Goal: Transaction & Acquisition: Purchase product/service

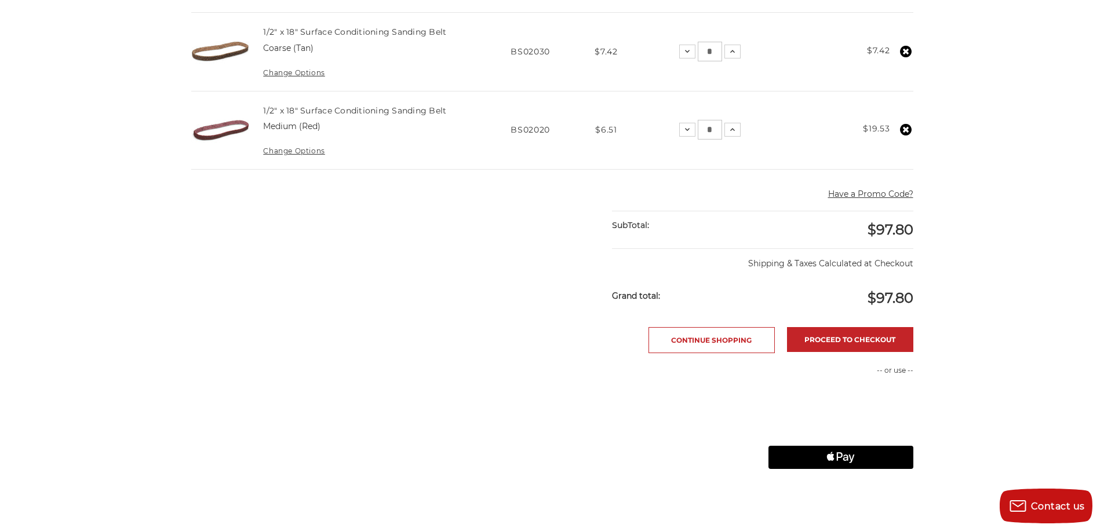
scroll to position [540, 0]
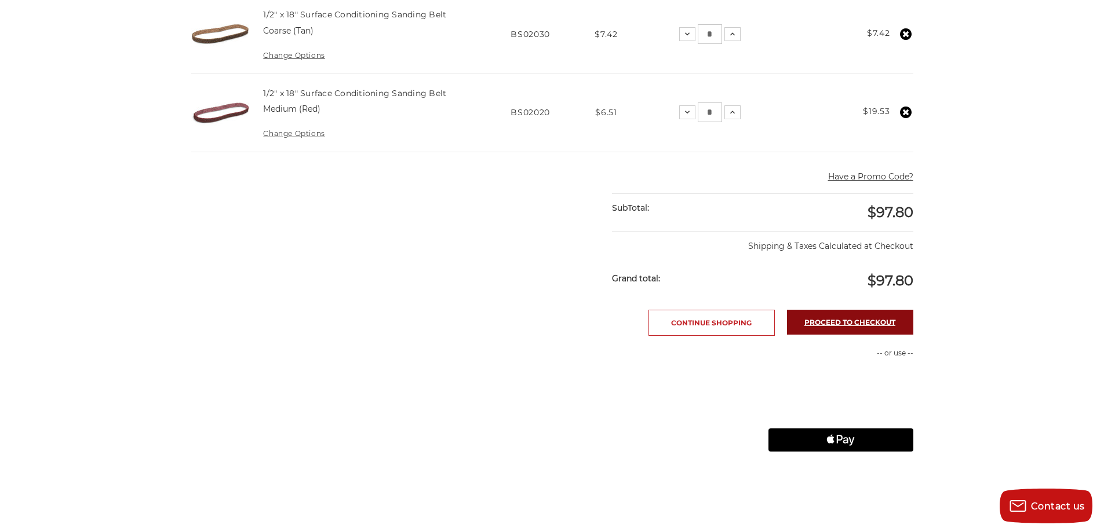
click at [813, 324] on link "Proceed to checkout" at bounding box center [850, 322] width 126 height 25
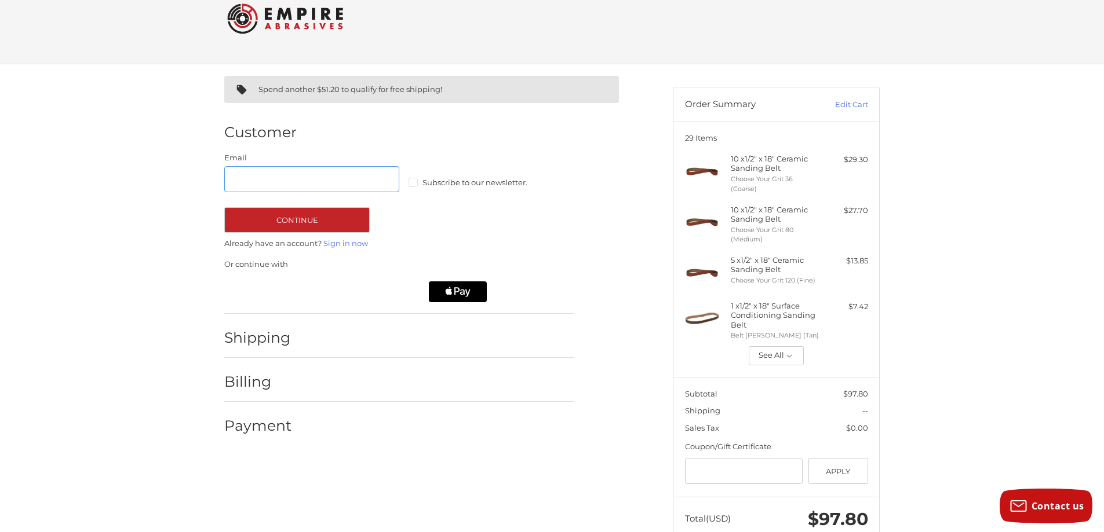
scroll to position [29, 0]
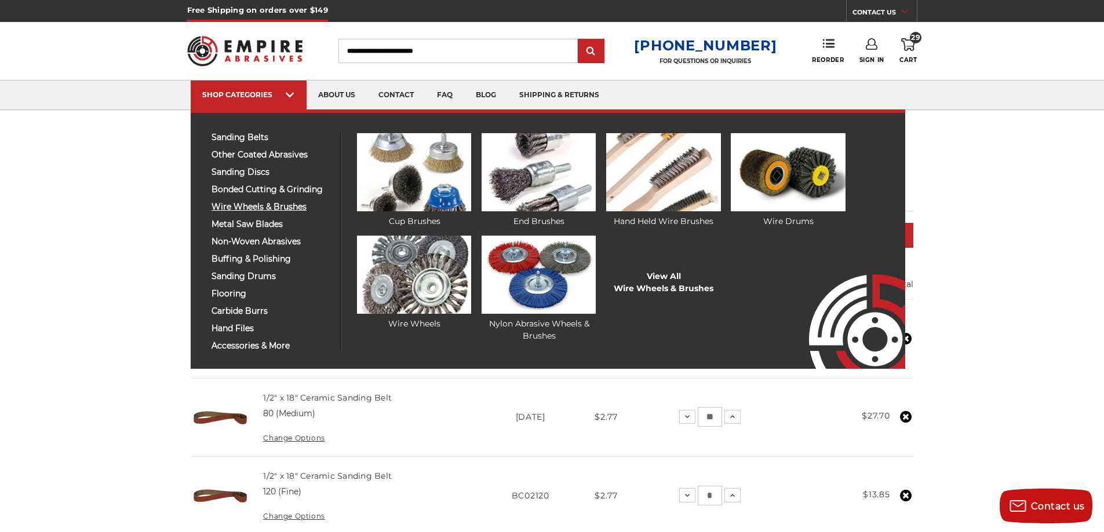
click at [281, 209] on span "wire wheels & brushes" at bounding box center [271, 207] width 120 height 9
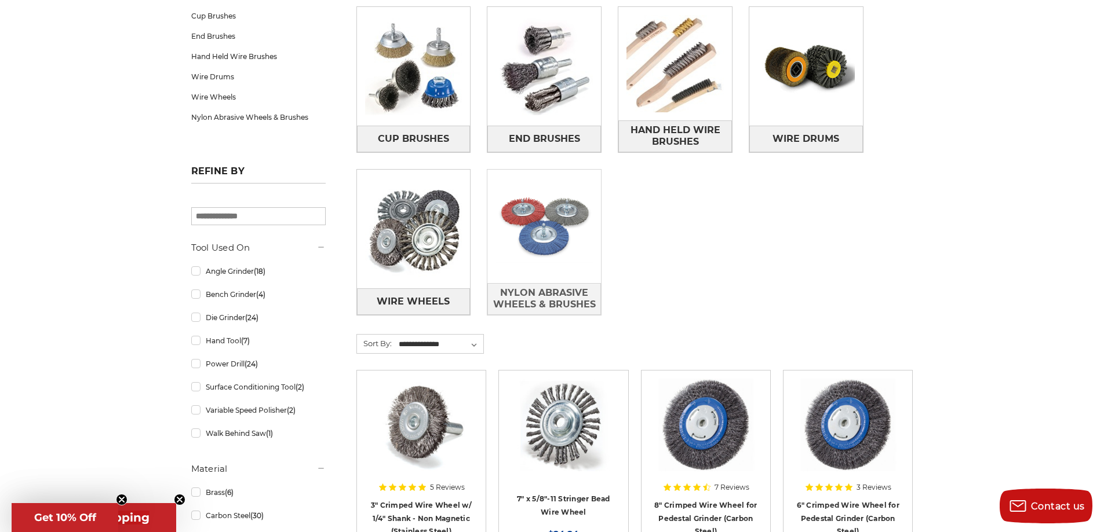
scroll to position [212, 0]
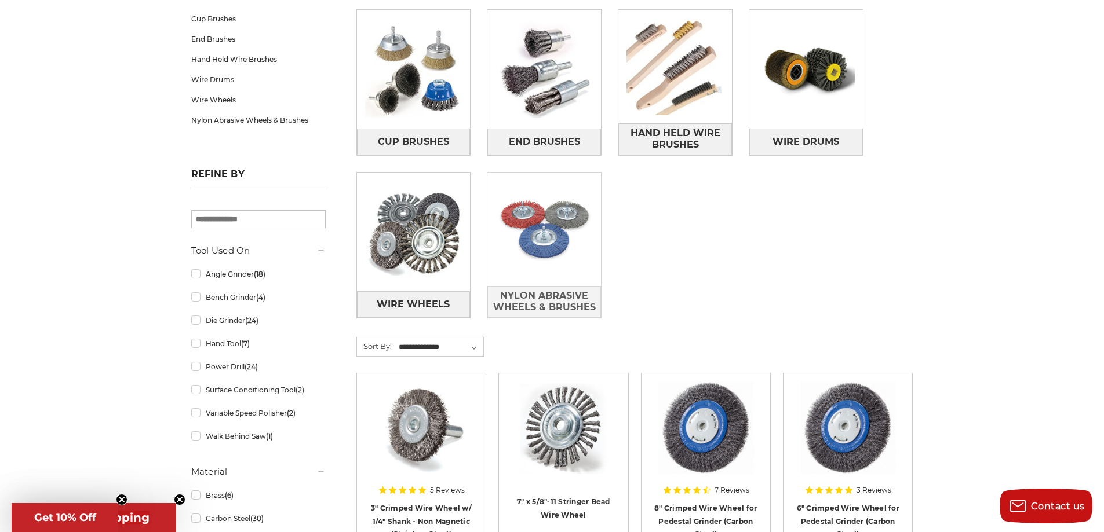
click at [560, 232] on img at bounding box center [544, 230] width 114 height 114
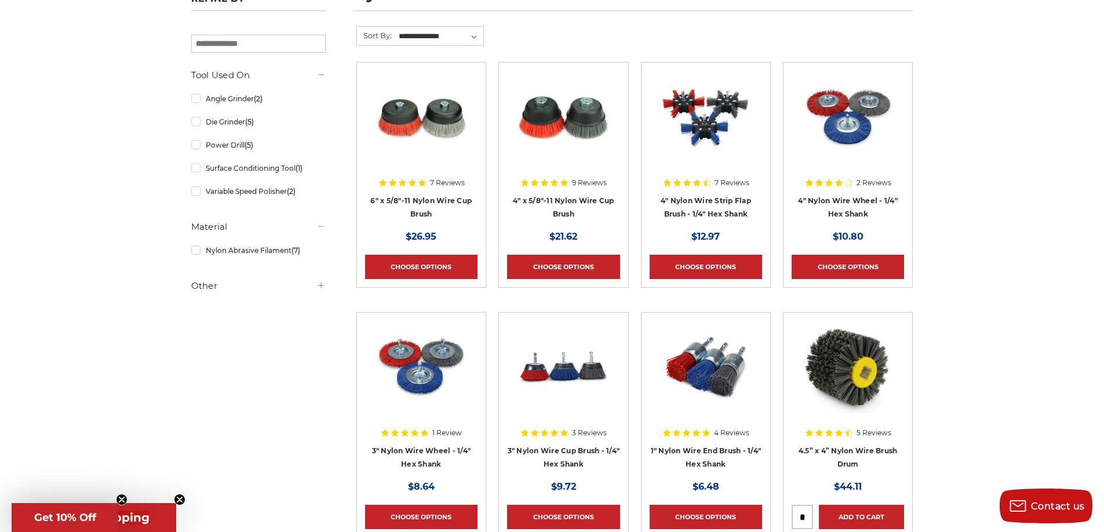
scroll to position [193, 0]
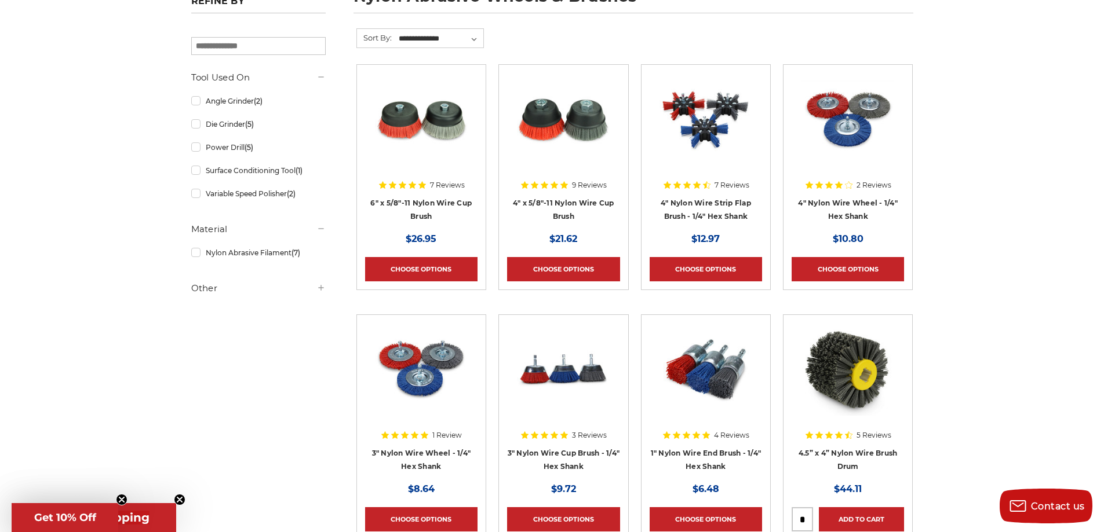
click at [554, 207] on h4 "4" x 5/8"-11 Nylon Wire Cup Brush" at bounding box center [563, 212] width 112 height 32
click at [565, 202] on link "4" x 5/8"-11 Nylon Wire Cup Brush" at bounding box center [563, 210] width 101 height 22
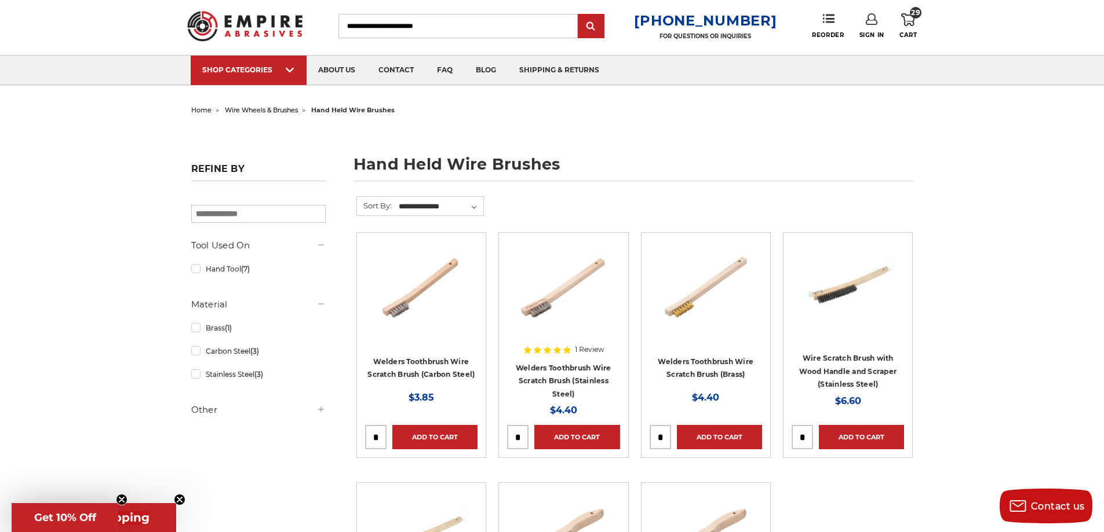
scroll to position [19, 0]
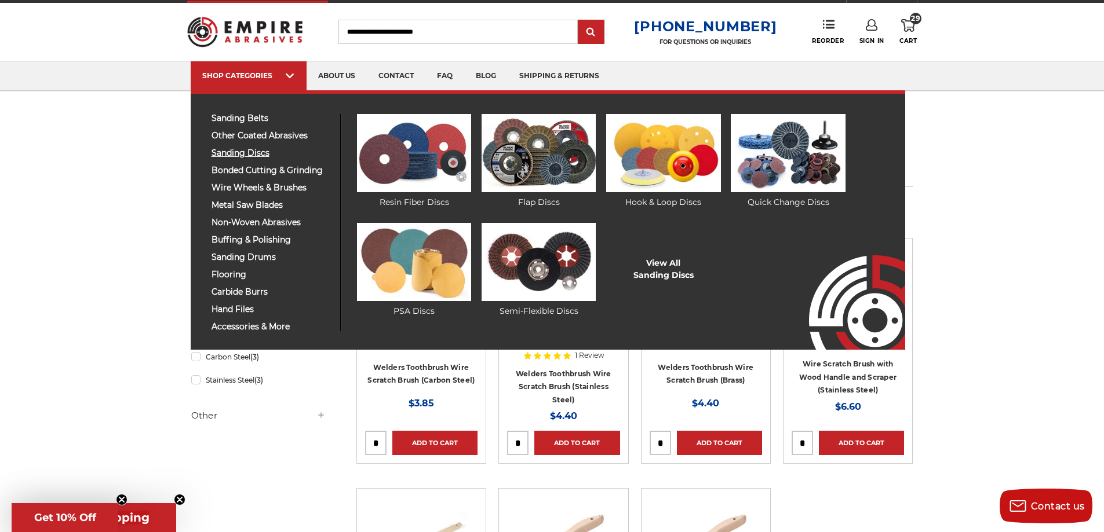
click at [255, 152] on span "sanding discs" at bounding box center [271, 153] width 120 height 9
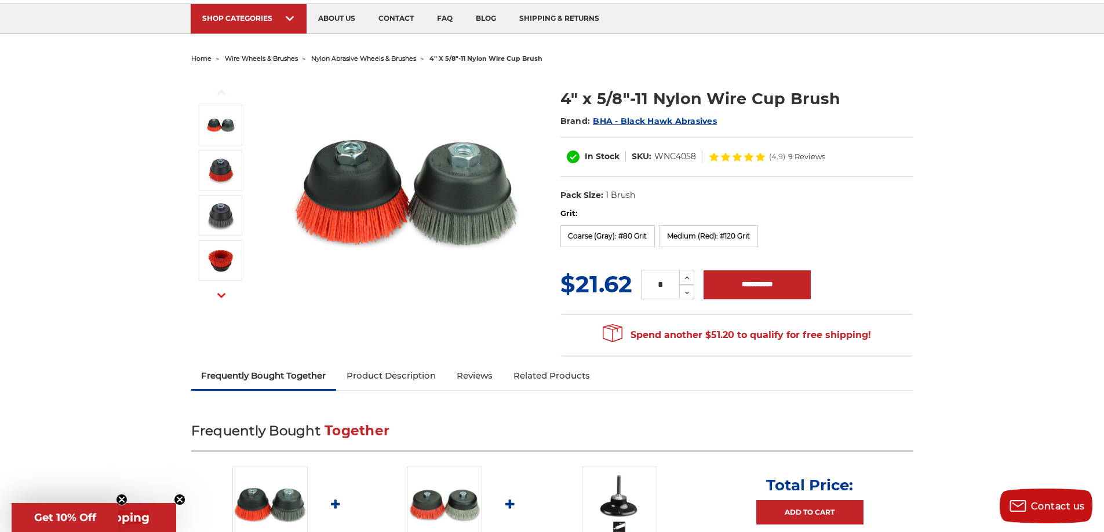
scroll to position [77, 0]
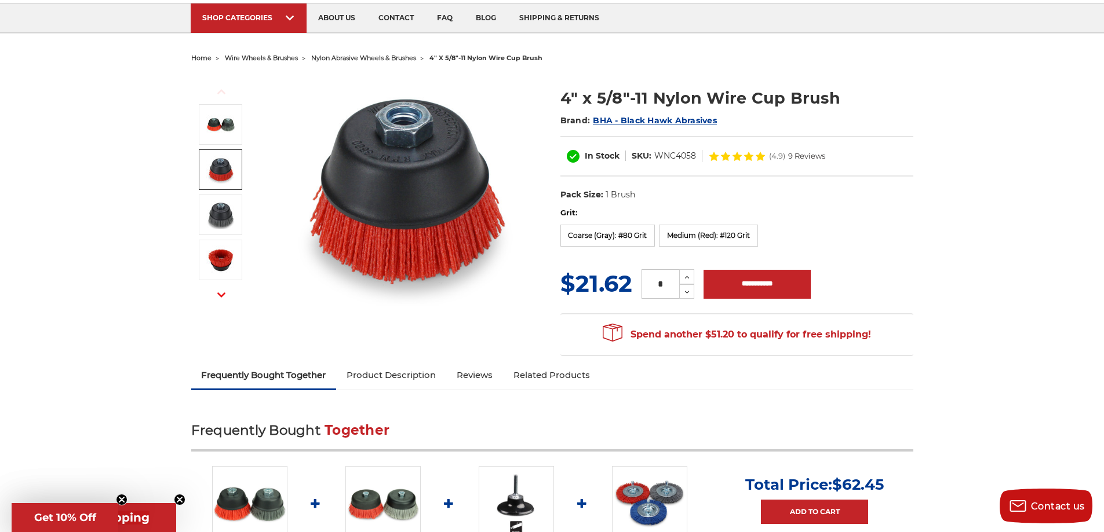
click at [224, 174] on img at bounding box center [220, 169] width 29 height 29
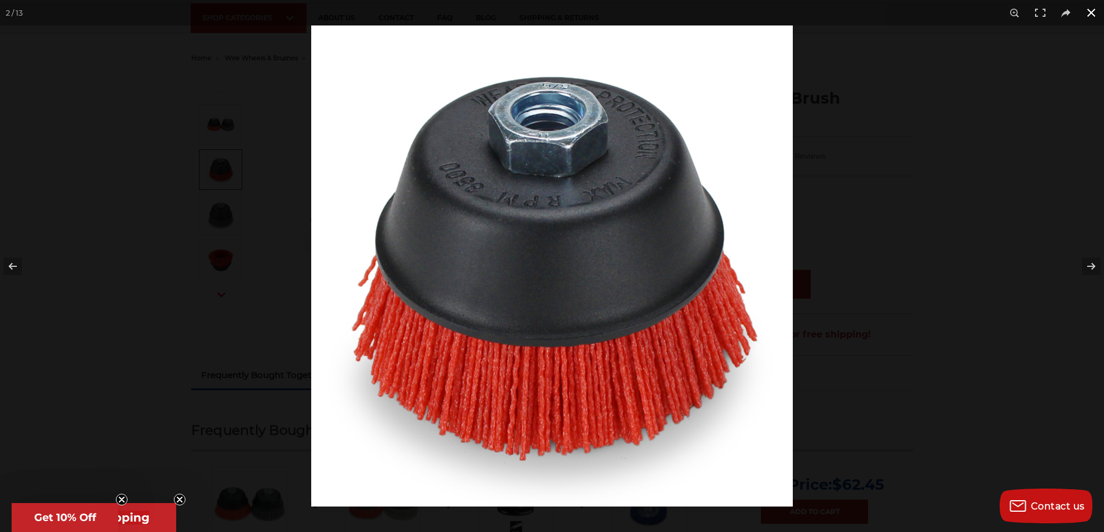
click at [963, 189] on div at bounding box center [863, 291] width 1104 height 532
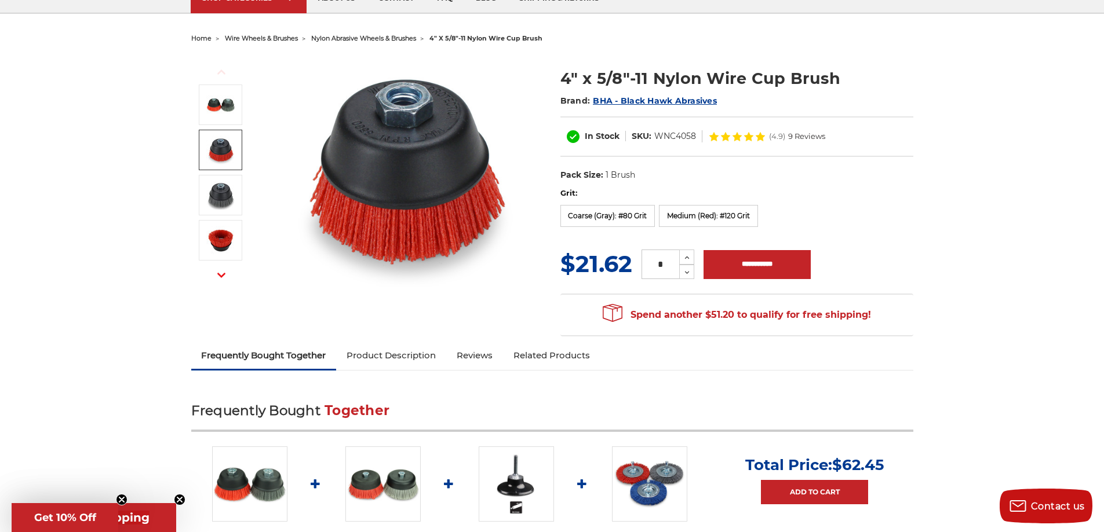
scroll to position [96, 0]
click at [619, 218] on label "Coarse (Gray): #80 Grit" at bounding box center [607, 217] width 95 height 22
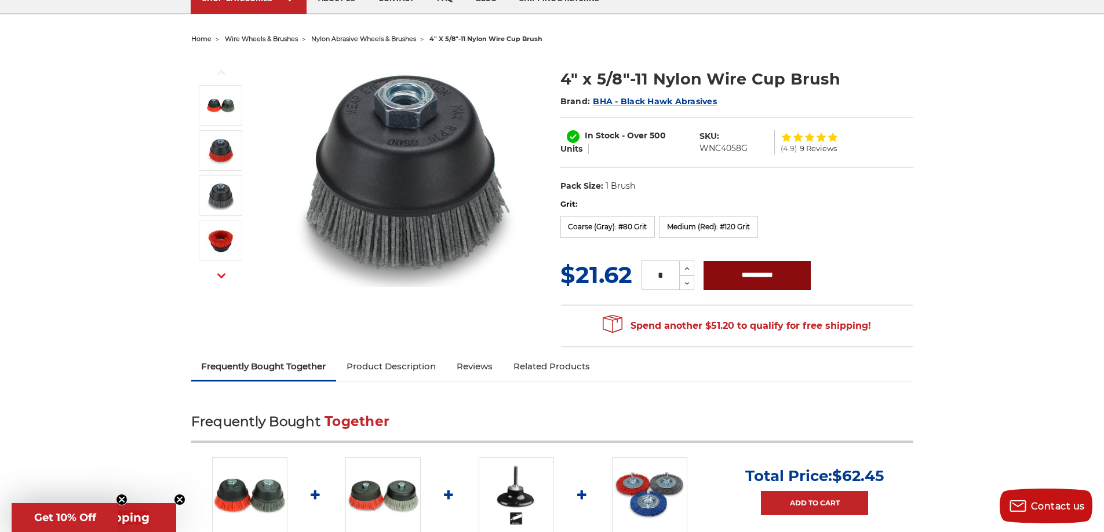
click at [729, 269] on input "**********" at bounding box center [756, 275] width 107 height 29
type input "**********"
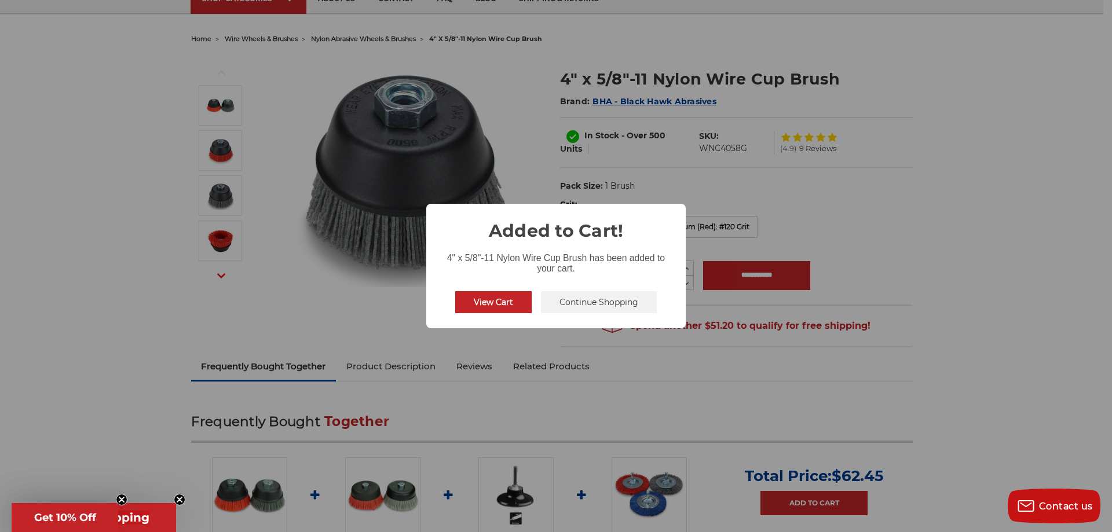
click at [574, 304] on button "Continue Shopping" at bounding box center [599, 302] width 116 height 22
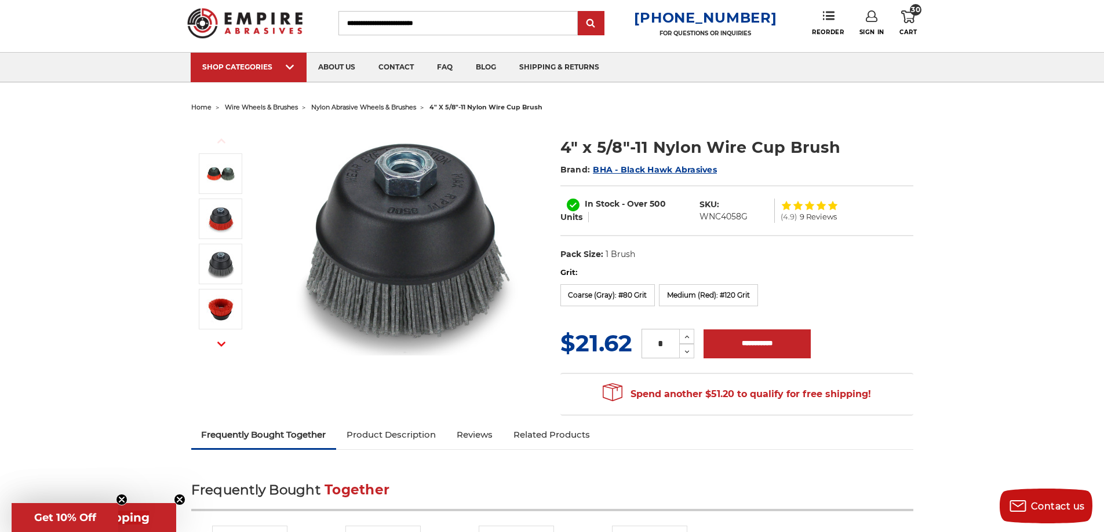
scroll to position [0, 0]
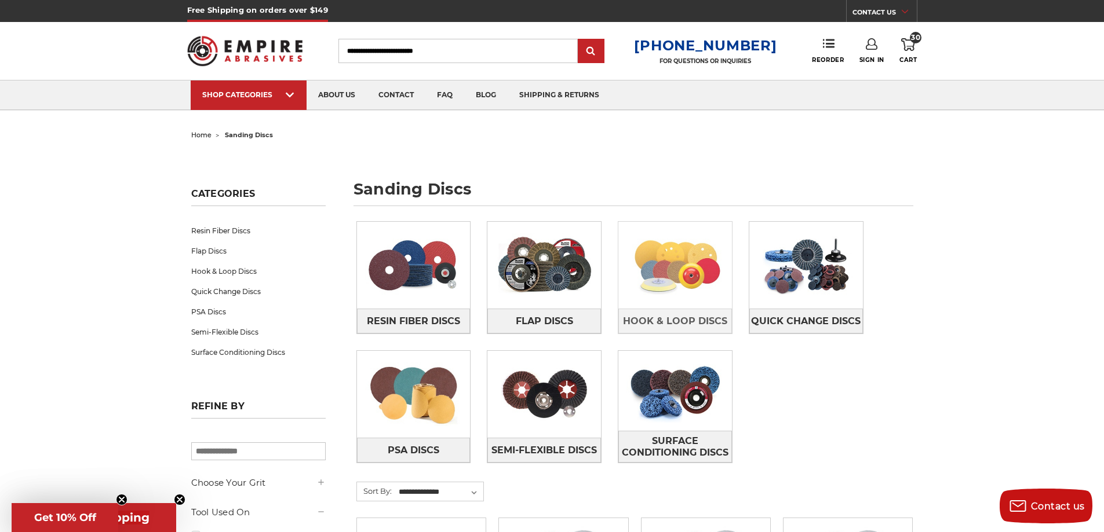
click at [670, 259] on img at bounding box center [675, 265] width 114 height 80
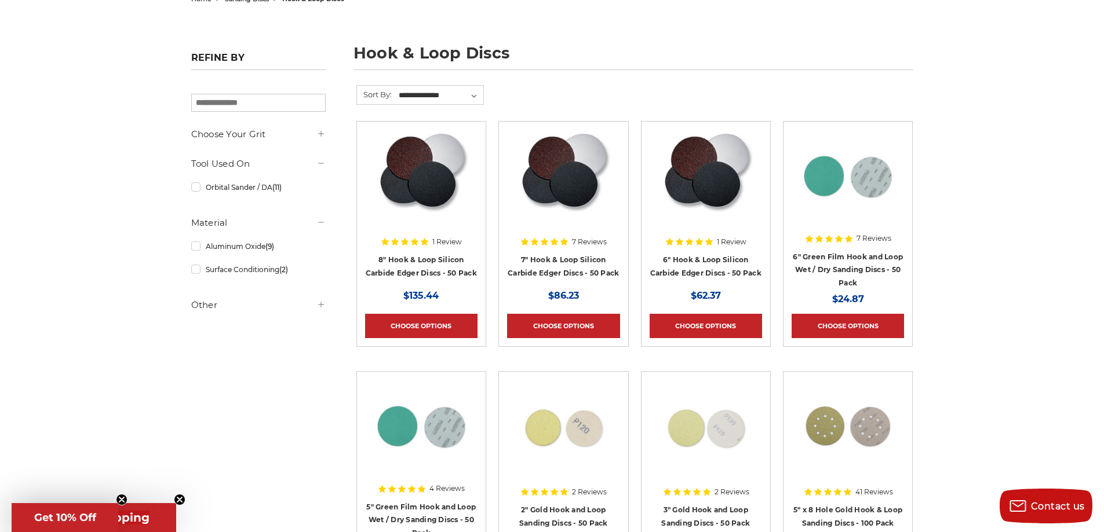
scroll to position [135, 0]
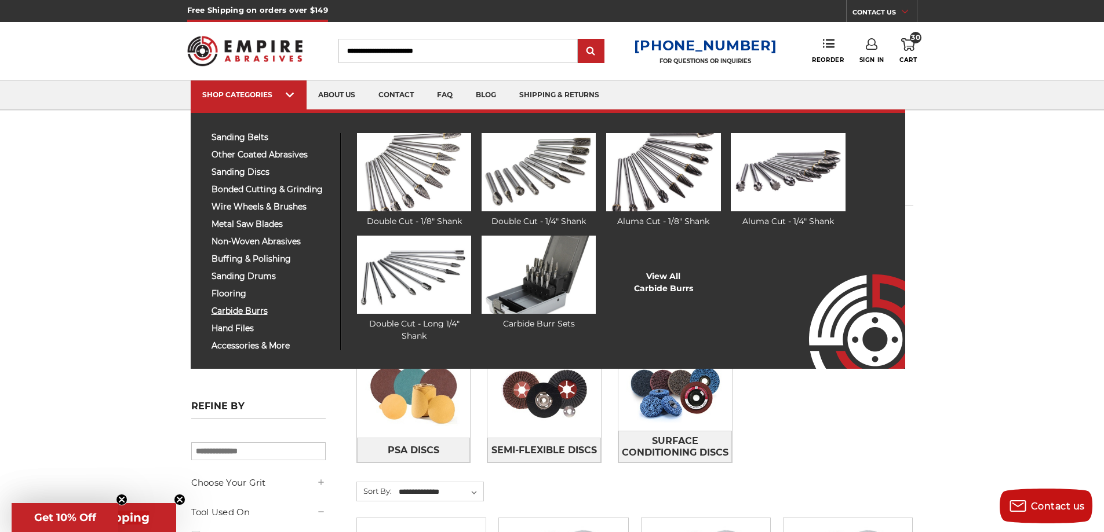
click at [240, 307] on span "carbide burrs" at bounding box center [271, 311] width 120 height 9
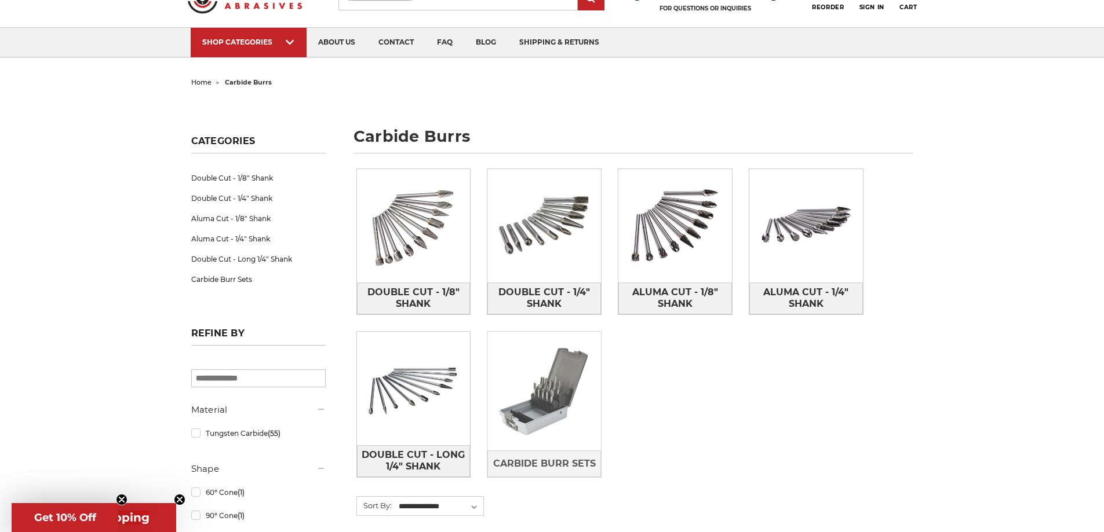
scroll to position [77, 0]
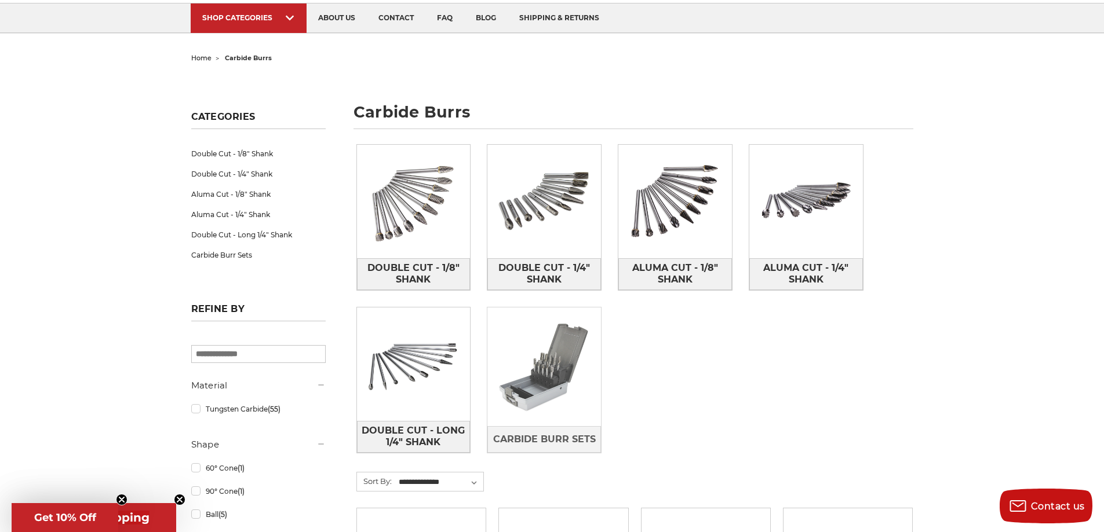
click at [549, 359] on img at bounding box center [544, 367] width 114 height 114
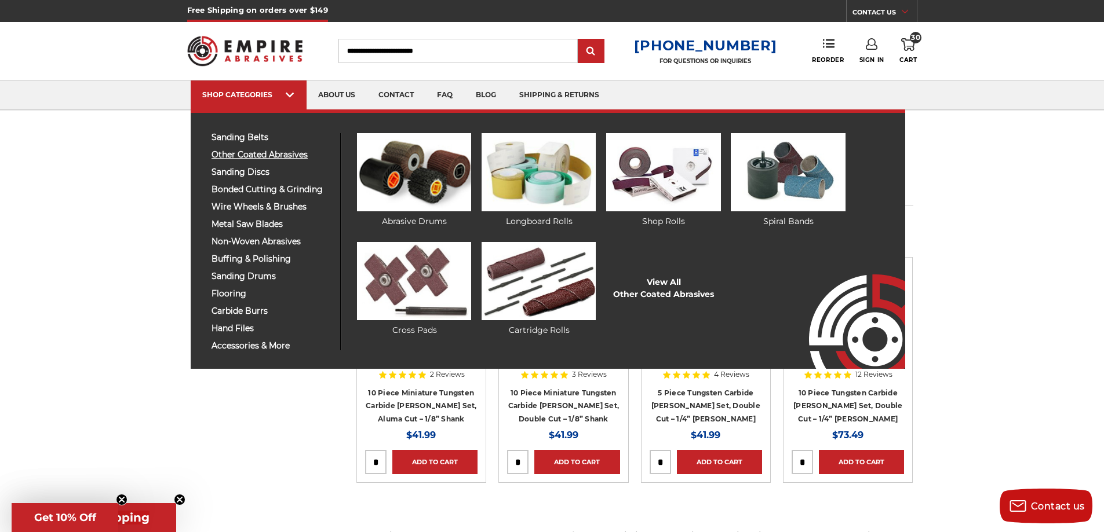
click at [249, 152] on span "other coated abrasives" at bounding box center [271, 155] width 120 height 9
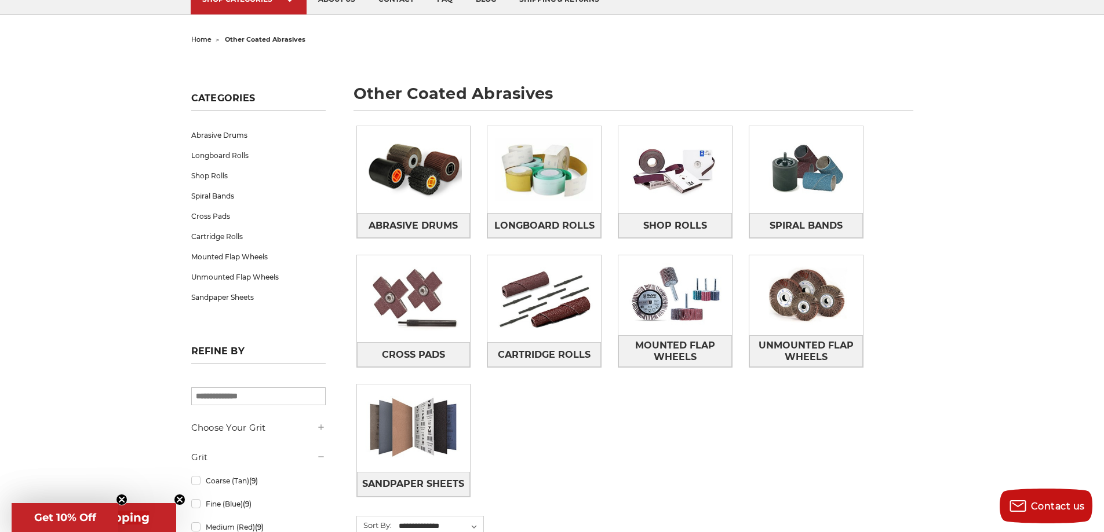
scroll to position [115, 0]
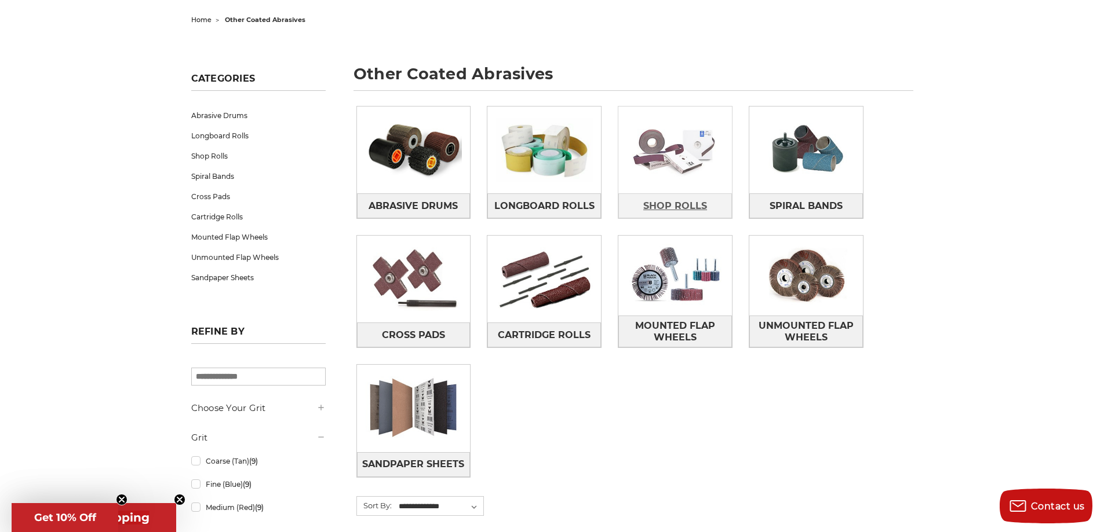
click at [673, 204] on span "Shop Rolls" at bounding box center [675, 206] width 64 height 20
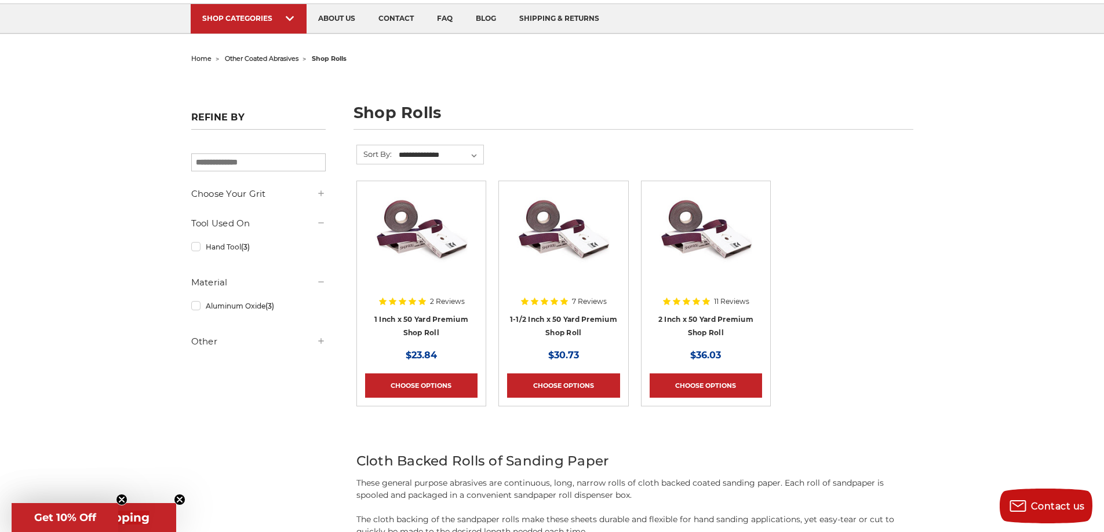
scroll to position [77, 0]
click at [426, 317] on link "1 Inch x 50 Yard Premium Shop Roll" at bounding box center [421, 326] width 94 height 22
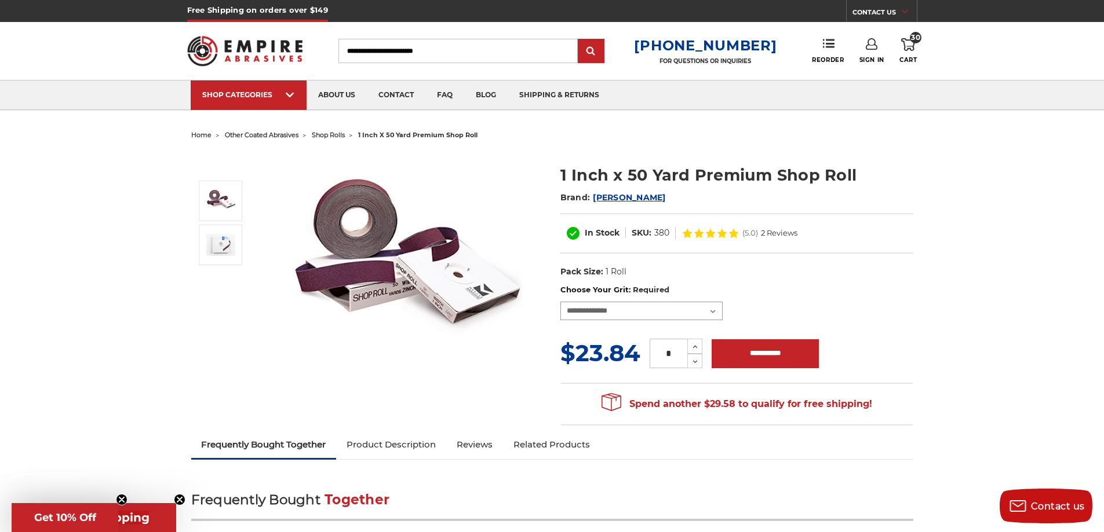
click at [716, 311] on select "**********" at bounding box center [641, 311] width 162 height 19
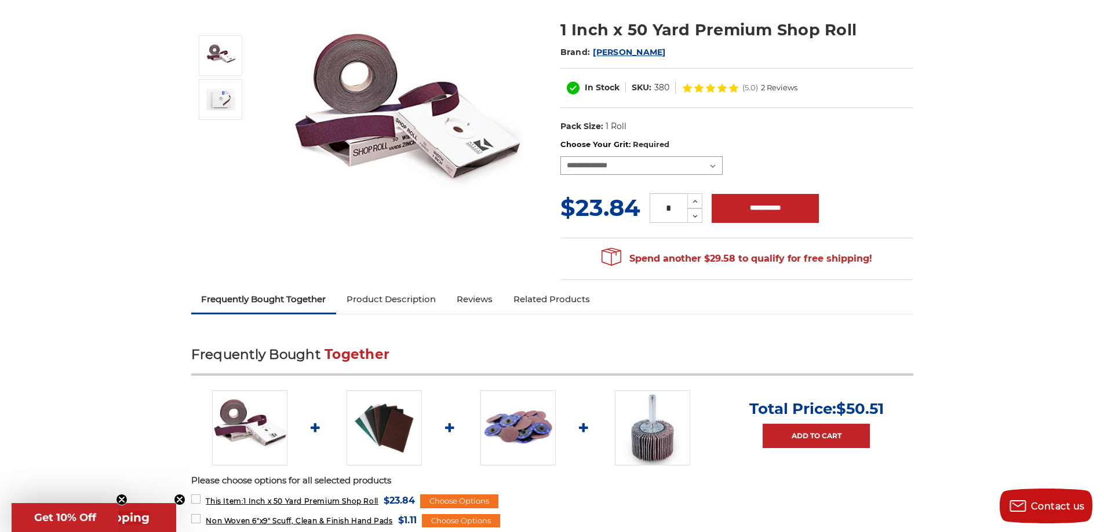
scroll to position [155, 0]
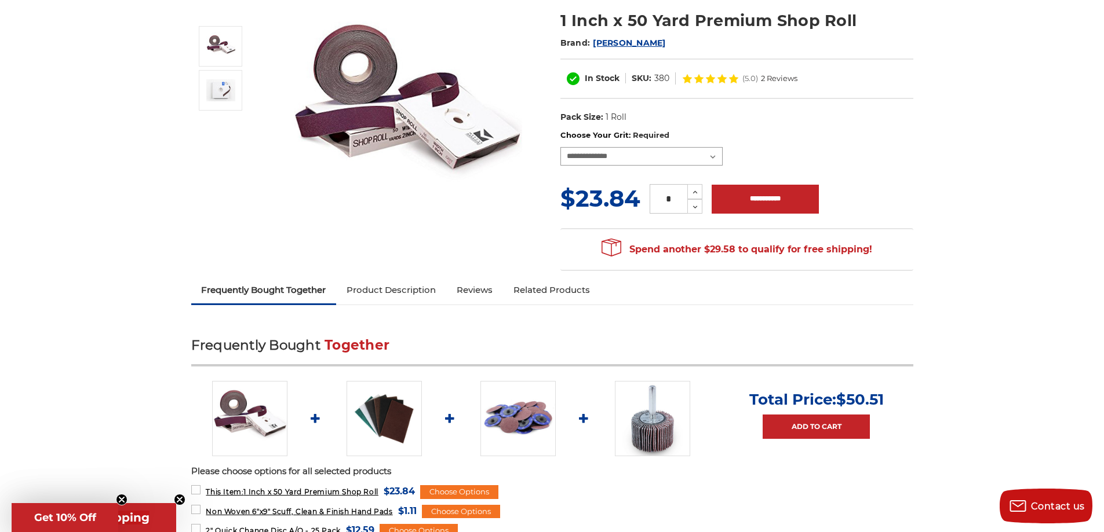
click at [718, 153] on select "**********" at bounding box center [641, 156] width 162 height 19
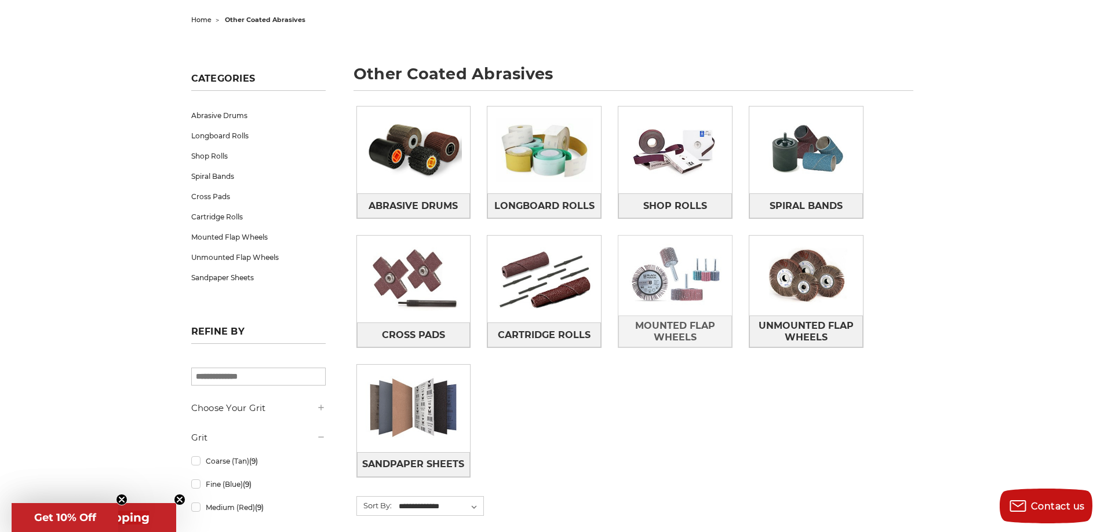
click at [675, 280] on img at bounding box center [675, 276] width 114 height 80
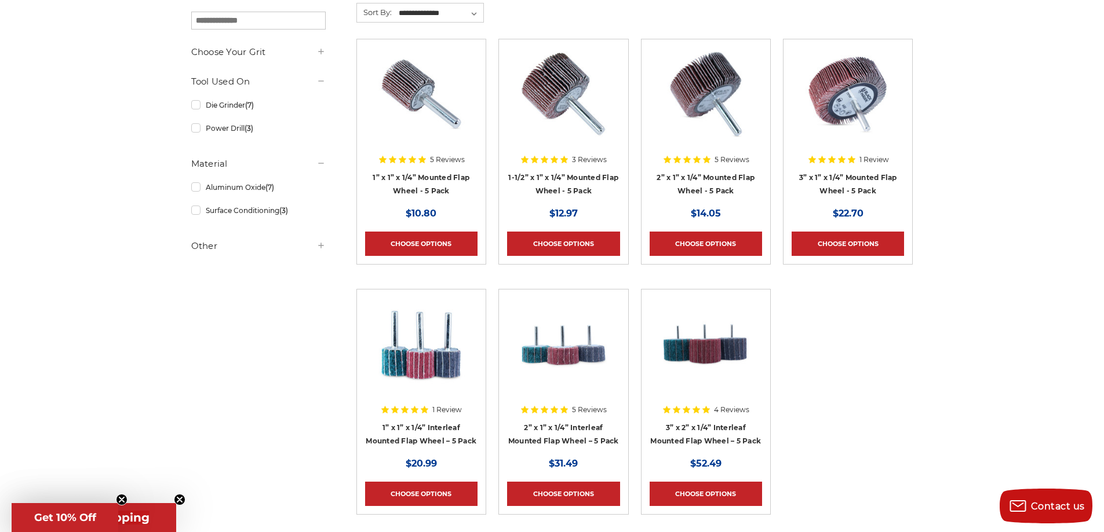
scroll to position [213, 0]
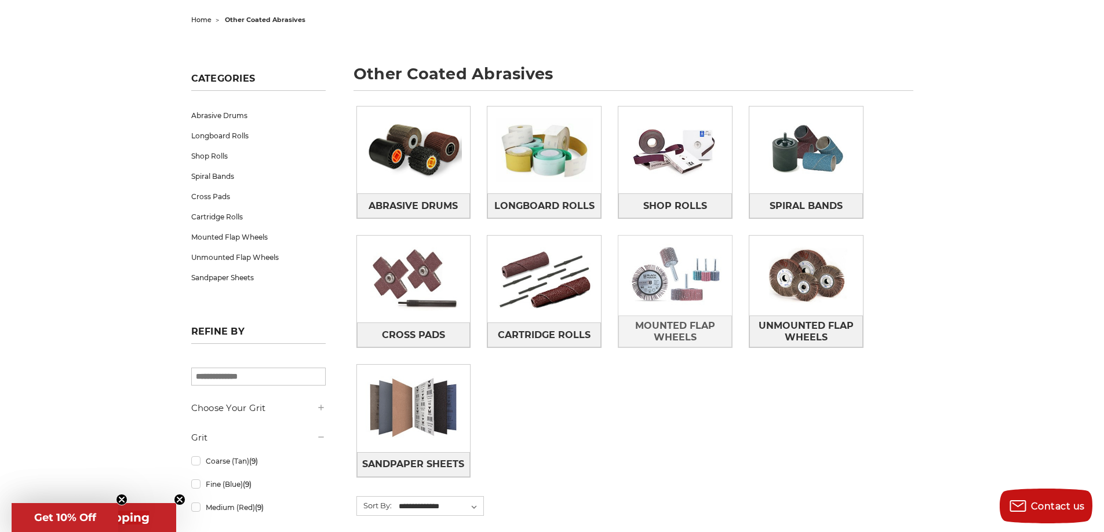
click at [677, 302] on img at bounding box center [675, 276] width 114 height 80
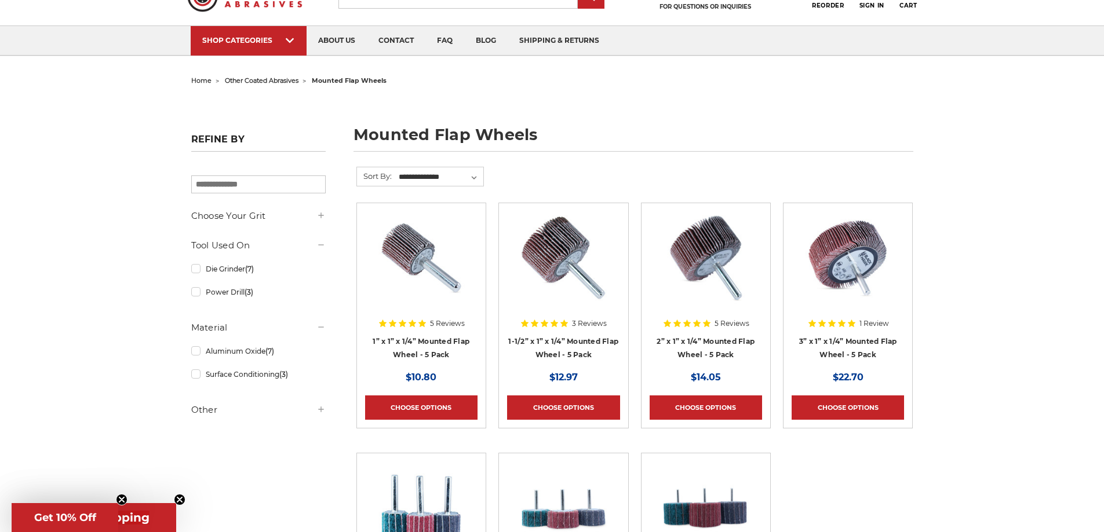
scroll to position [57, 0]
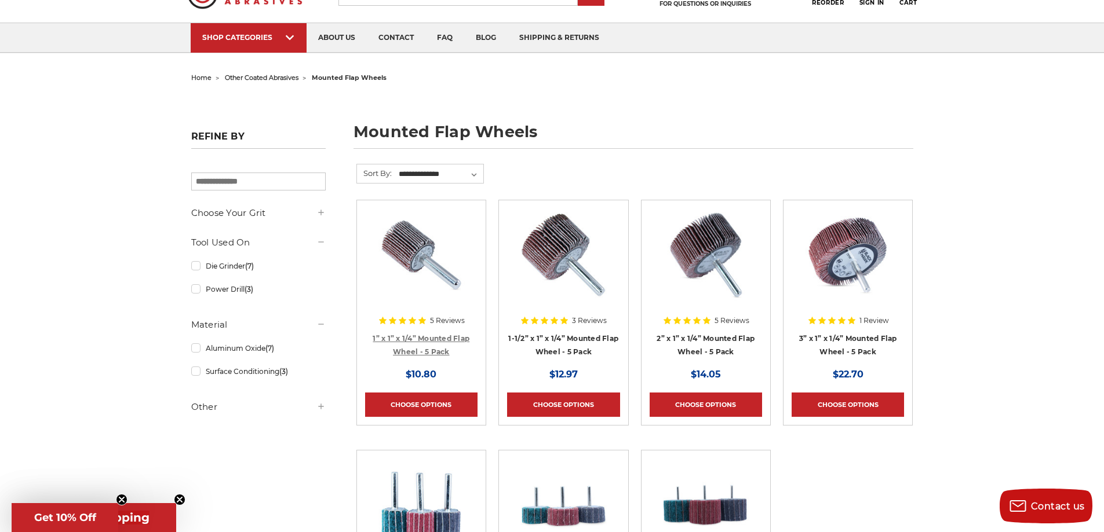
click at [439, 340] on link "1” x 1” x 1/4” Mounted Flap Wheel - 5 Pack" at bounding box center [420, 345] width 97 height 22
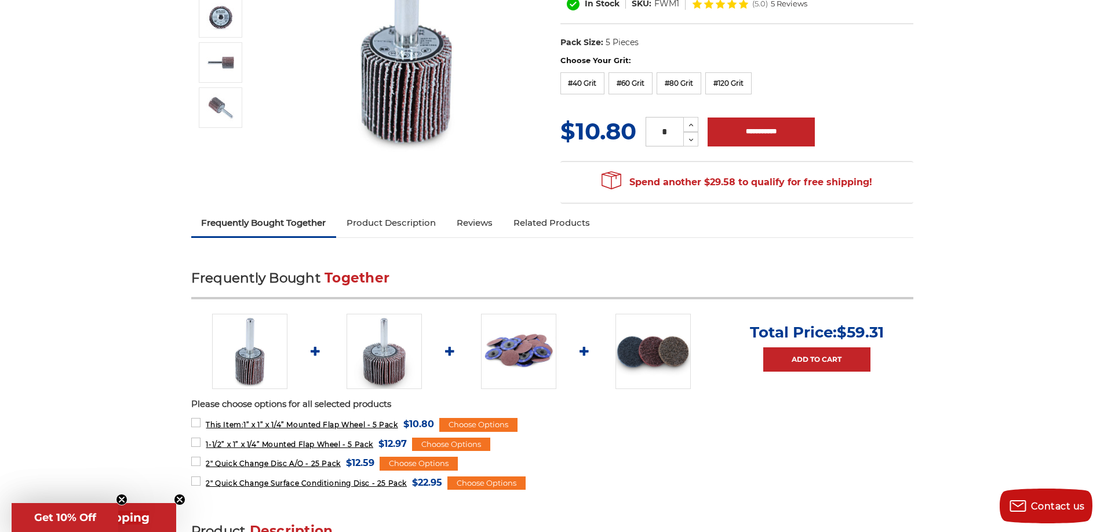
scroll to position [231, 0]
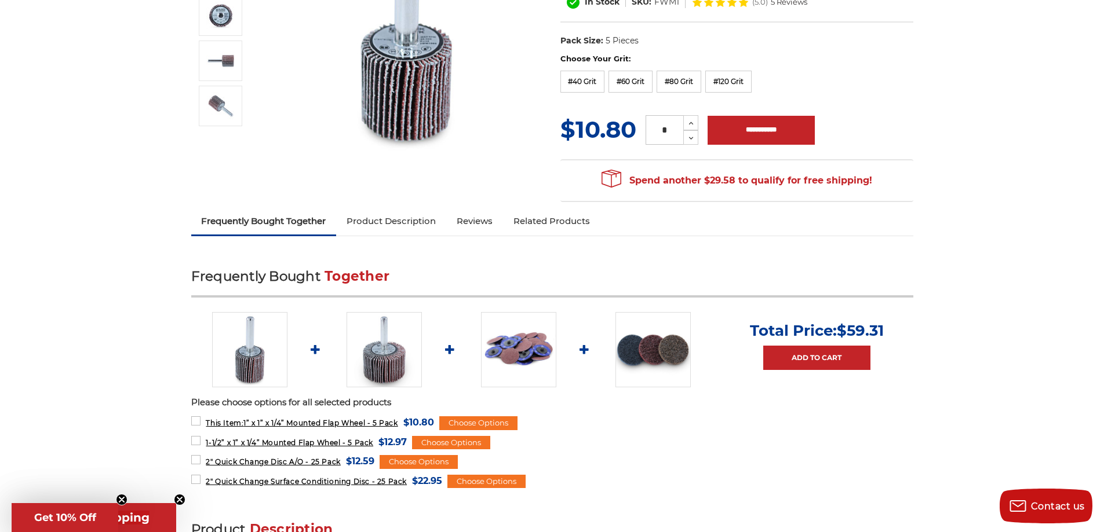
click at [519, 356] on img at bounding box center [518, 349] width 75 height 75
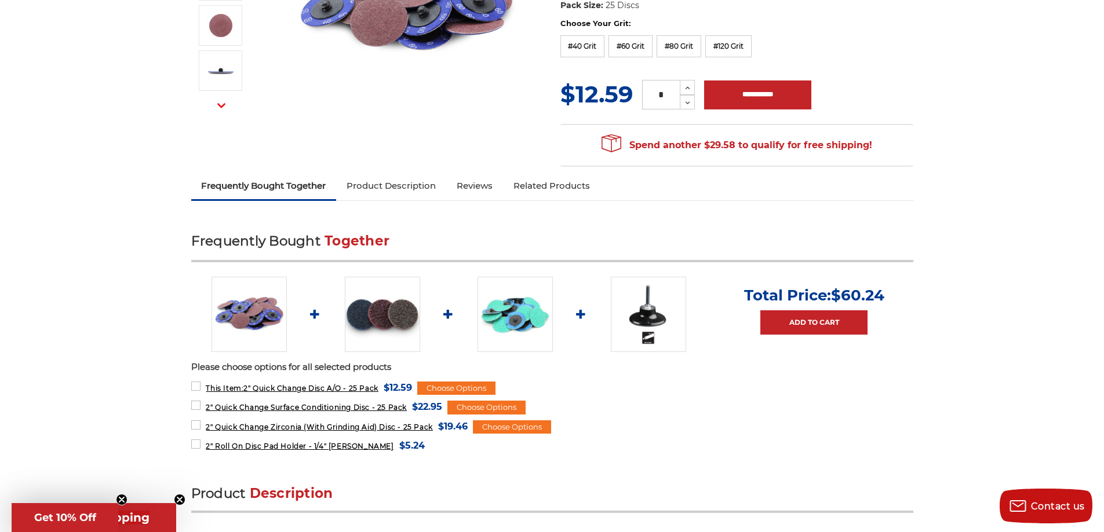
scroll to position [271, 0]
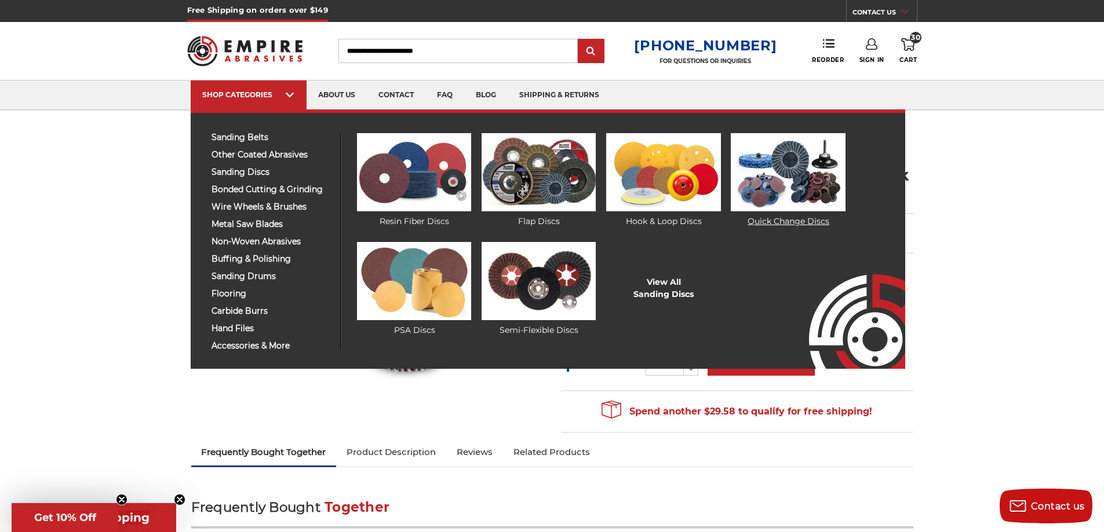
click at [769, 174] on img at bounding box center [787, 172] width 114 height 78
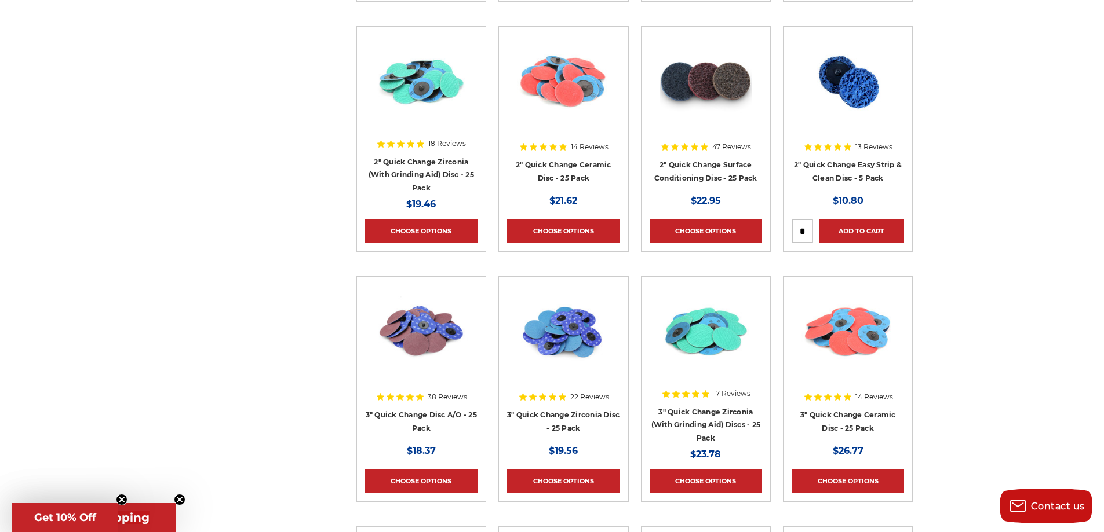
scroll to position [983, 0]
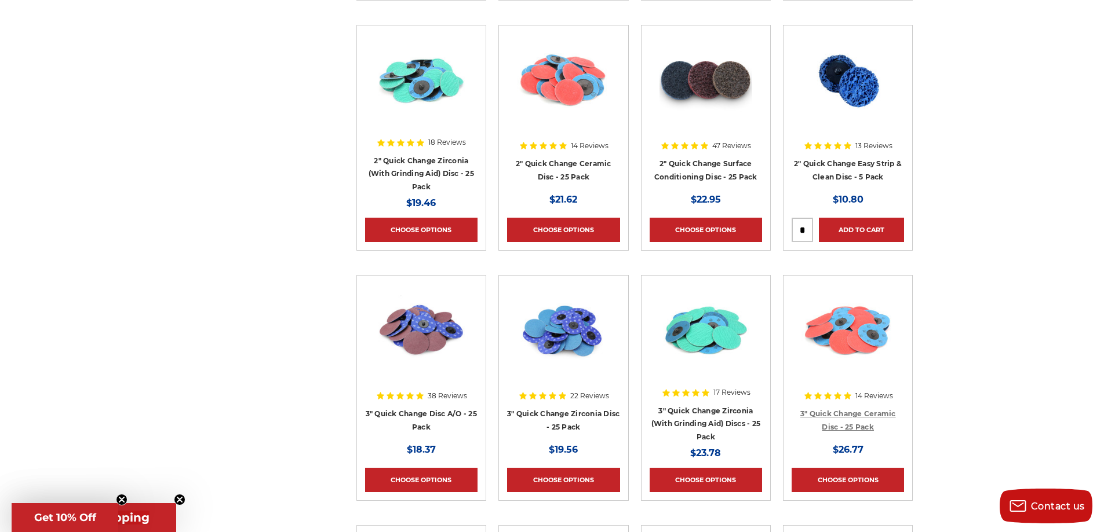
click at [868, 422] on link "3" Quick Change Ceramic Disc - 25 Pack" at bounding box center [848, 421] width 96 height 22
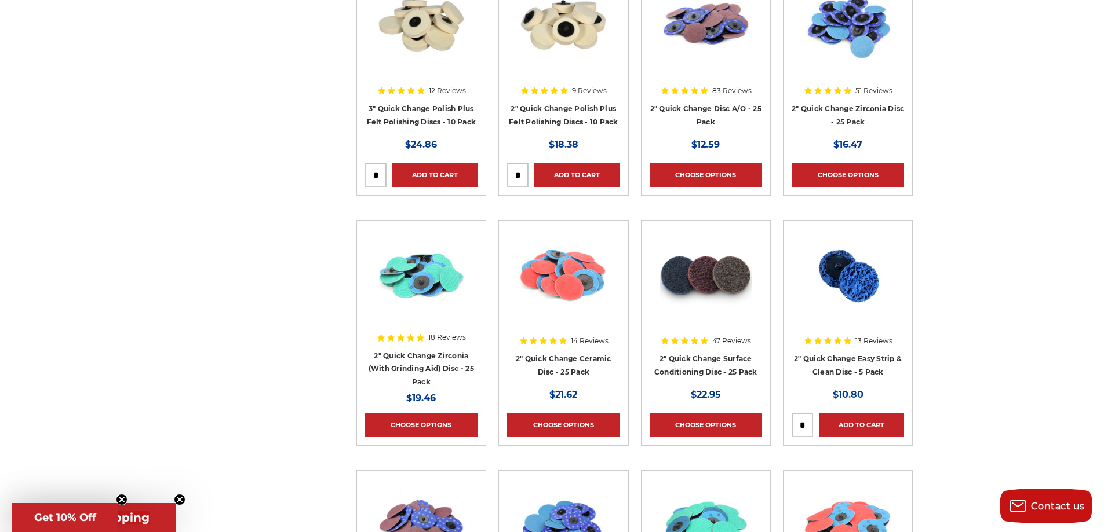
scroll to position [790, 0]
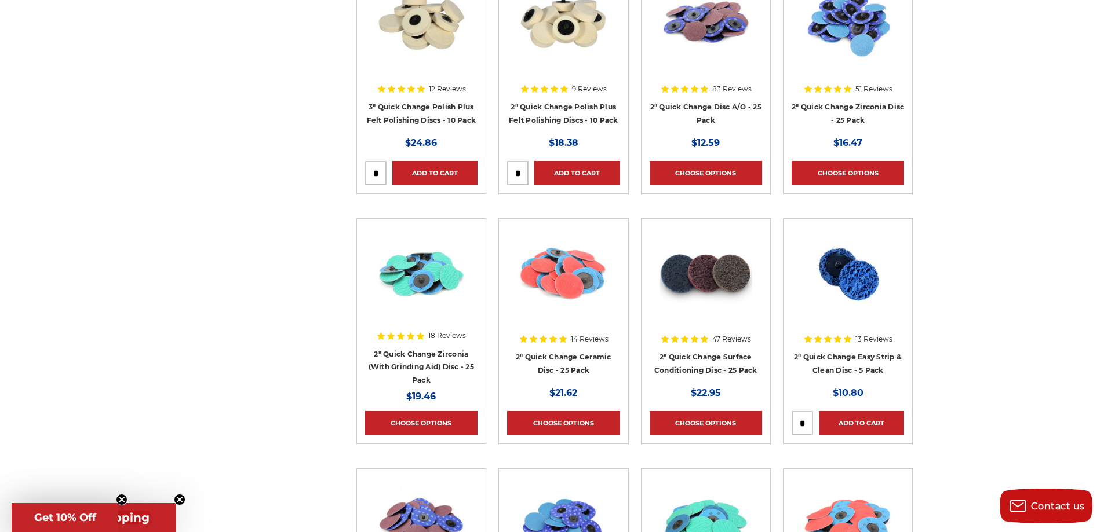
click at [571, 284] on img at bounding box center [563, 273] width 93 height 93
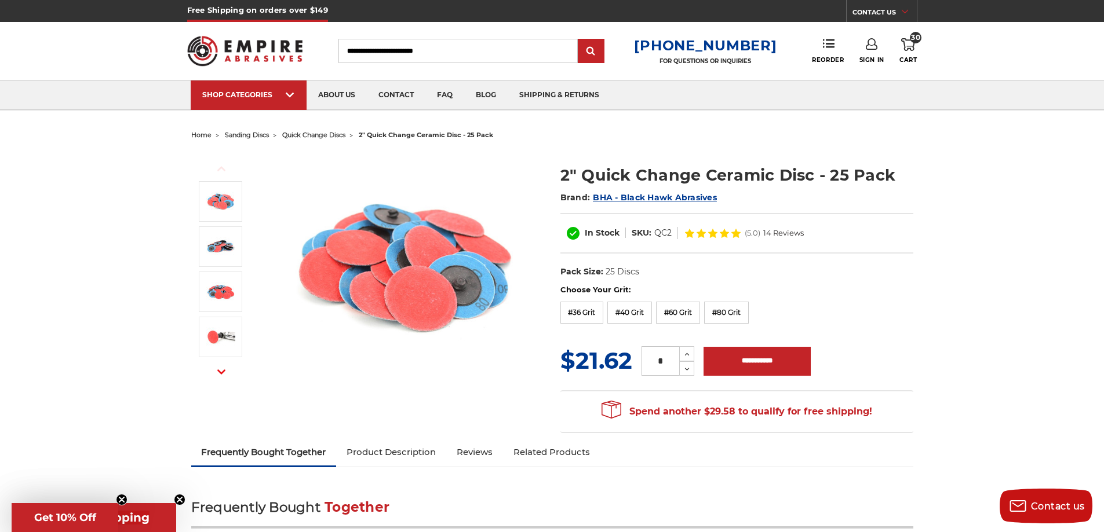
click at [911, 52] on link "30 Cart" at bounding box center [907, 50] width 17 height 25
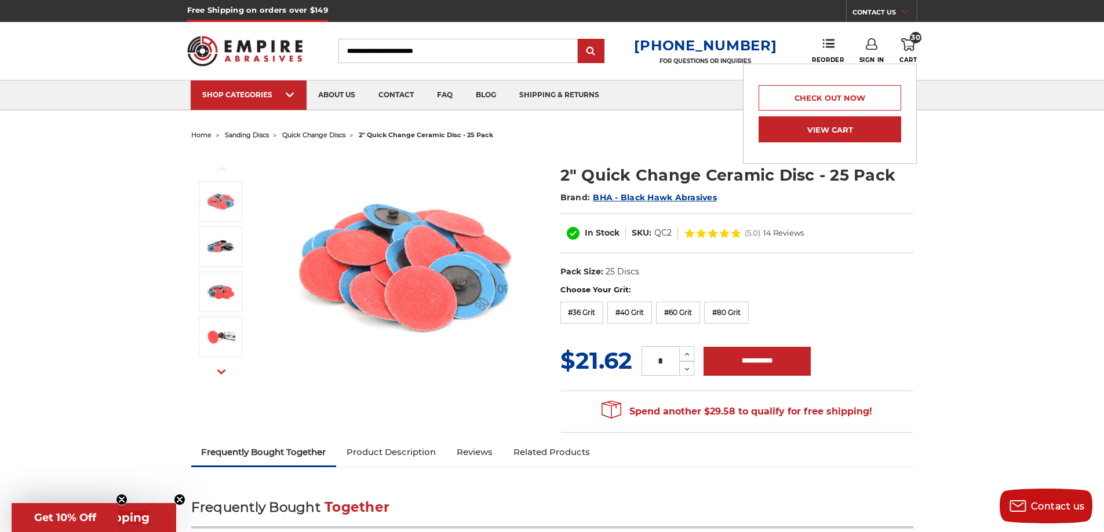
click at [839, 136] on link "View Cart" at bounding box center [829, 129] width 142 height 26
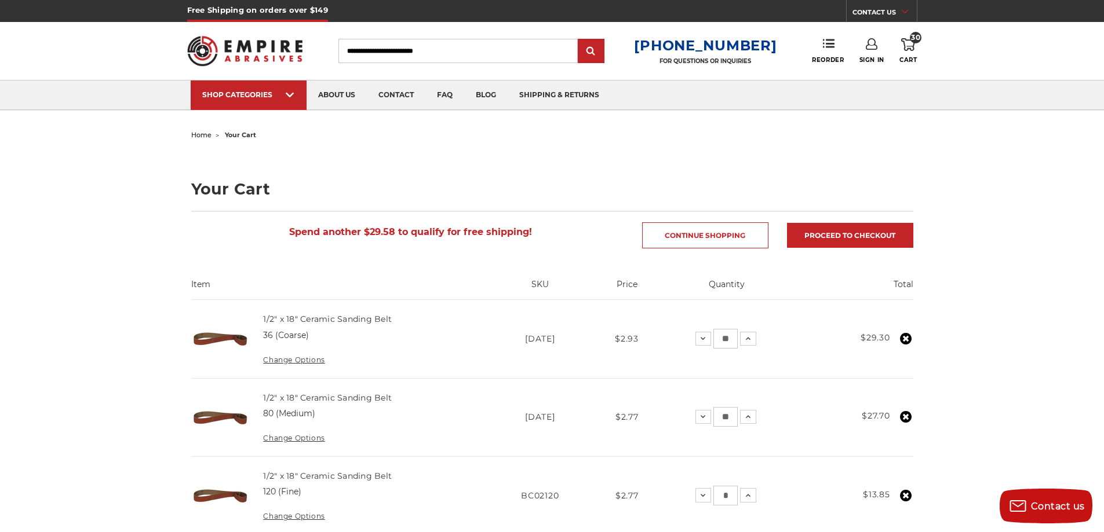
click at [279, 52] on img at bounding box center [245, 50] width 116 height 45
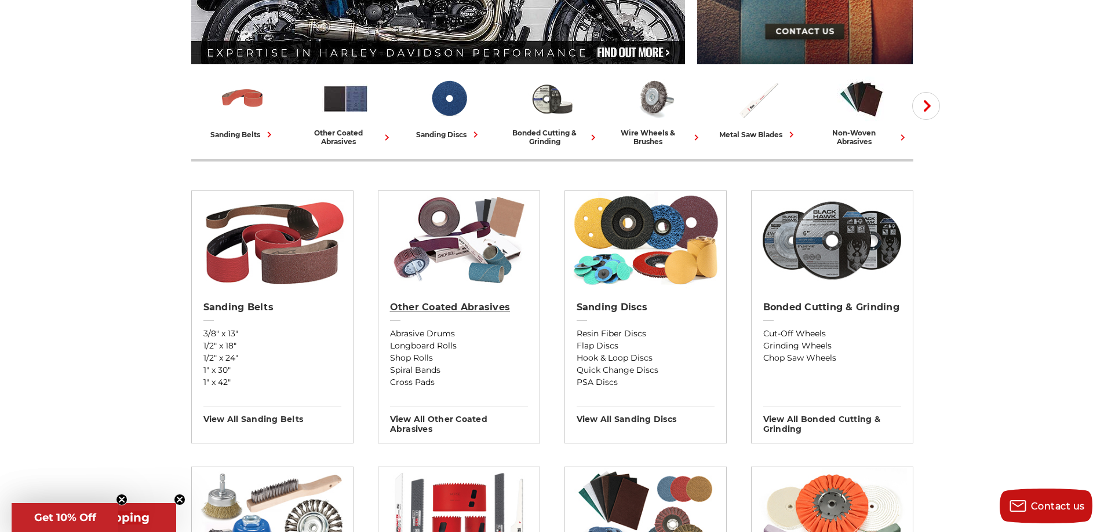
scroll to position [251, 0]
click at [483, 311] on h2 "Other Coated Abrasives" at bounding box center [459, 308] width 138 height 12
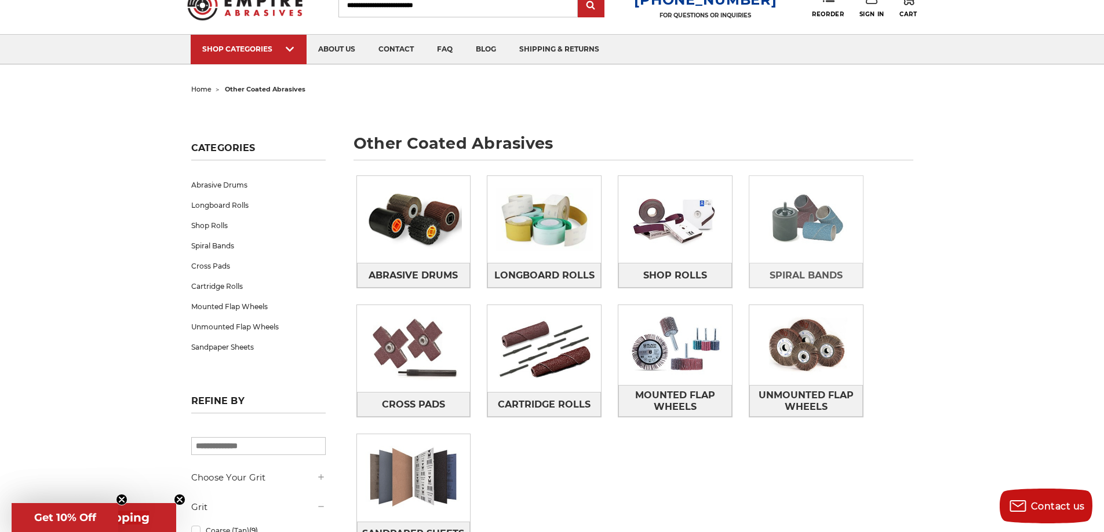
scroll to position [57, 0]
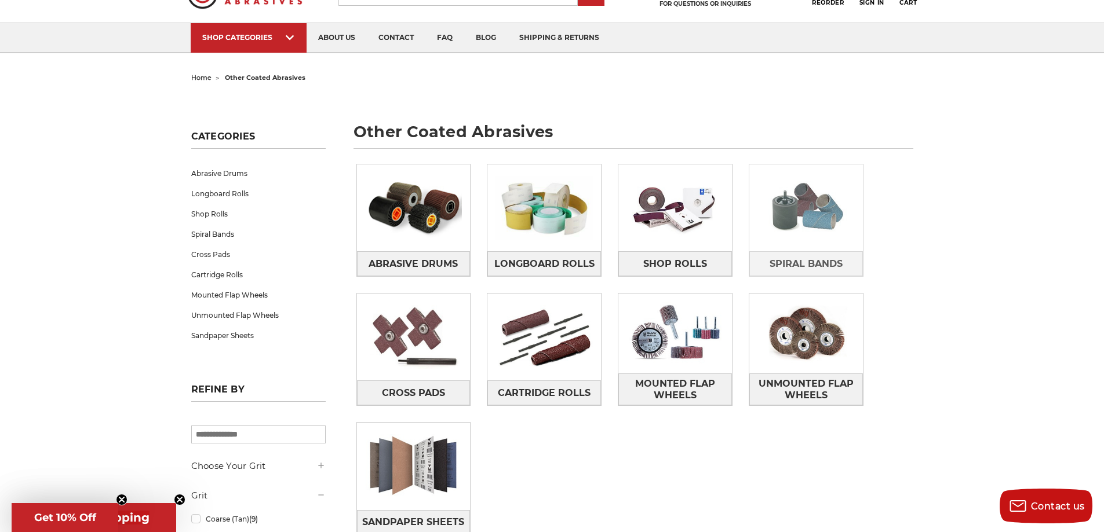
click at [813, 230] on img at bounding box center [806, 208] width 114 height 80
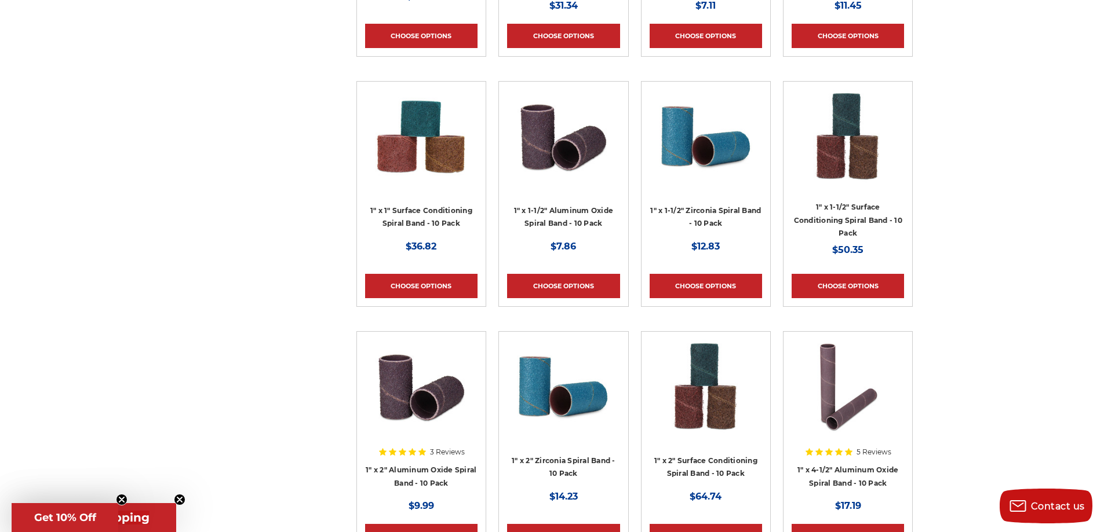
scroll to position [1428, 0]
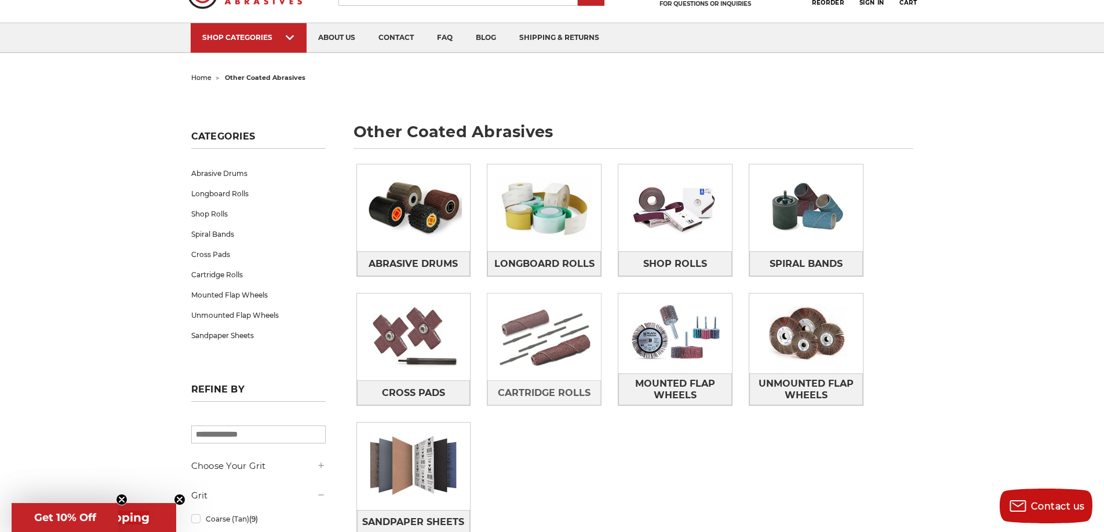
click at [549, 349] on img at bounding box center [544, 337] width 114 height 80
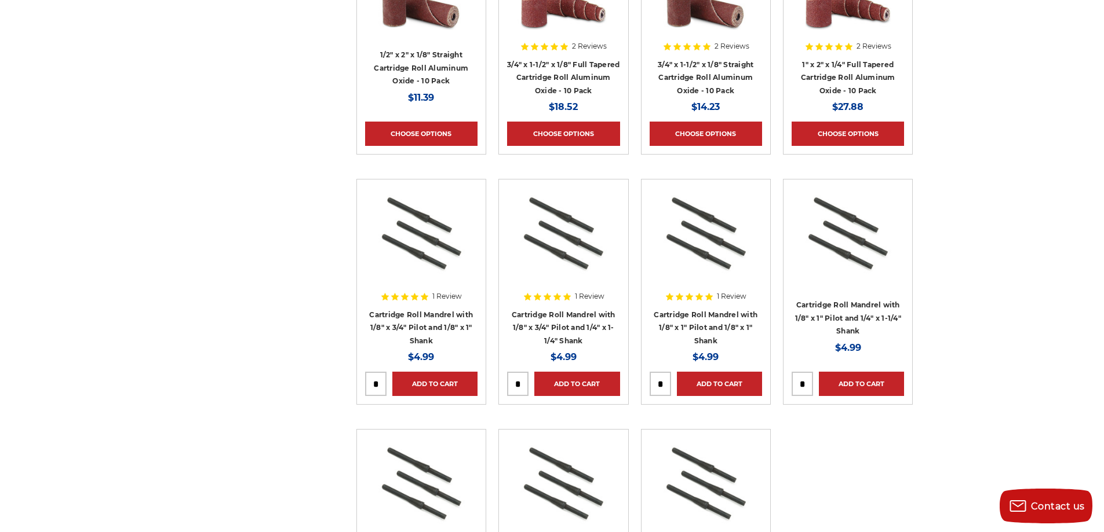
scroll to position [830, 0]
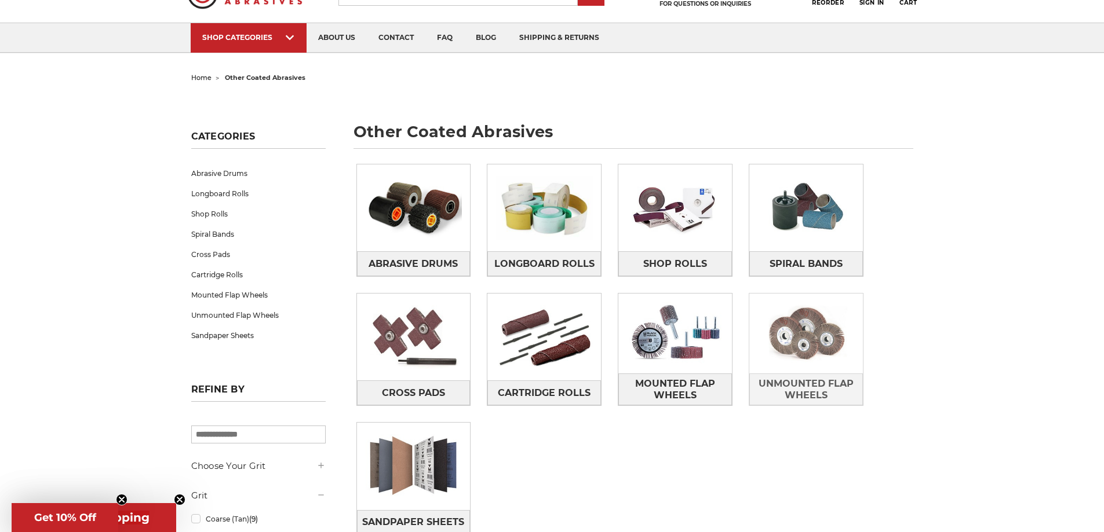
click at [835, 327] on img at bounding box center [806, 334] width 114 height 80
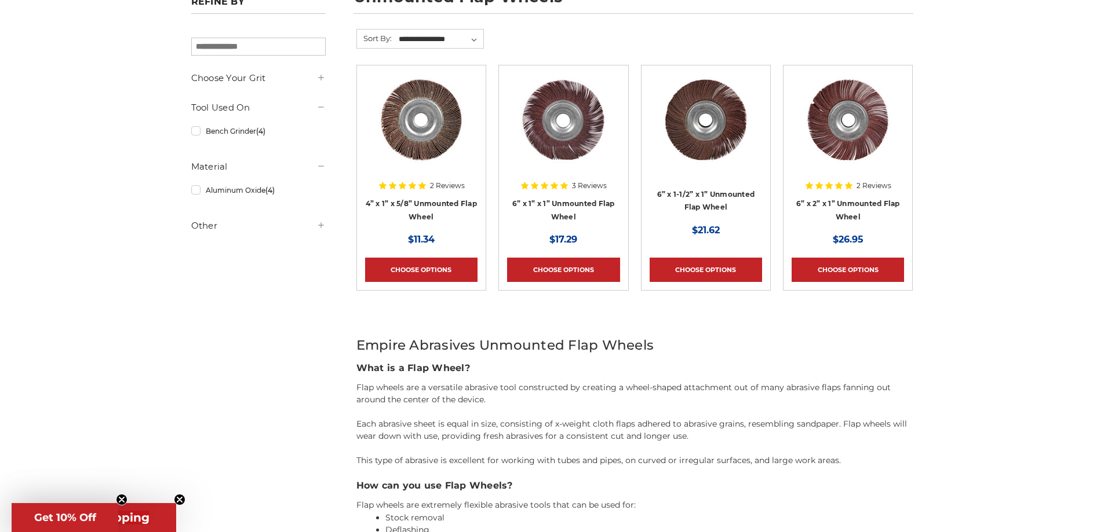
scroll to position [232, 0]
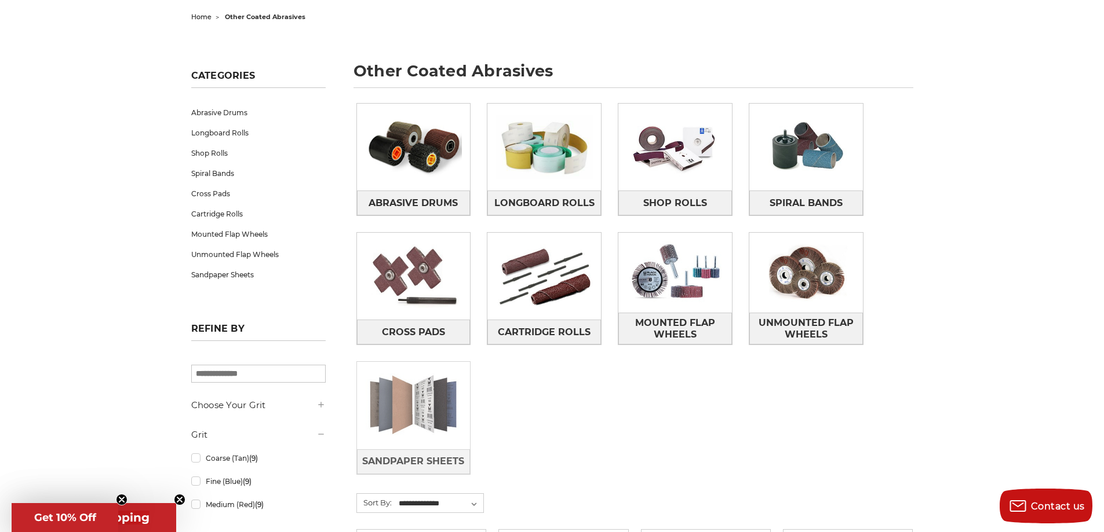
scroll to position [154, 0]
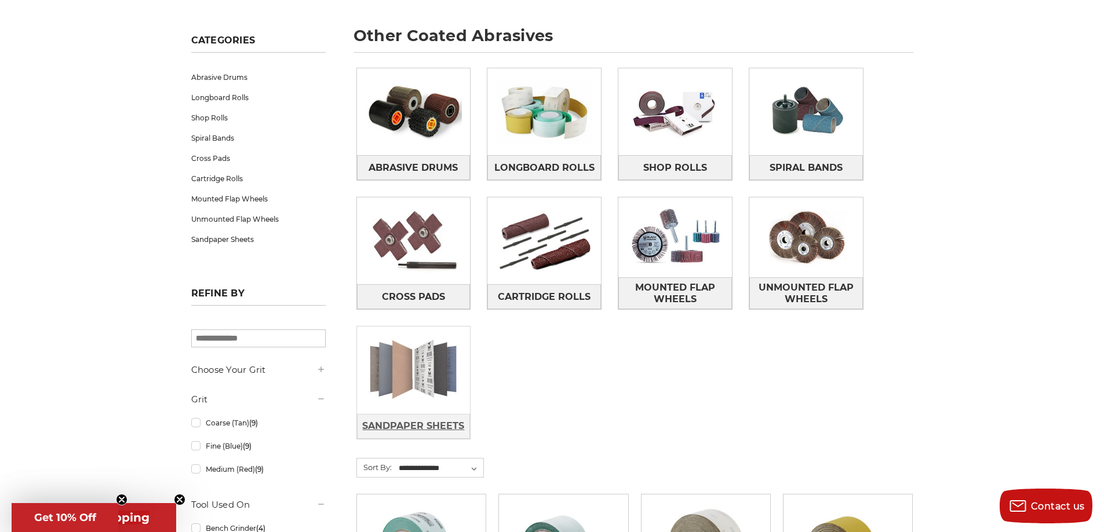
click at [430, 414] on link "Sandpaper Sheets" at bounding box center [414, 426] width 114 height 25
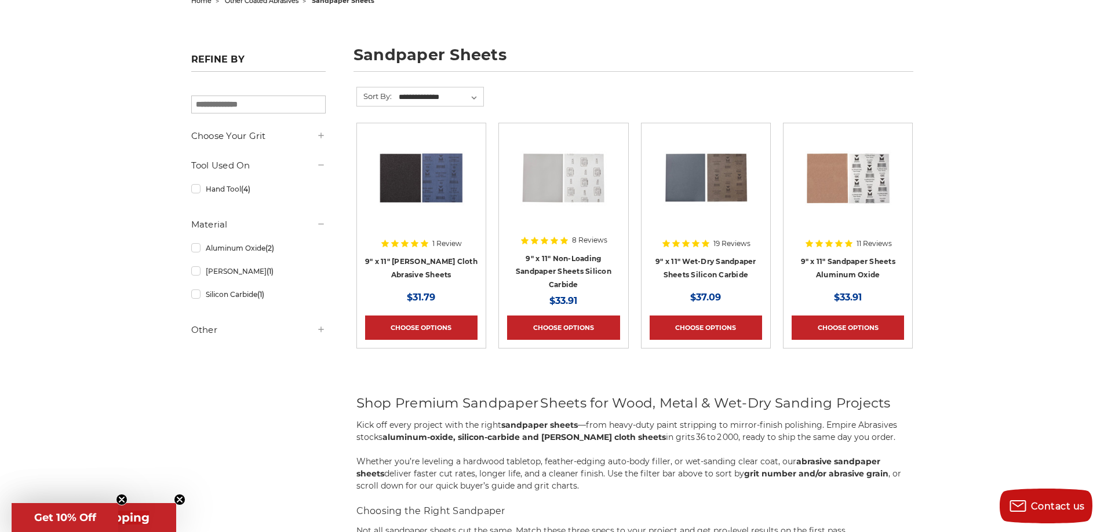
scroll to position [135, 0]
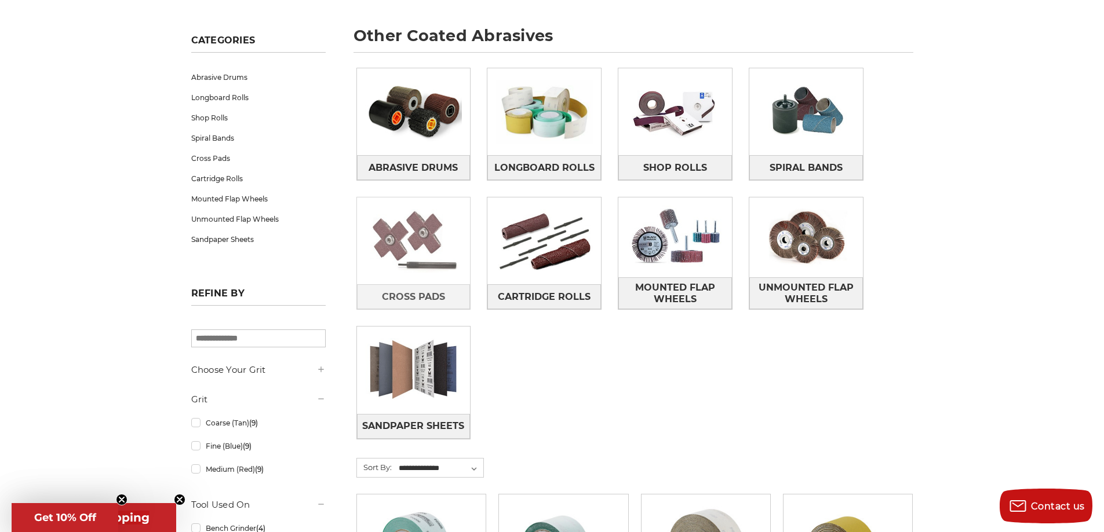
click at [426, 251] on img at bounding box center [414, 241] width 114 height 80
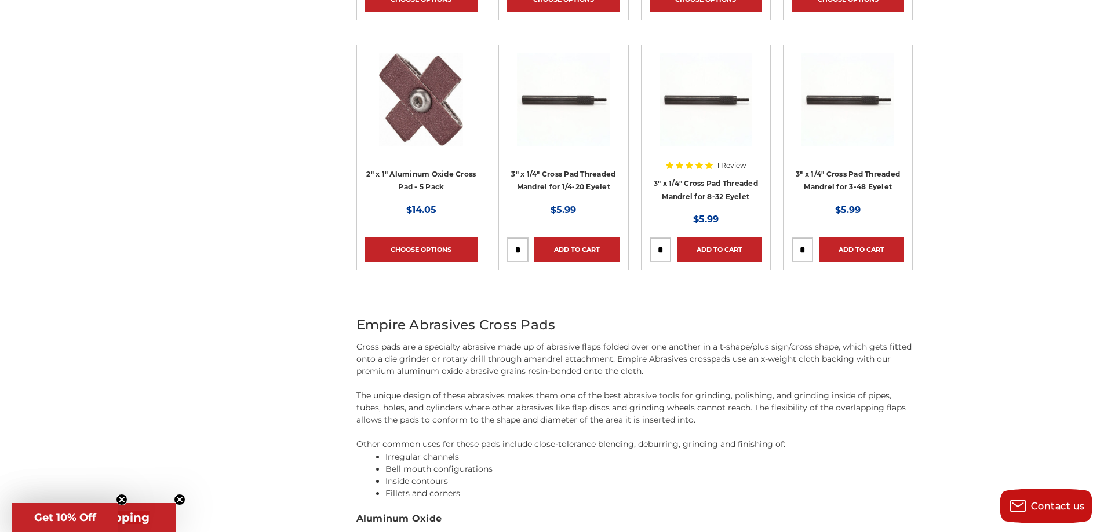
scroll to position [463, 0]
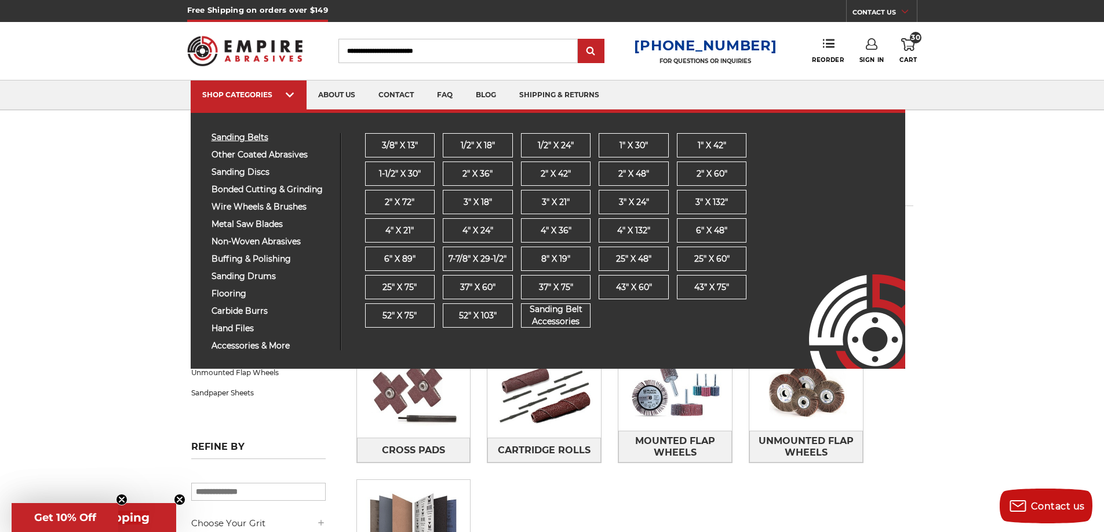
click at [269, 140] on span "sanding belts" at bounding box center [271, 137] width 120 height 9
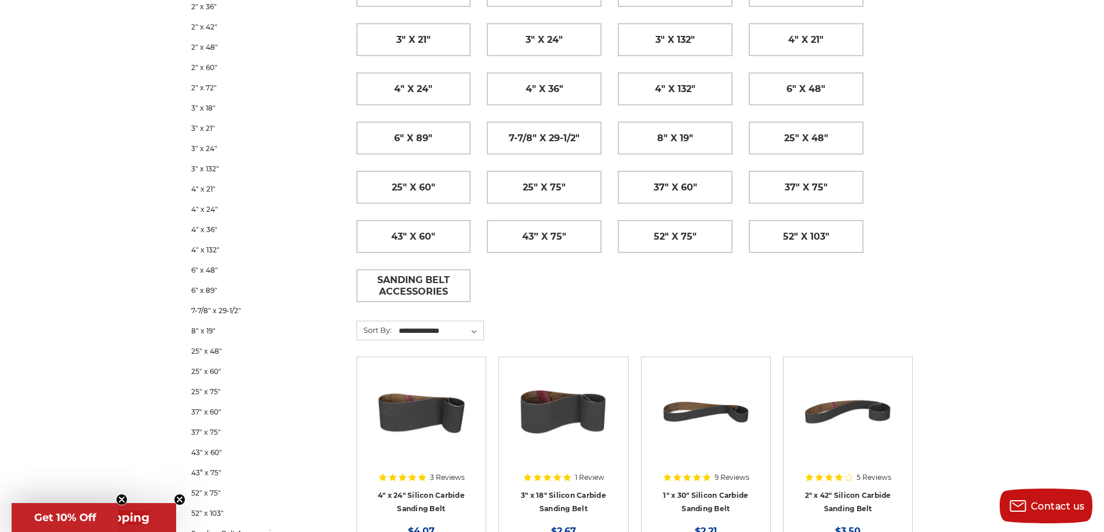
scroll to position [347, 0]
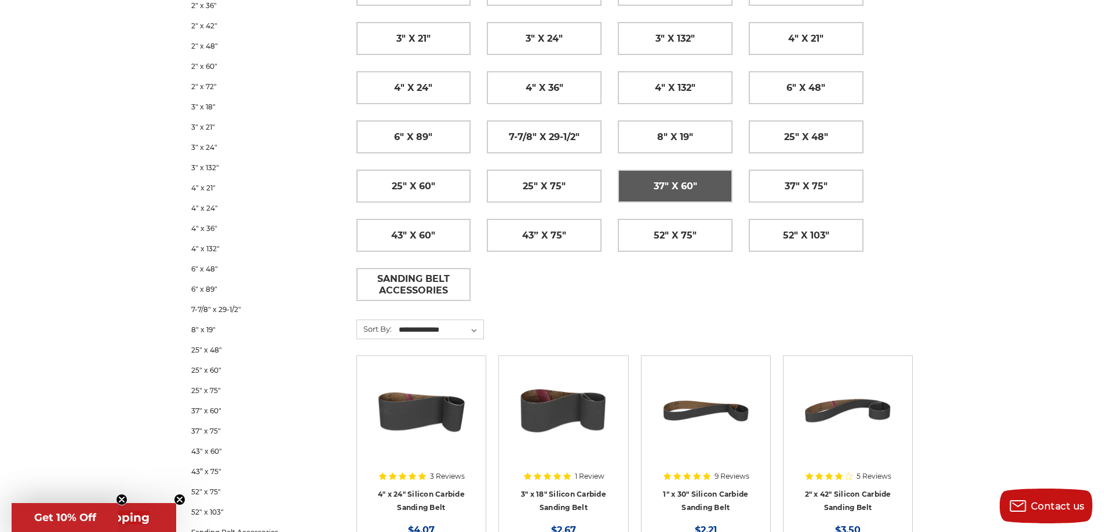
click at [697, 197] on link "37" x 60"" at bounding box center [675, 186] width 114 height 32
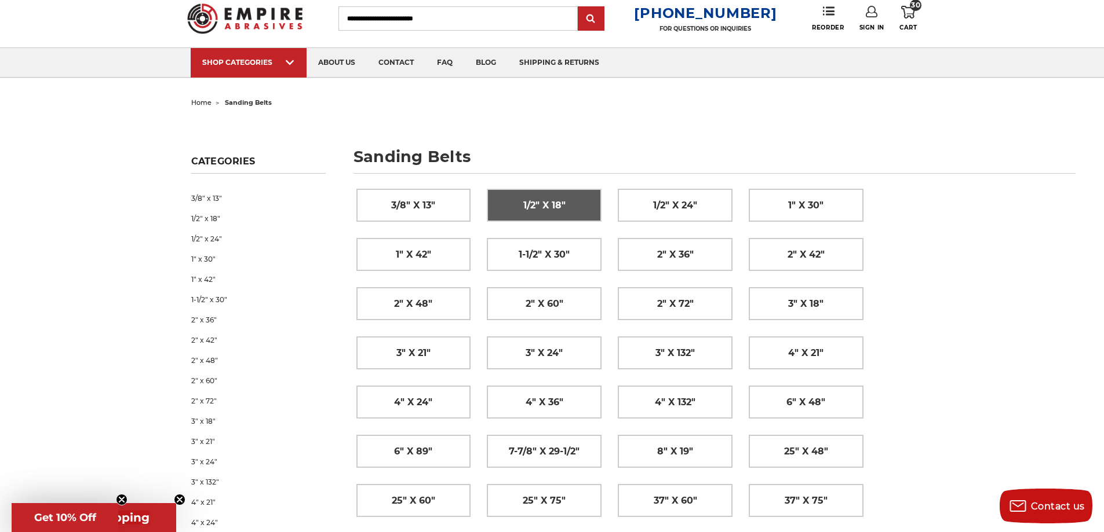
click at [561, 209] on span "1/2" x 18"" at bounding box center [544, 206] width 42 height 20
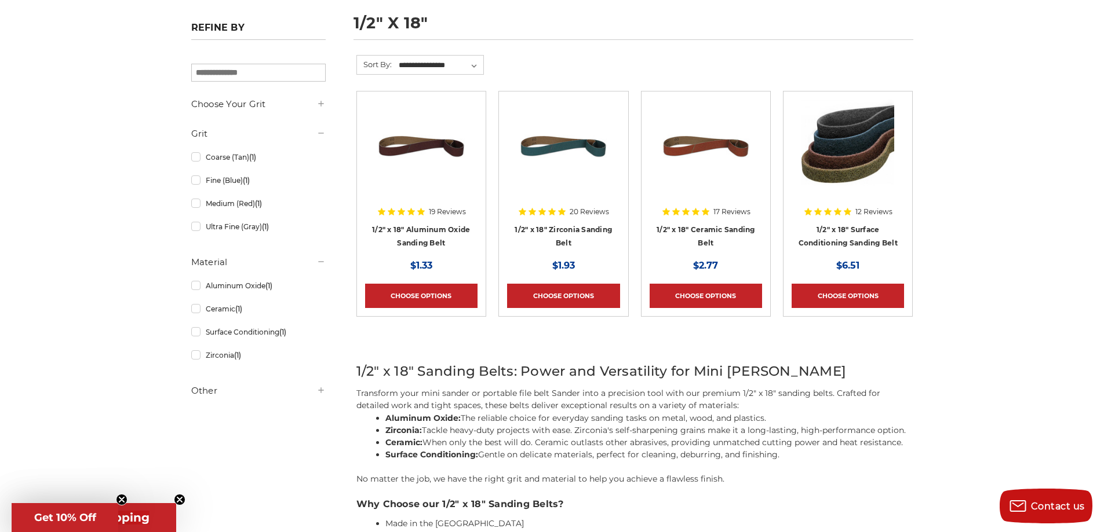
scroll to position [154, 0]
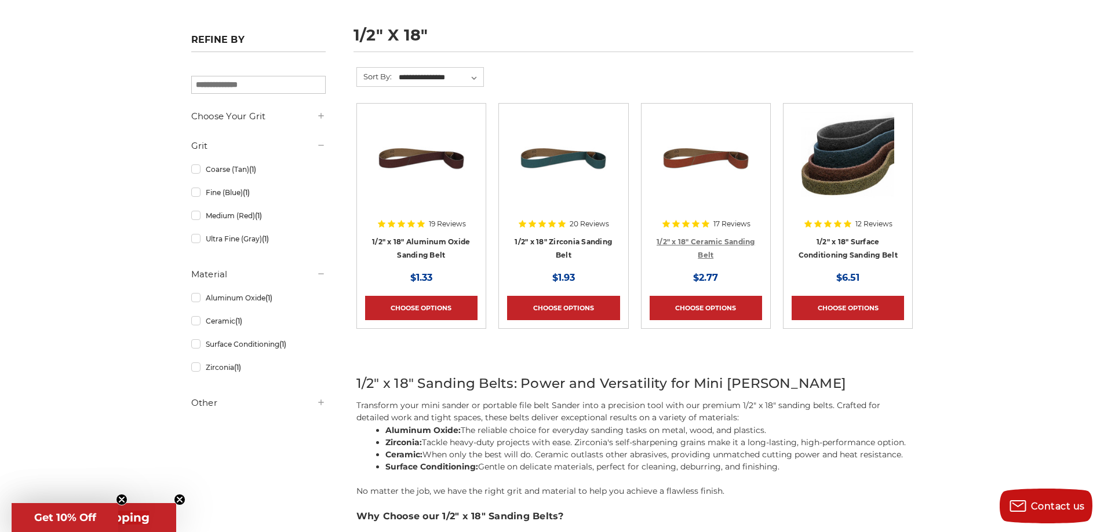
click at [741, 240] on link "1/2" x 18" Ceramic Sanding Belt" at bounding box center [705, 248] width 98 height 22
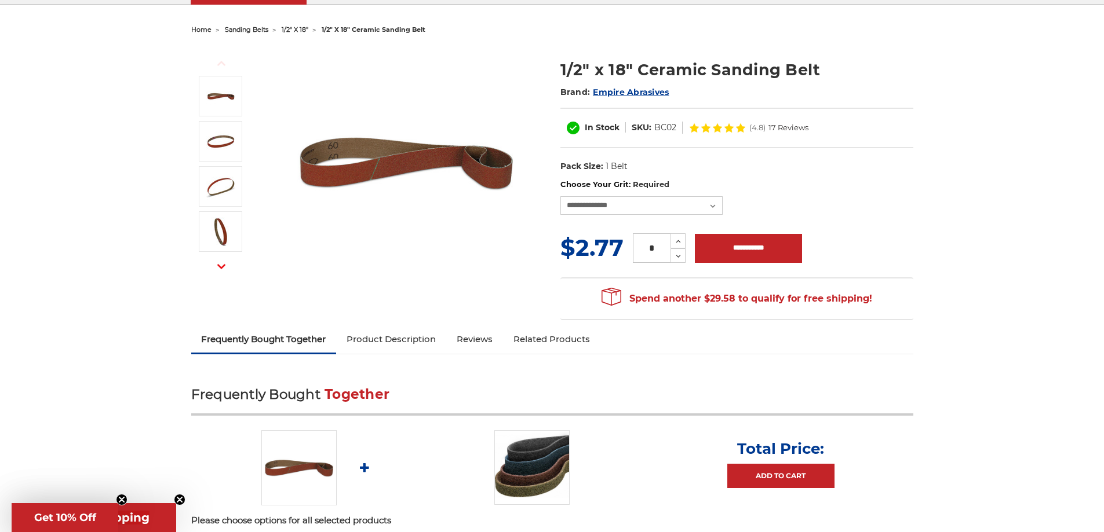
scroll to position [116, 0]
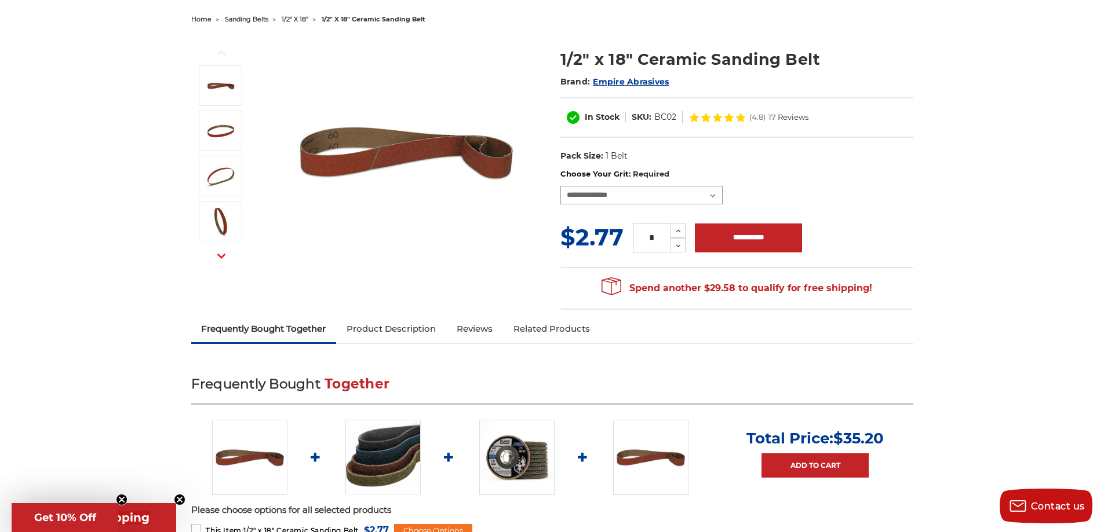
click at [715, 195] on select "**********" at bounding box center [641, 195] width 162 height 19
select select "****"
click at [560, 186] on select "**********" at bounding box center [641, 195] width 162 height 19
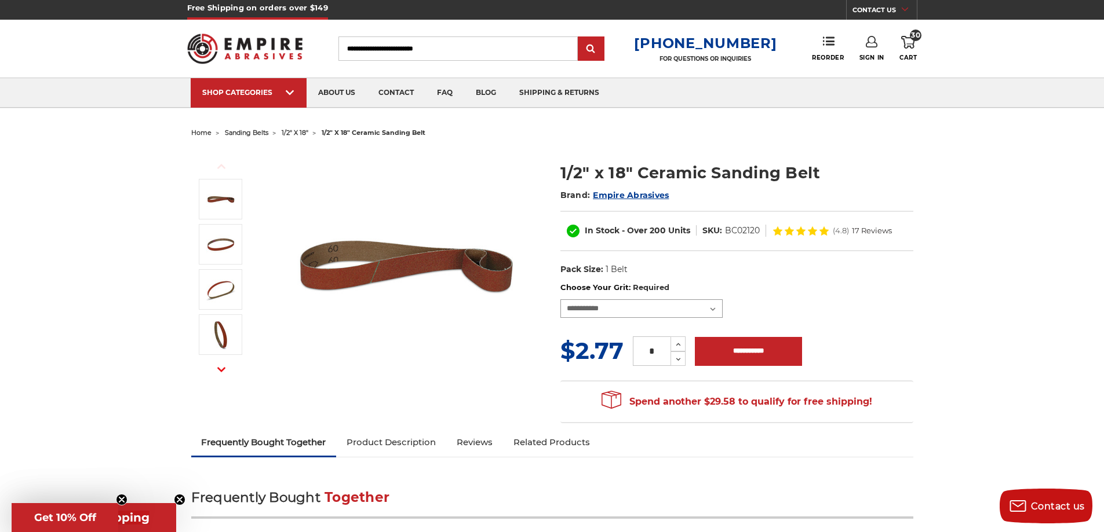
scroll to position [0, 0]
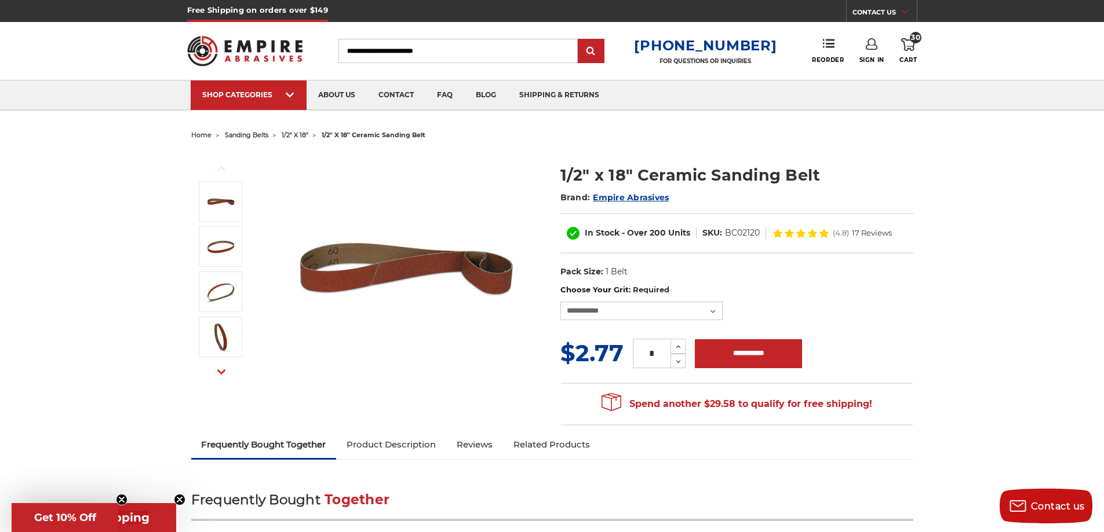
click at [912, 45] on icon at bounding box center [908, 44] width 14 height 13
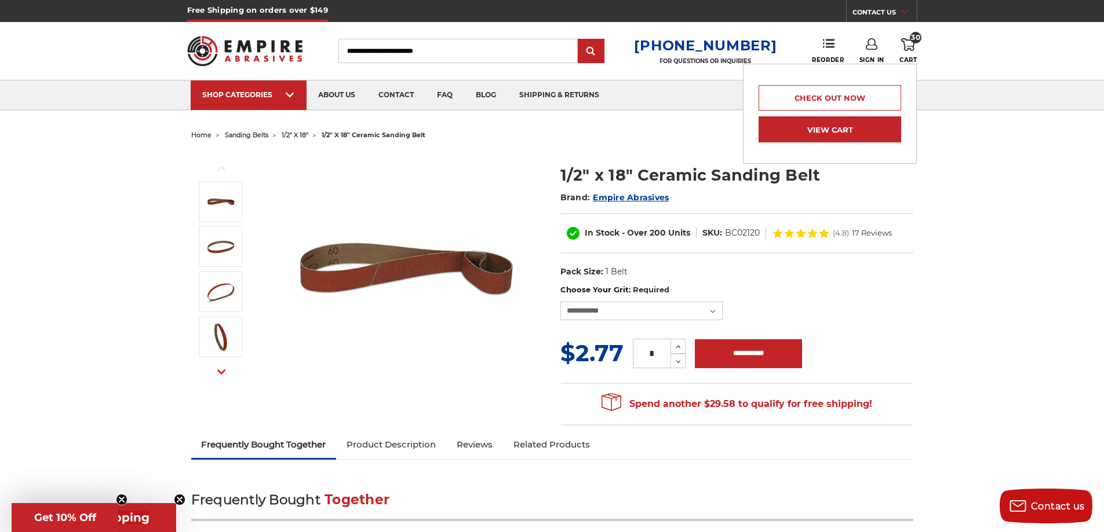
click at [869, 127] on link "View Cart" at bounding box center [829, 129] width 142 height 26
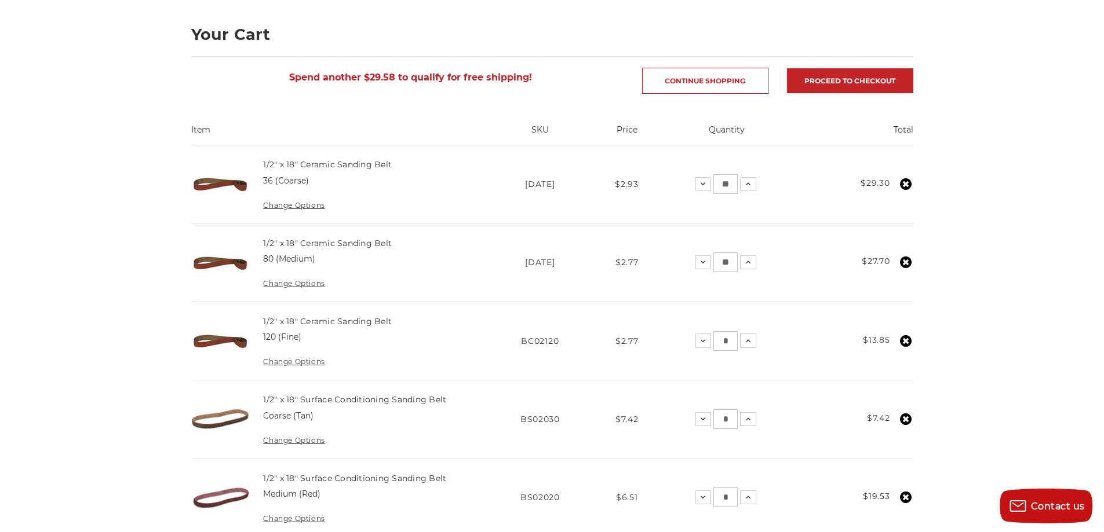
scroll to position [154, 0]
click at [308, 166] on link "1/2" x 18" Ceramic Sanding Belt" at bounding box center [327, 165] width 129 height 10
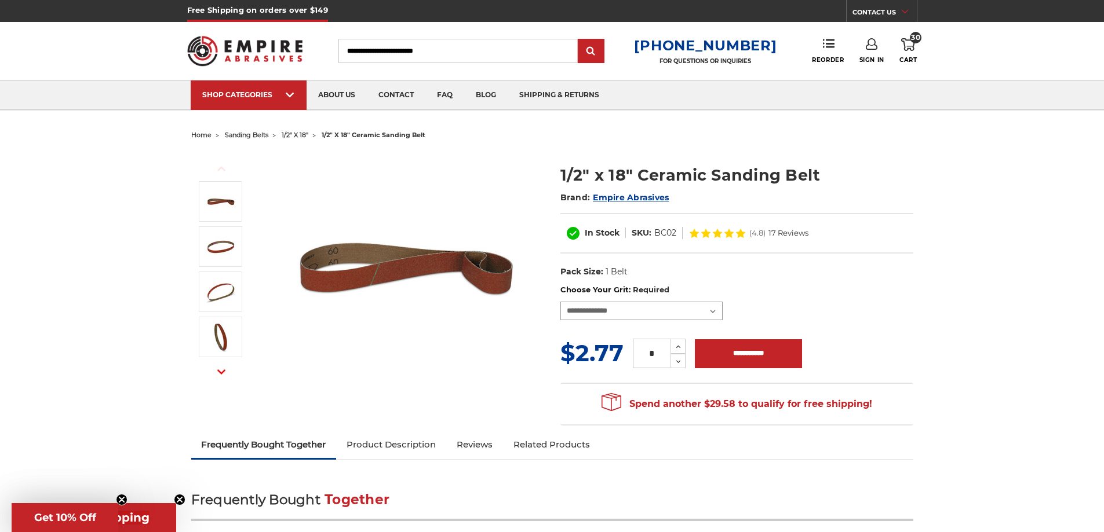
click at [713, 310] on select "**********" at bounding box center [641, 311] width 162 height 19
click at [800, 282] on dl "UPC: Pack Size: 1 Belt Material: Ceramic" at bounding box center [736, 272] width 353 height 24
click at [909, 57] on span "Cart" at bounding box center [907, 60] width 17 height 8
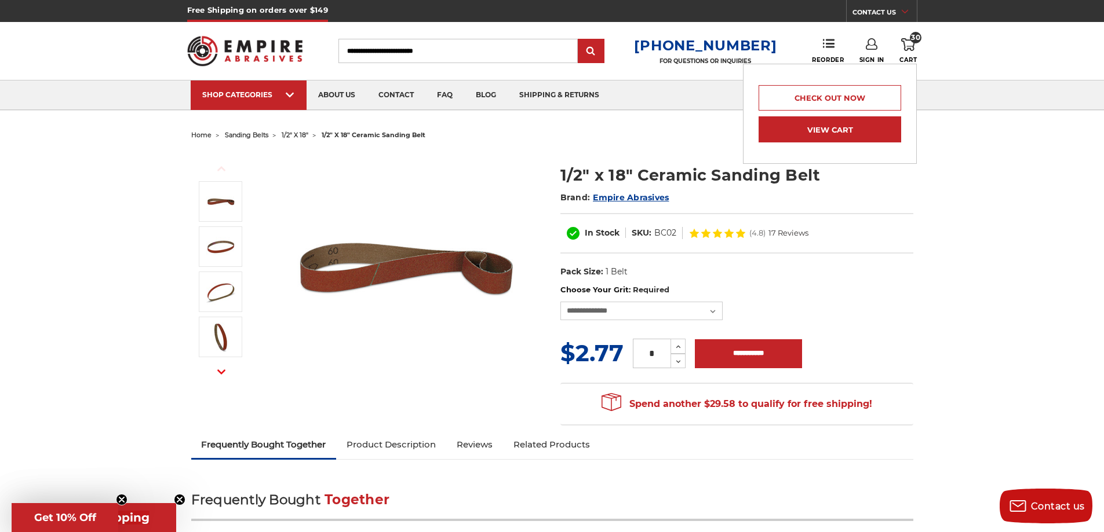
click at [792, 132] on link "View Cart" at bounding box center [829, 129] width 142 height 26
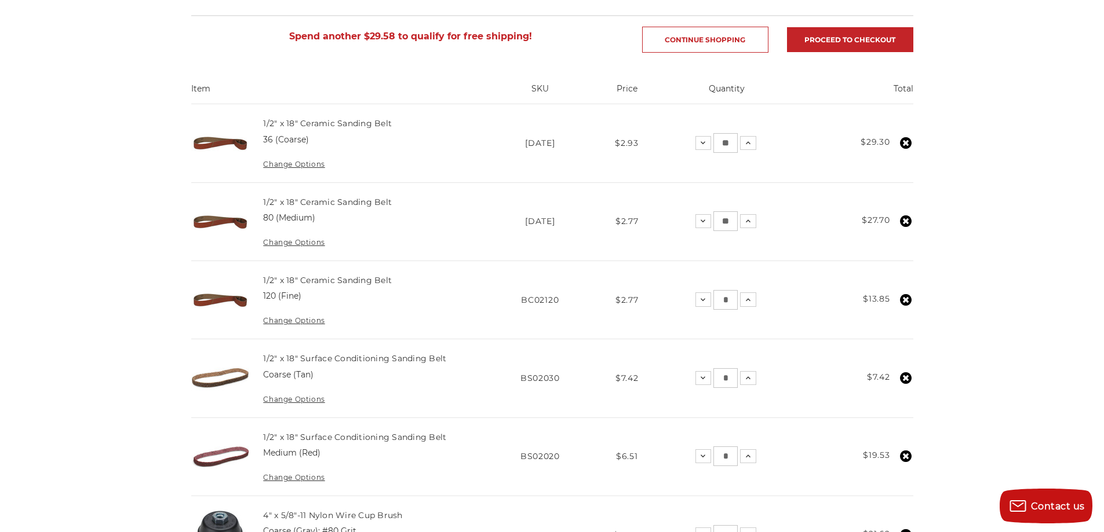
scroll to position [193, 0]
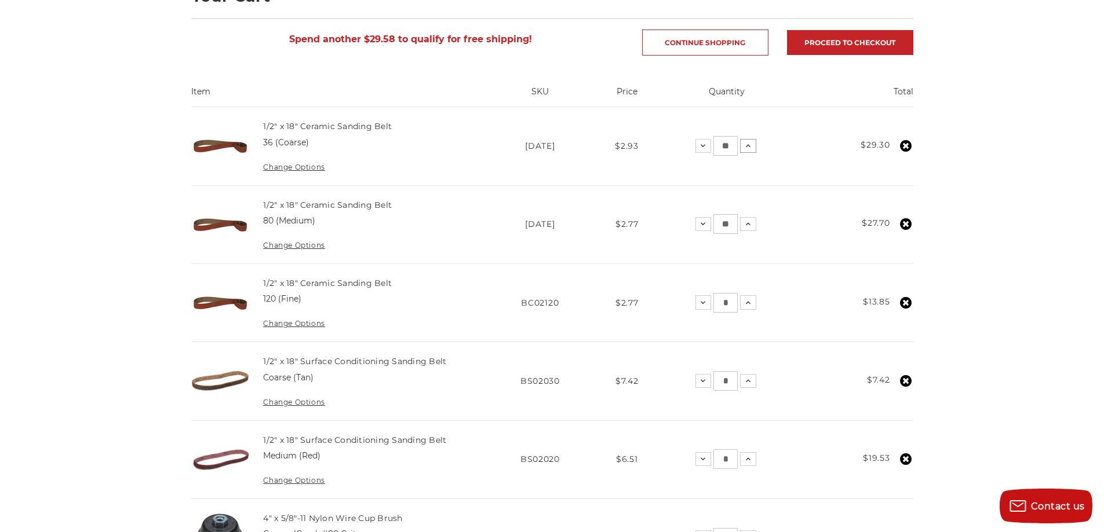
click at [748, 143] on icon at bounding box center [747, 145] width 9 height 9
click at [750, 148] on icon at bounding box center [749, 145] width 9 height 9
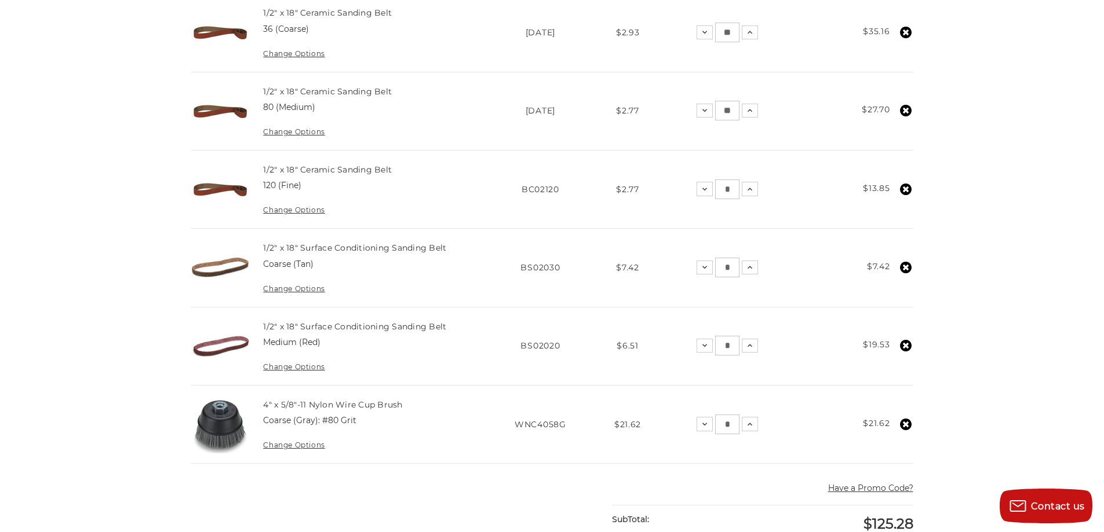
scroll to position [309, 0]
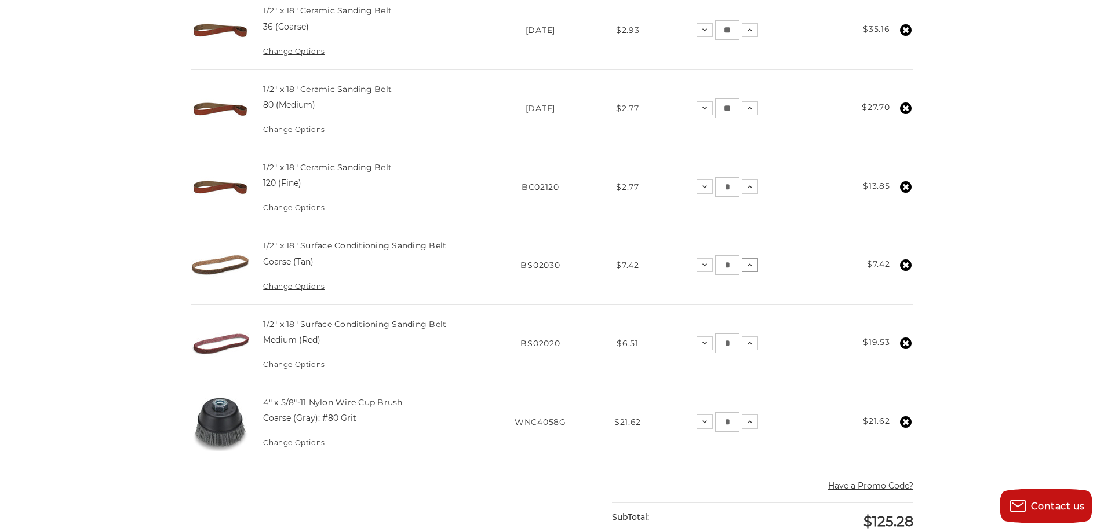
click at [749, 270] on icon at bounding box center [749, 265] width 9 height 9
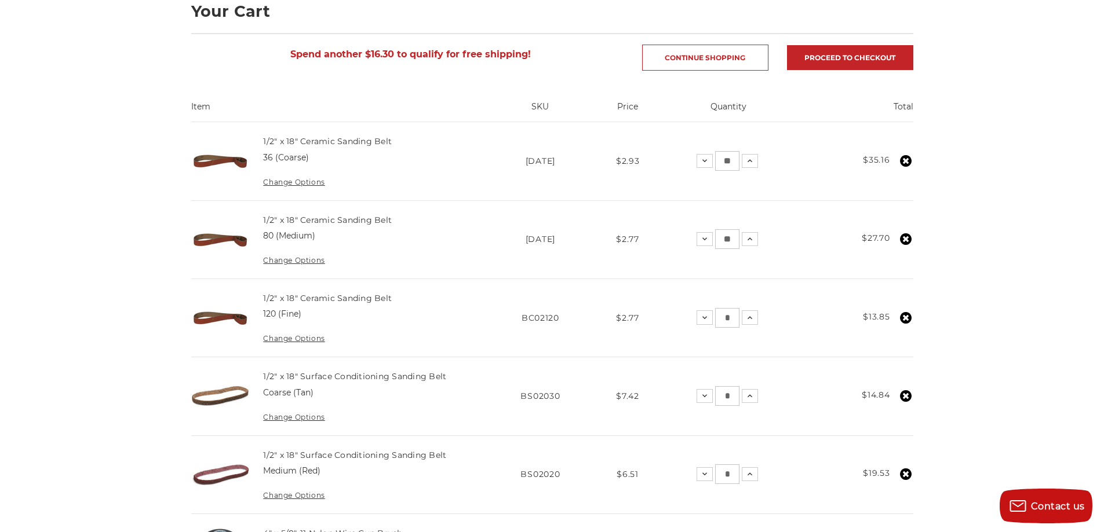
scroll to position [174, 0]
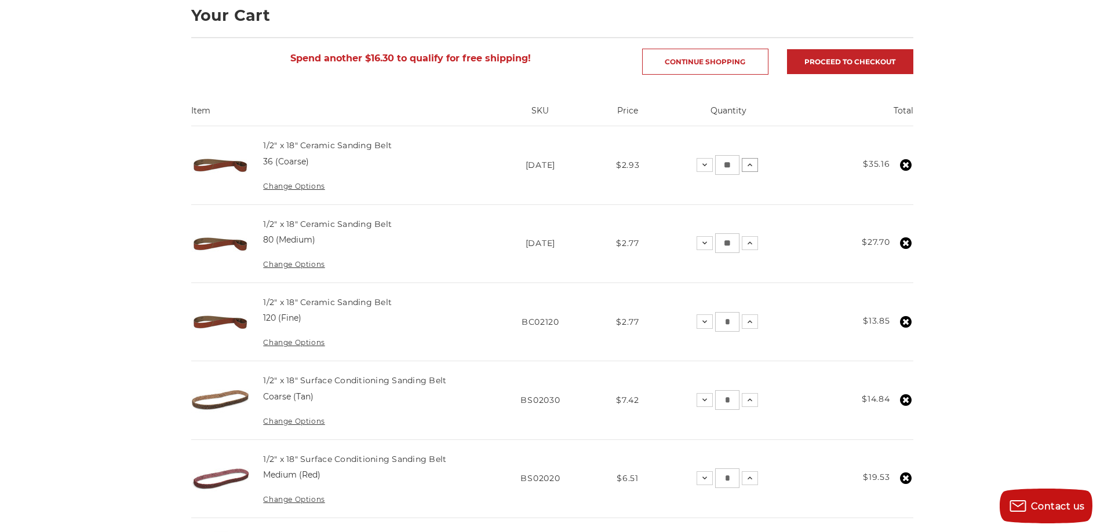
click at [752, 165] on icon at bounding box center [749, 164] width 9 height 9
click at [747, 166] on icon at bounding box center [747, 164] width 9 height 9
click at [747, 166] on icon at bounding box center [749, 164] width 9 height 9
click at [372, 149] on link "1/2" x 18" Ceramic Sanding Belt" at bounding box center [327, 145] width 129 height 10
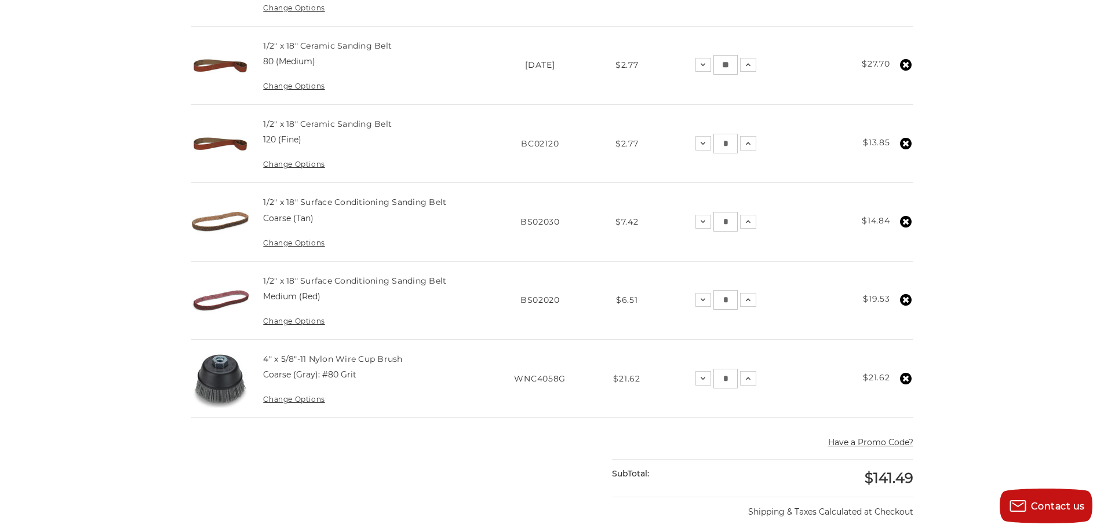
scroll to position [367, 0]
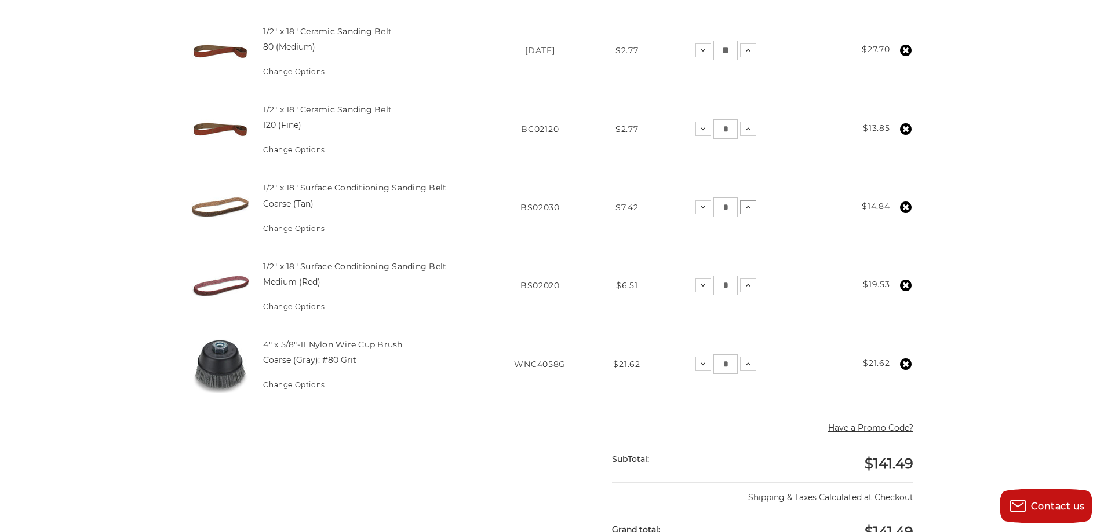
click at [751, 211] on icon at bounding box center [747, 207] width 9 height 9
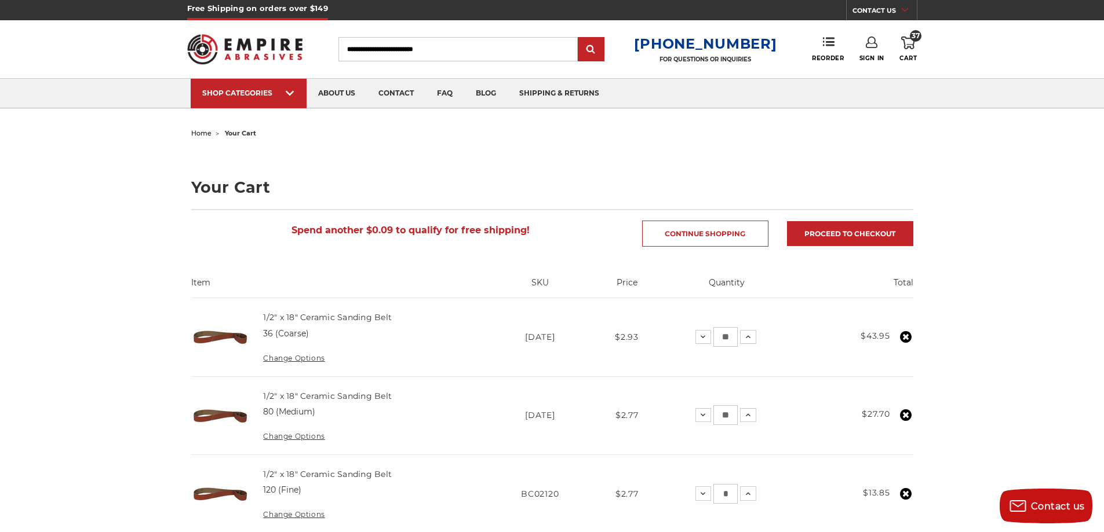
scroll to position [0, 0]
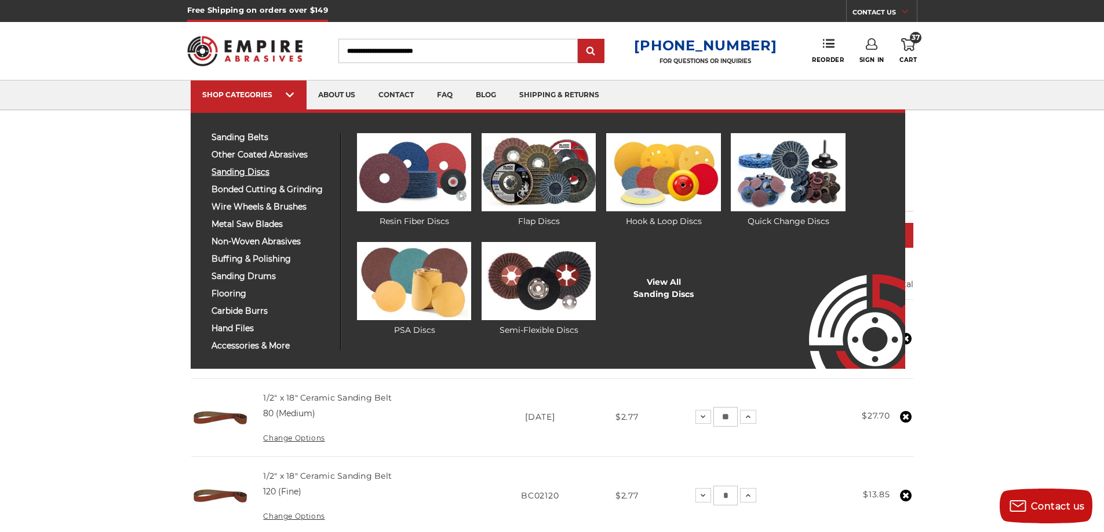
click at [238, 169] on span "sanding discs" at bounding box center [271, 172] width 120 height 9
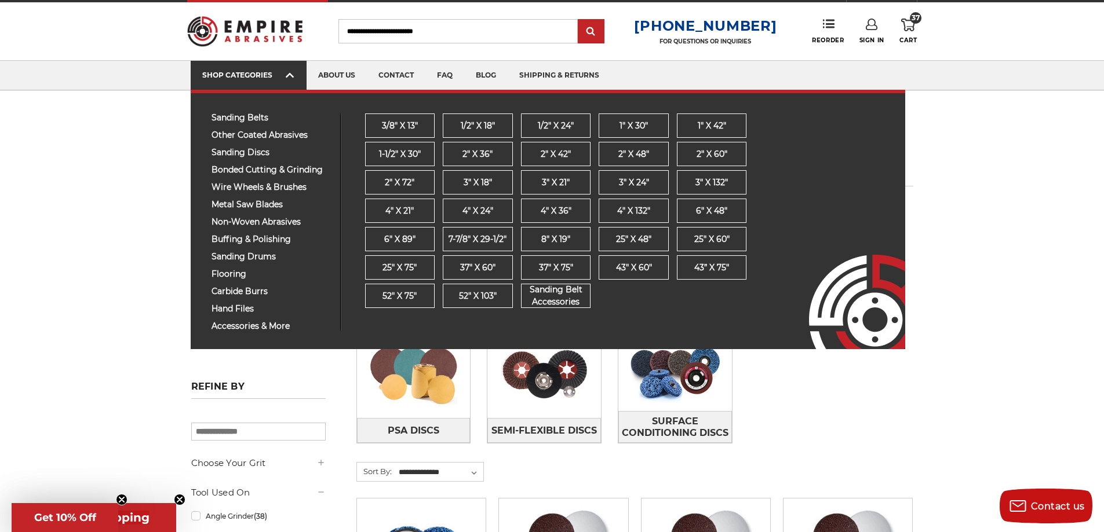
scroll to position [19, 0]
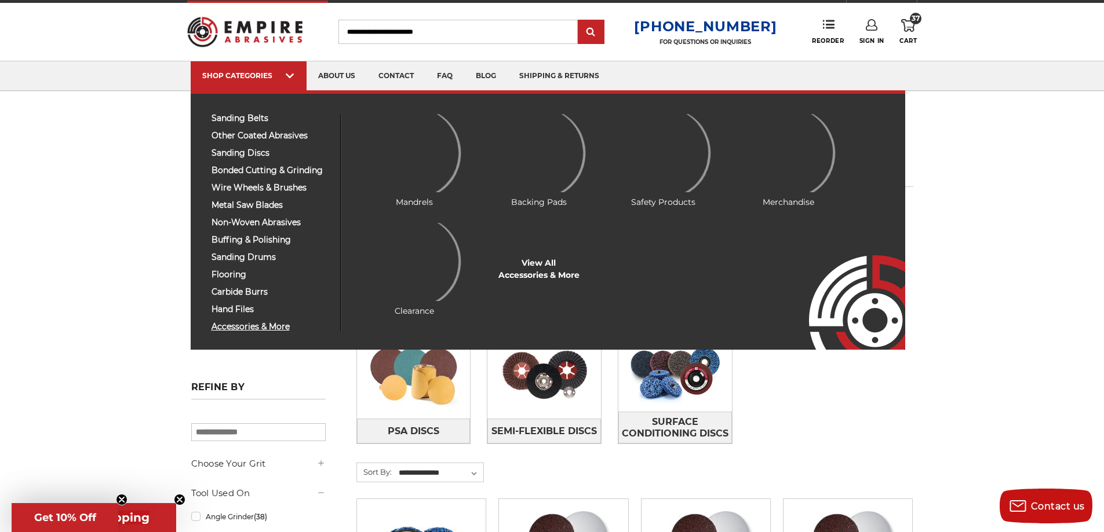
click at [262, 326] on span "accessories & more" at bounding box center [271, 327] width 120 height 9
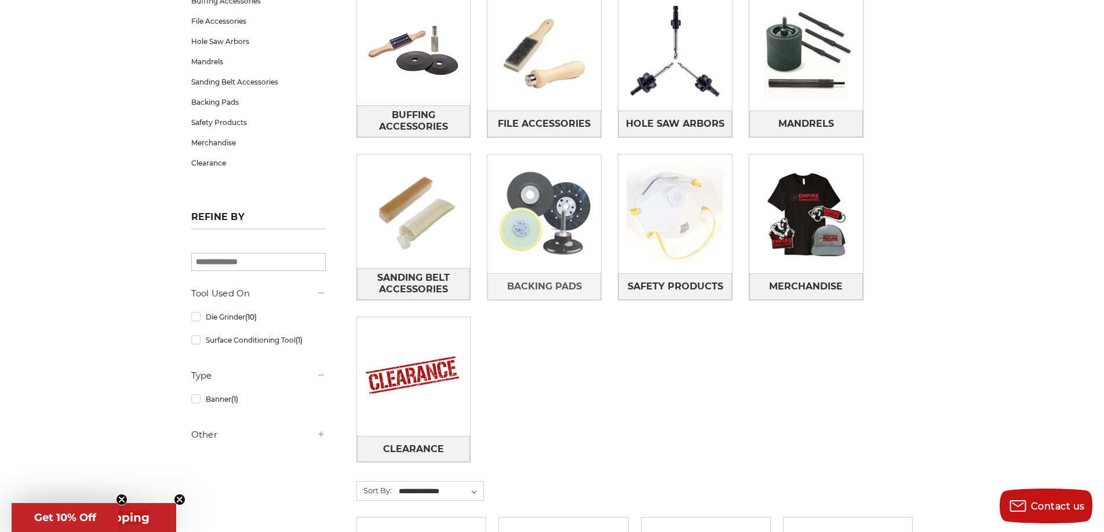
scroll to position [231, 0]
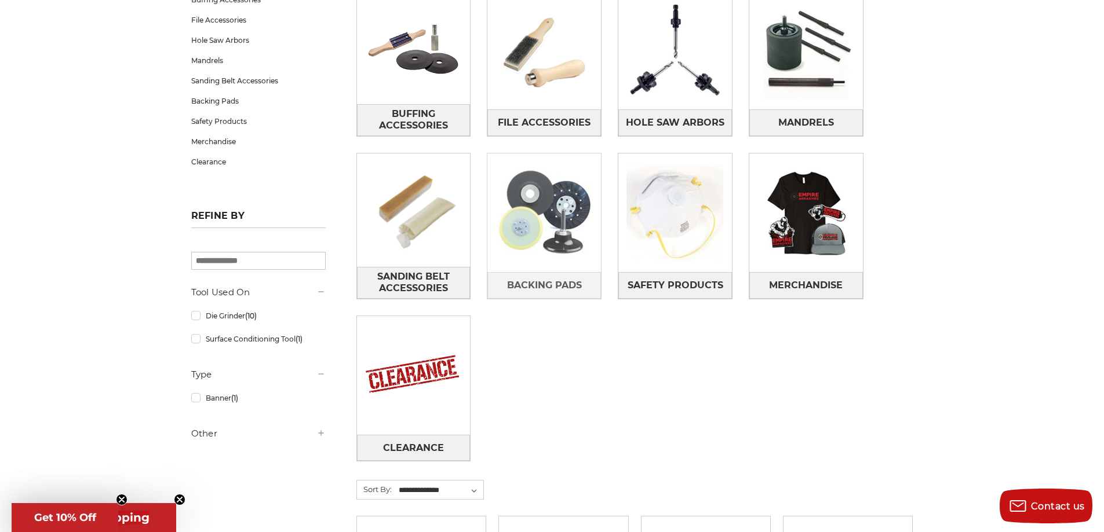
click at [539, 228] on img at bounding box center [544, 213] width 114 height 114
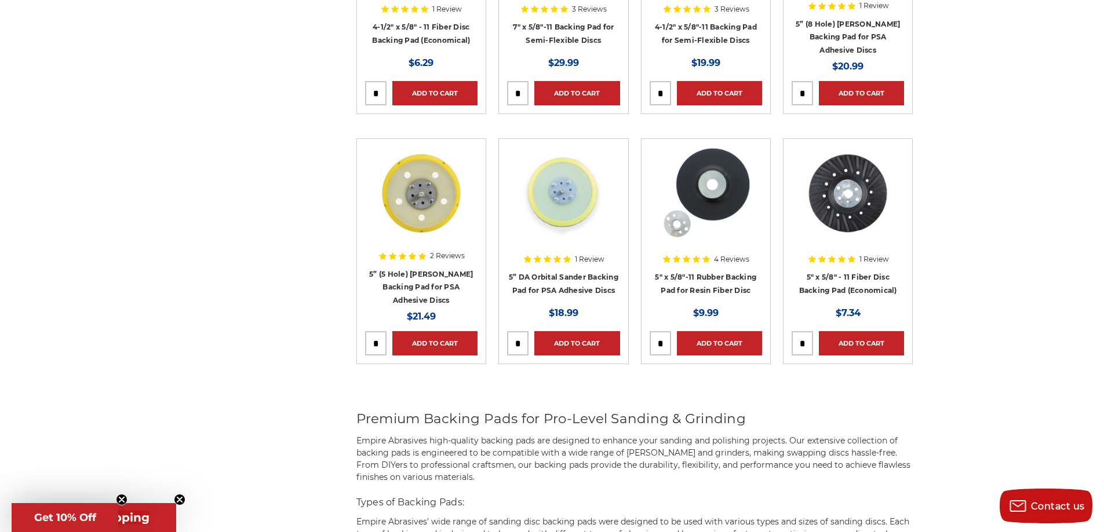
scroll to position [617, 0]
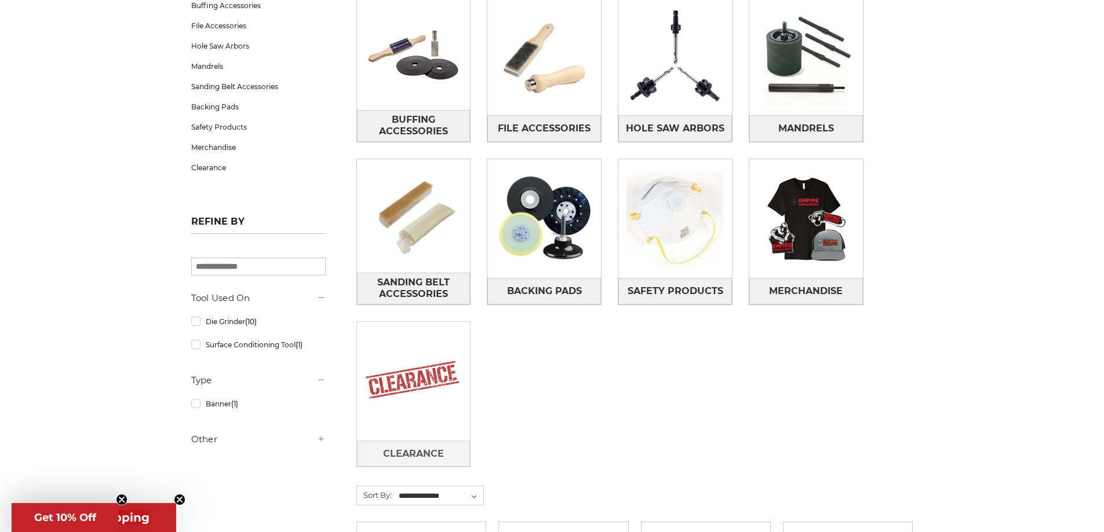
click at [423, 400] on img at bounding box center [414, 381] width 114 height 114
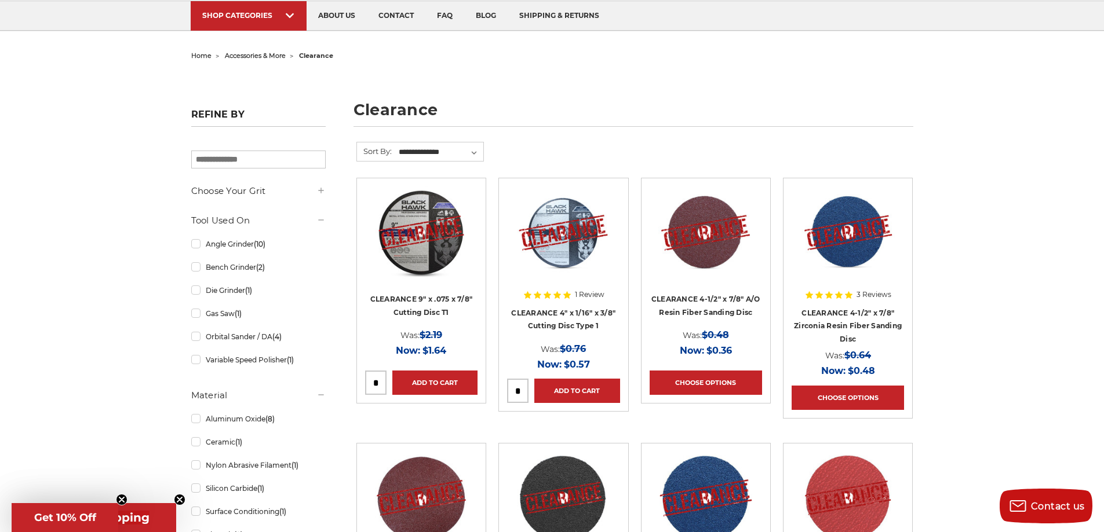
scroll to position [77, 0]
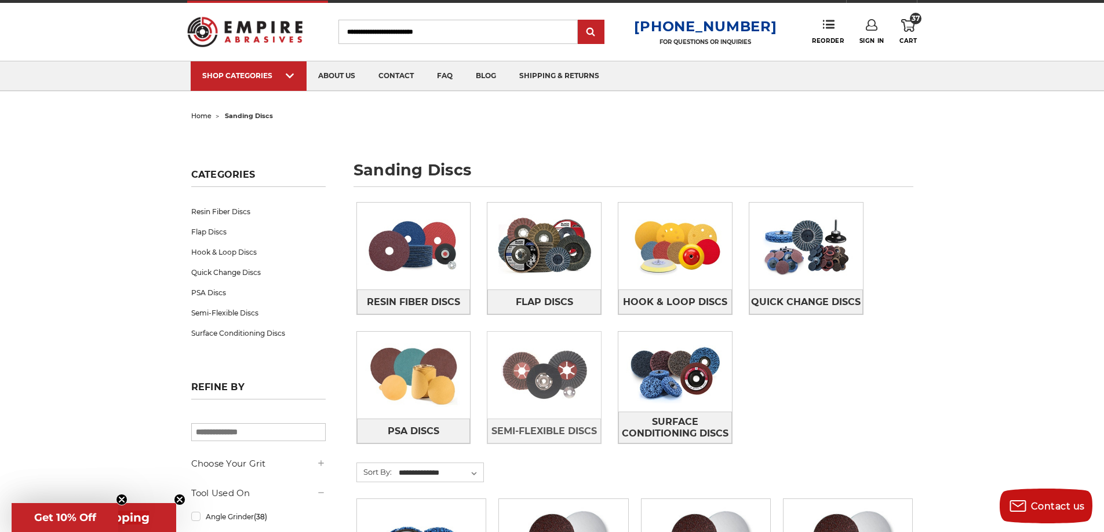
click at [557, 374] on img at bounding box center [544, 375] width 114 height 80
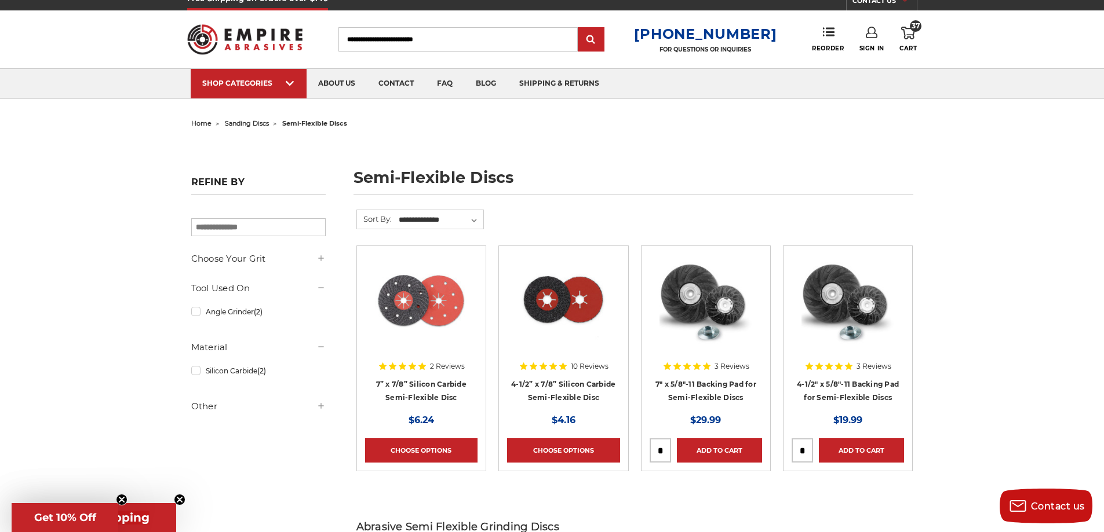
scroll to position [19, 0]
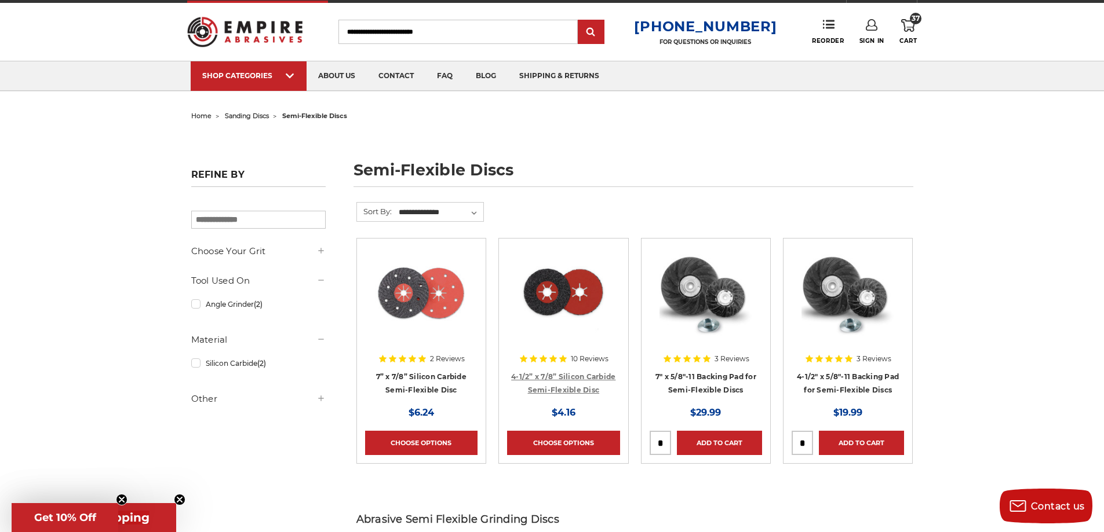
click at [578, 385] on link "4-1/2” x 7/8” Silicon Carbide Semi-Flexible Disc" at bounding box center [563, 383] width 104 height 22
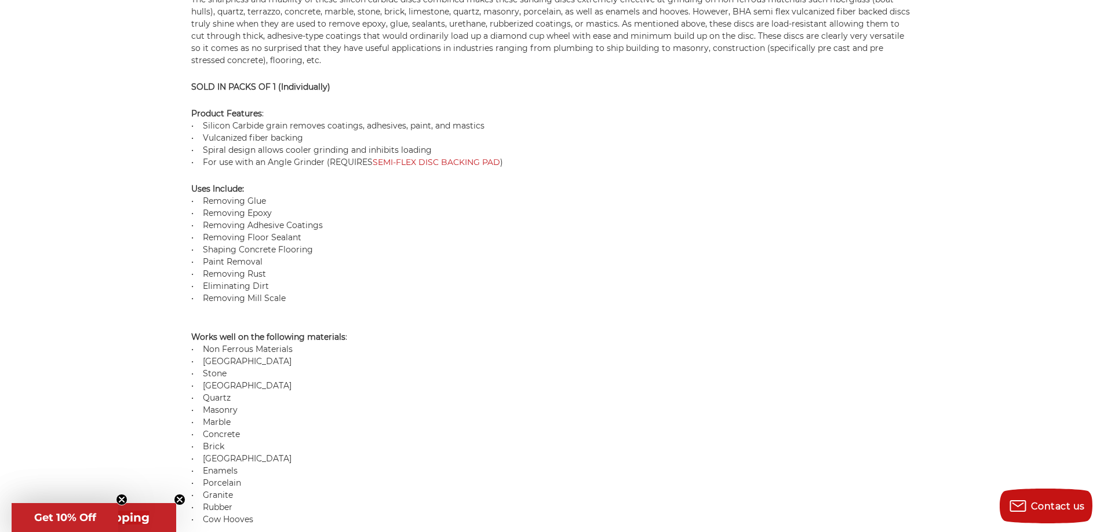
scroll to position [945, 0]
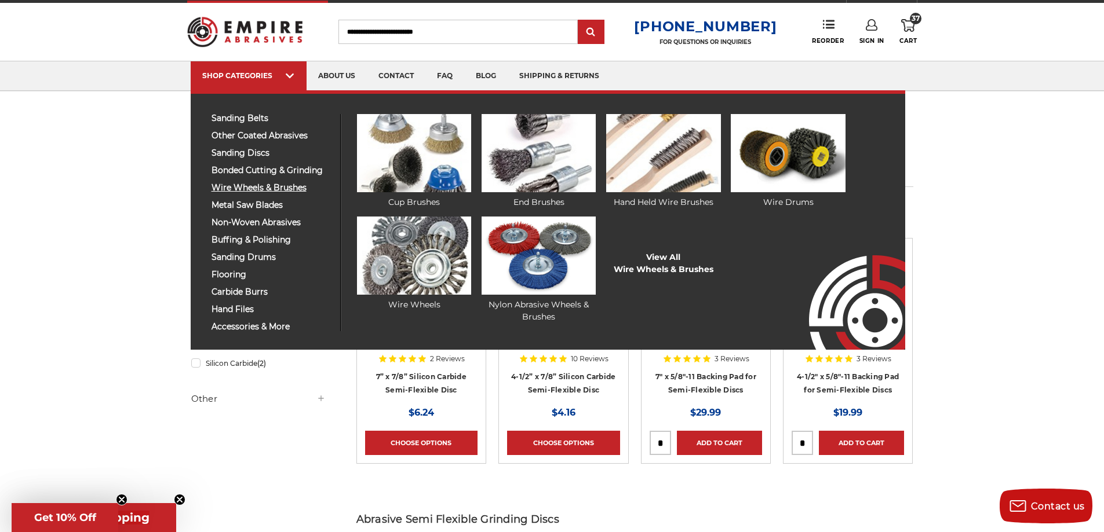
click at [258, 192] on span "wire wheels & brushes" at bounding box center [271, 188] width 120 height 9
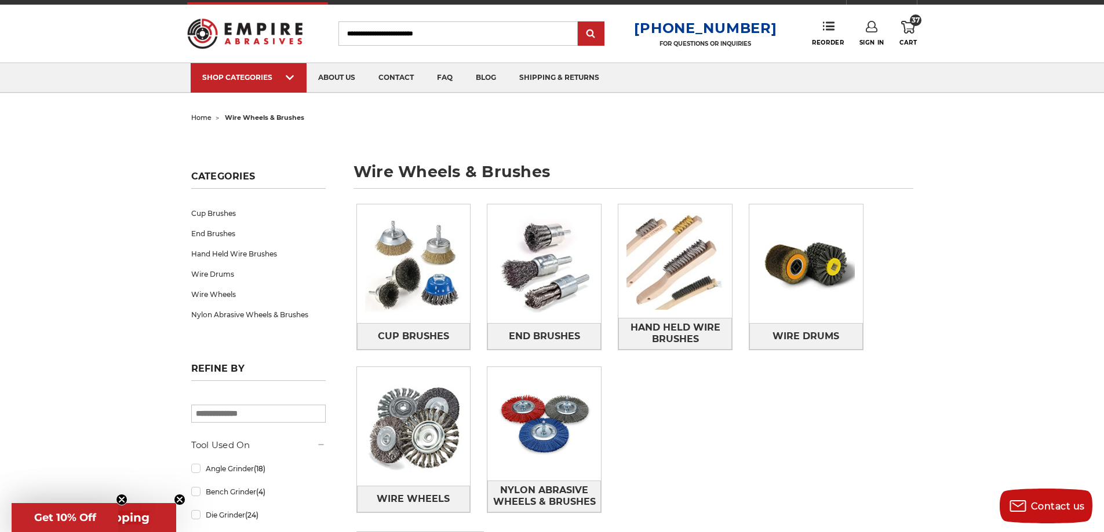
scroll to position [19, 0]
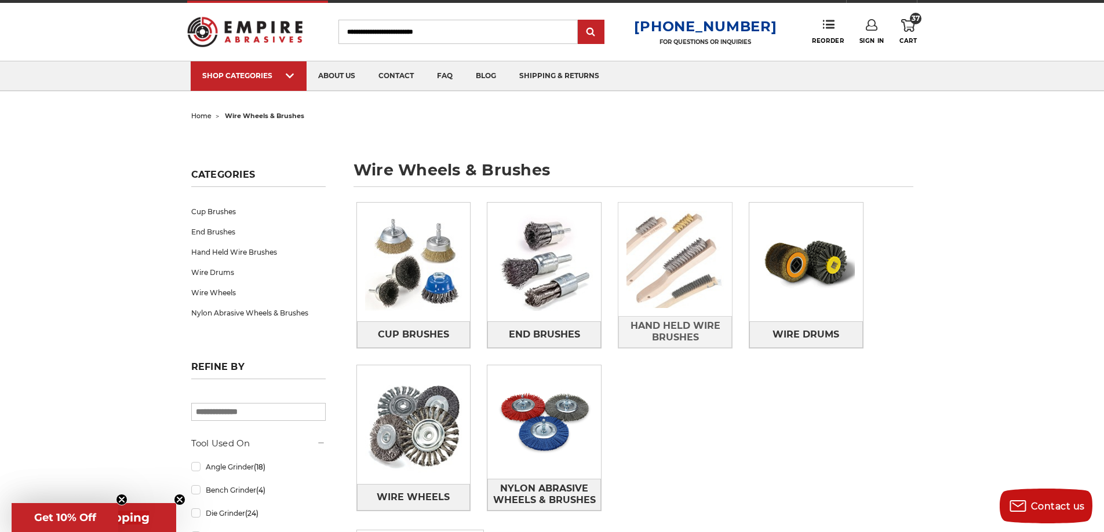
click at [712, 244] on img at bounding box center [675, 260] width 114 height 114
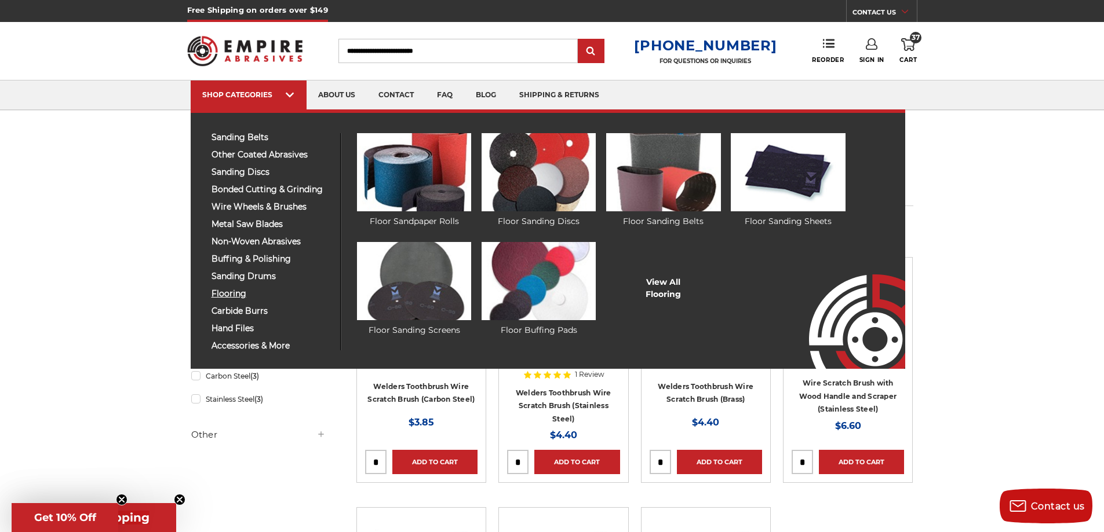
click at [240, 293] on span "flooring" at bounding box center [271, 294] width 120 height 9
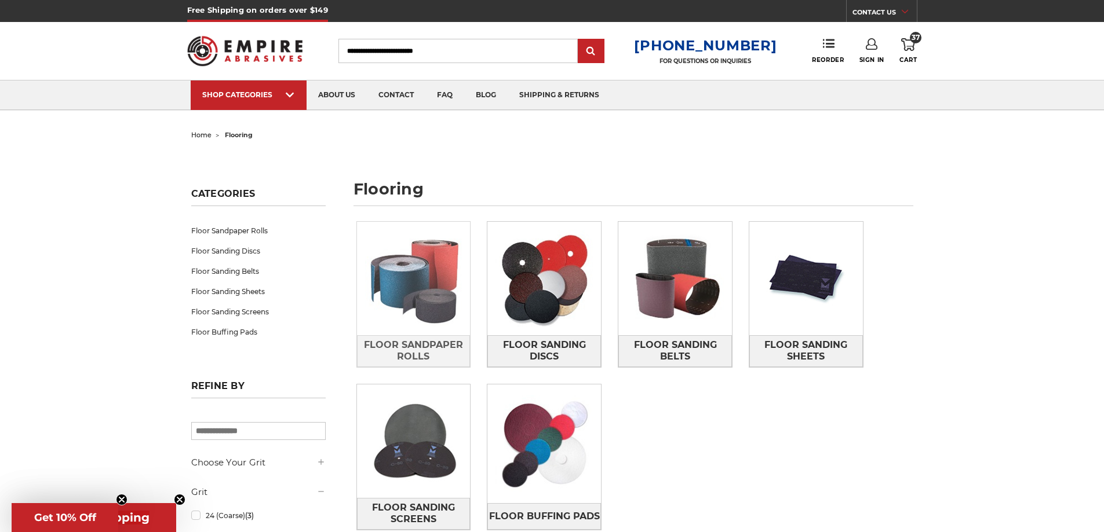
click at [403, 305] on img at bounding box center [414, 279] width 114 height 114
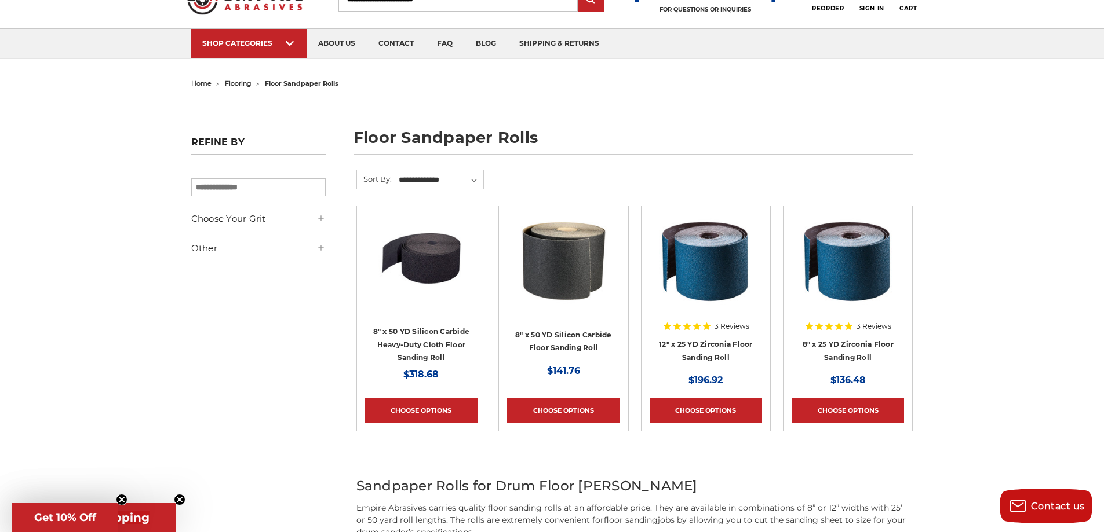
scroll to position [57, 0]
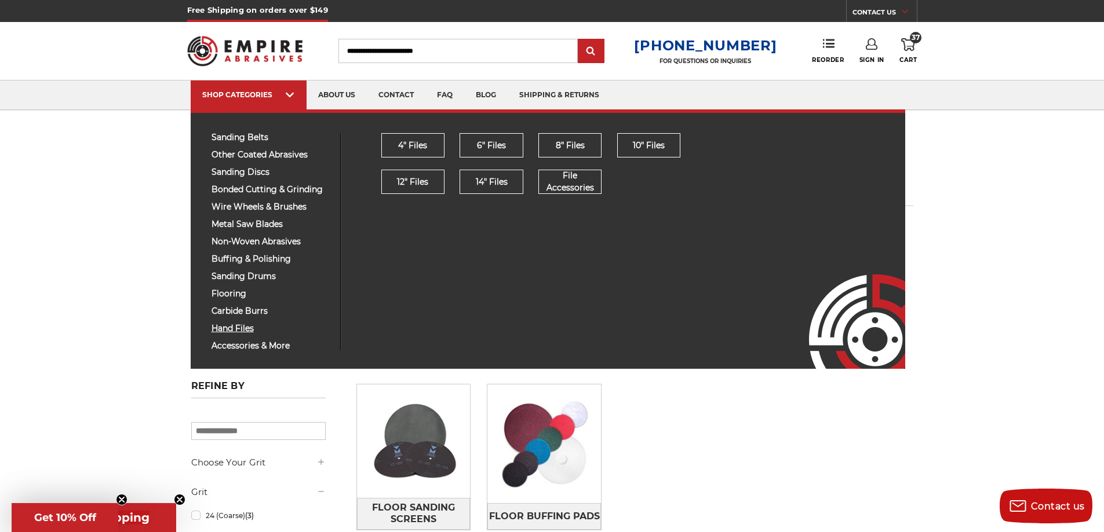
click at [236, 329] on span "hand files" at bounding box center [271, 328] width 120 height 9
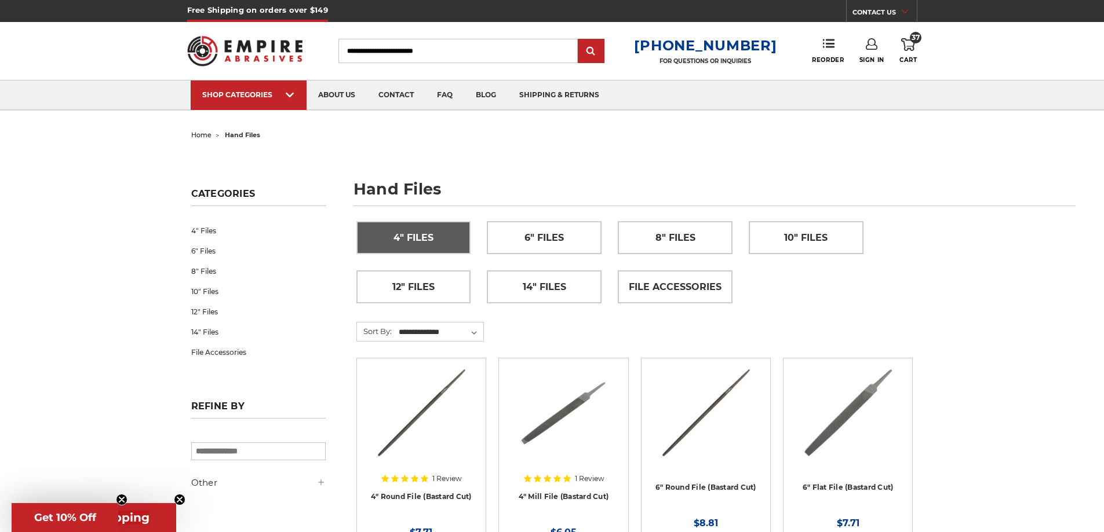
click at [440, 231] on link "4" Files" at bounding box center [414, 238] width 114 height 32
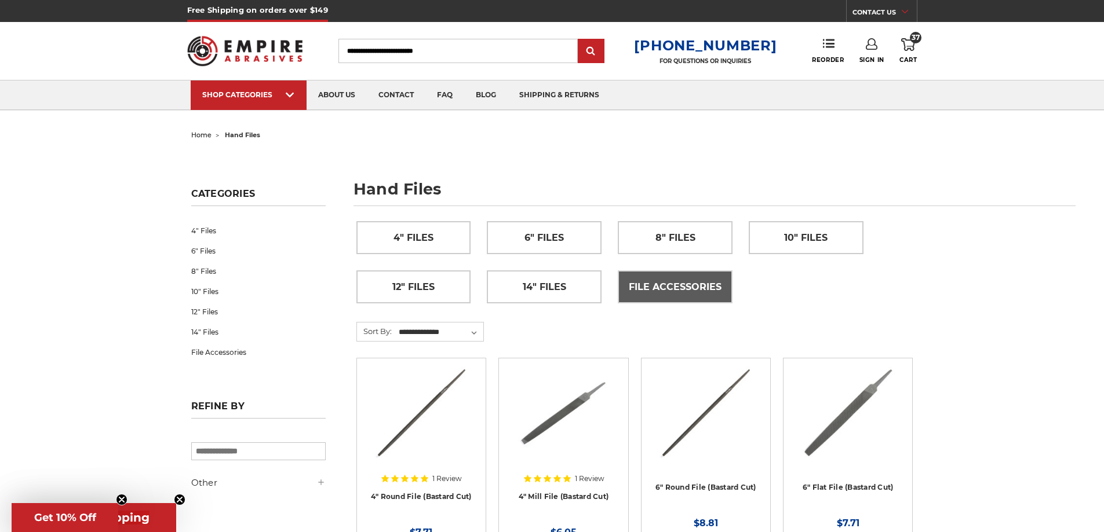
click at [649, 290] on span "File Accessories" at bounding box center [675, 287] width 93 height 20
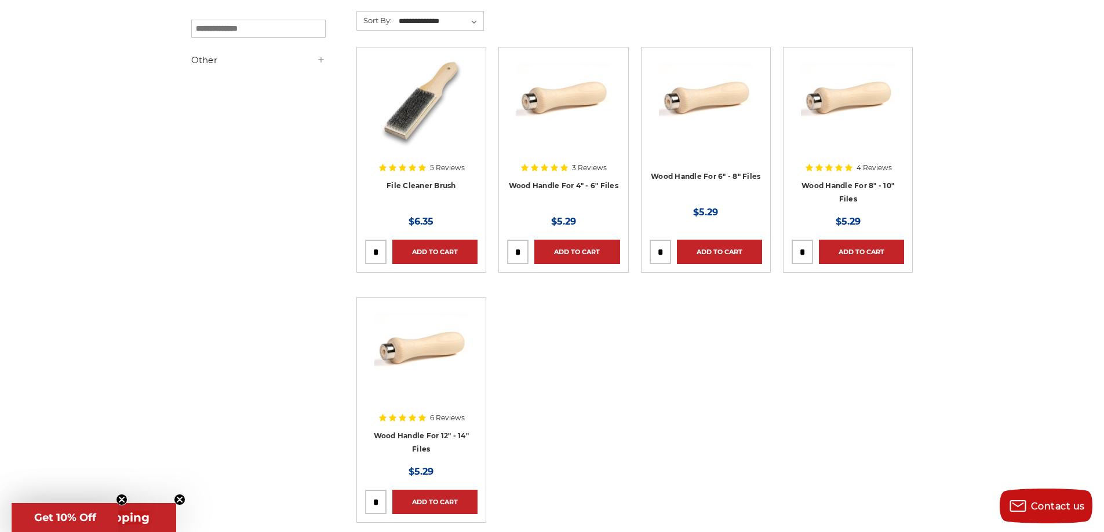
scroll to position [212, 0]
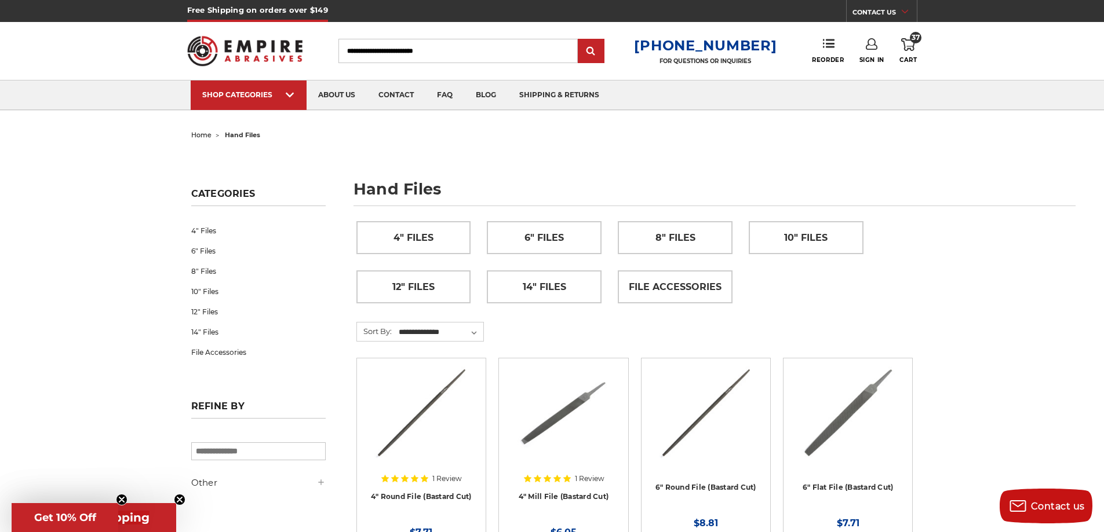
click at [906, 52] on link "37 Cart" at bounding box center [907, 50] width 17 height 25
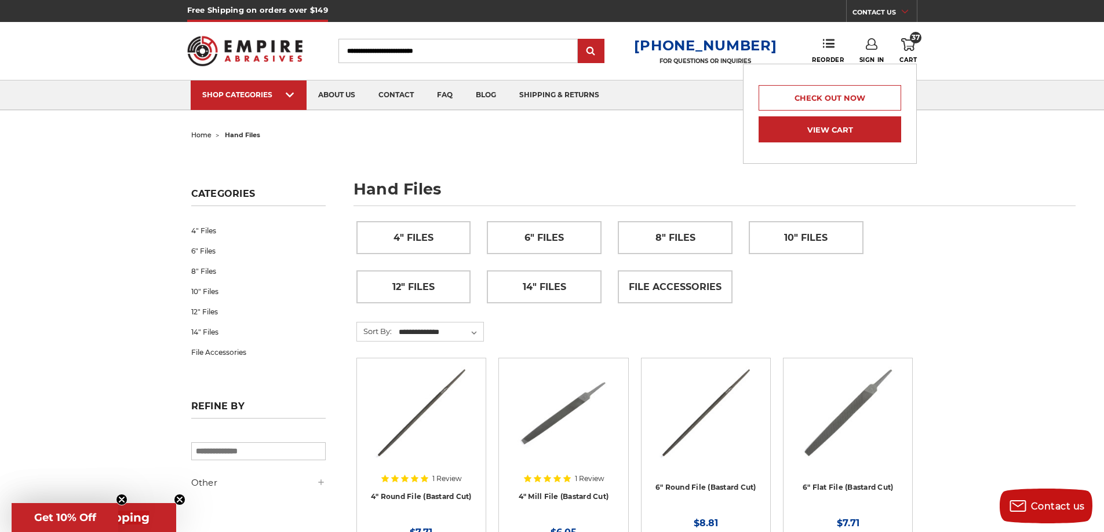
click at [857, 131] on link "View Cart" at bounding box center [829, 129] width 142 height 26
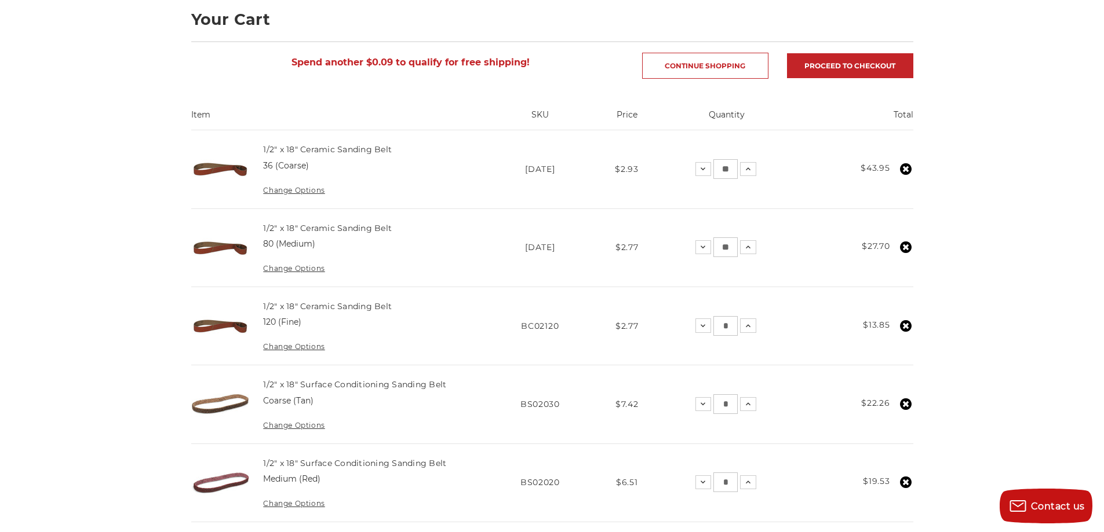
scroll to position [154, 0]
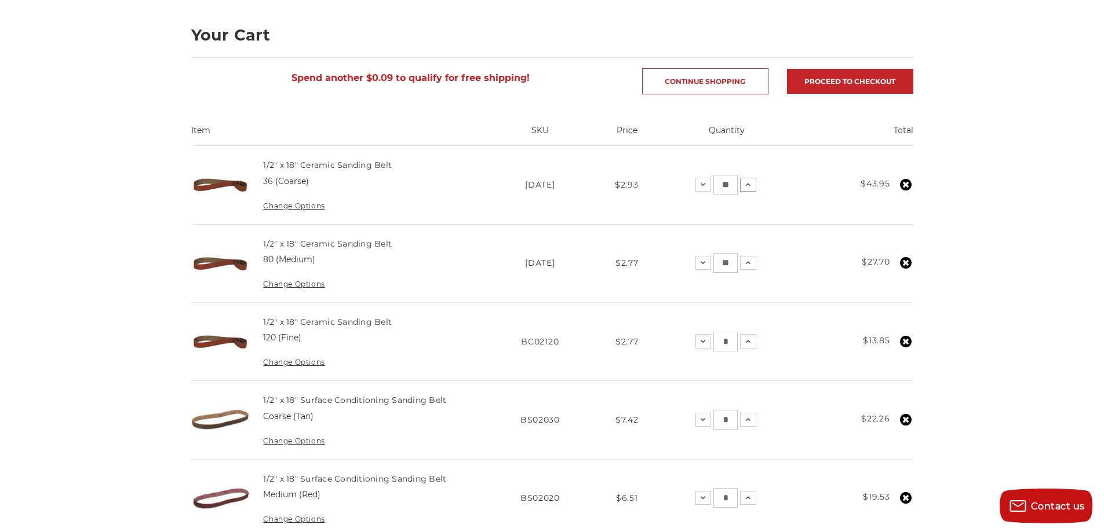
click at [748, 188] on icon at bounding box center [747, 184] width 9 height 9
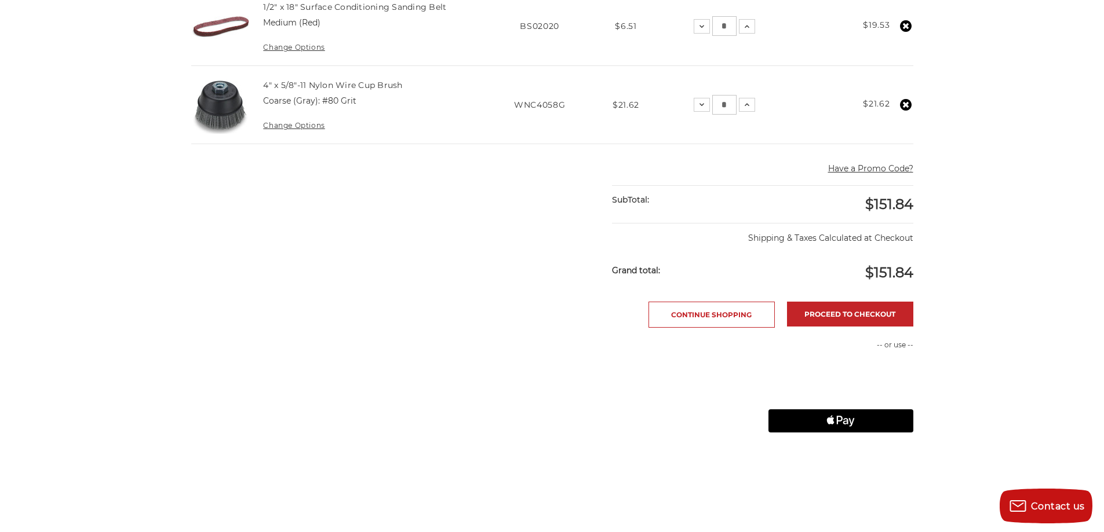
scroll to position [656, 0]
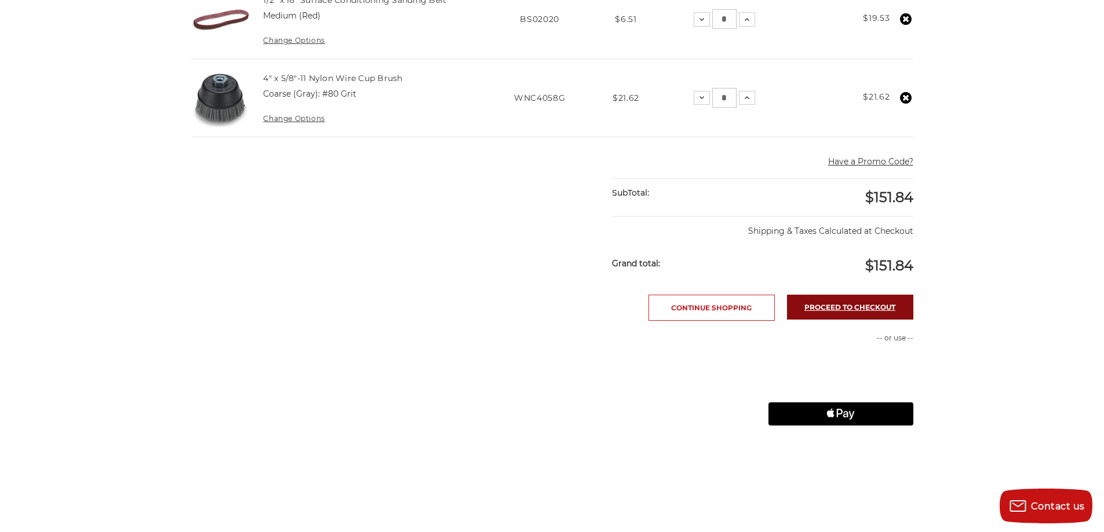
click at [823, 308] on link "Proceed to checkout" at bounding box center [850, 307] width 126 height 25
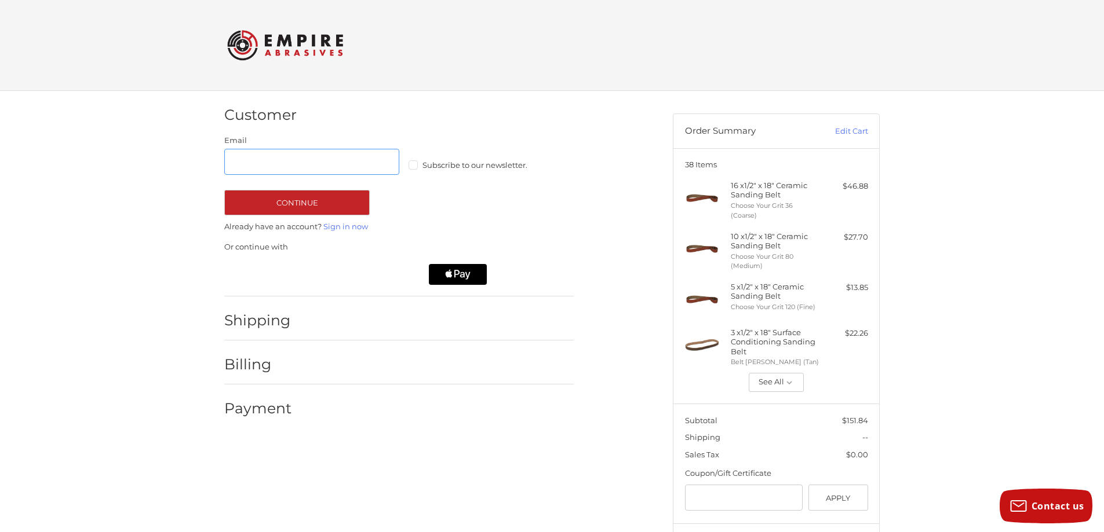
click at [318, 162] on input "Email" at bounding box center [311, 162] width 175 height 26
type input "**********"
click at [332, 198] on button "Continue" at bounding box center [296, 202] width 145 height 25
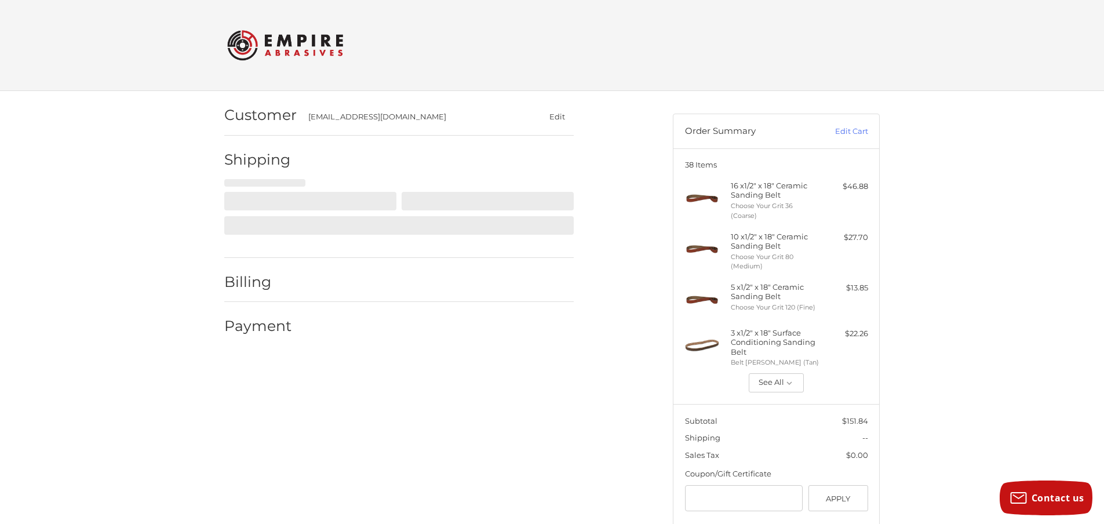
select select "**"
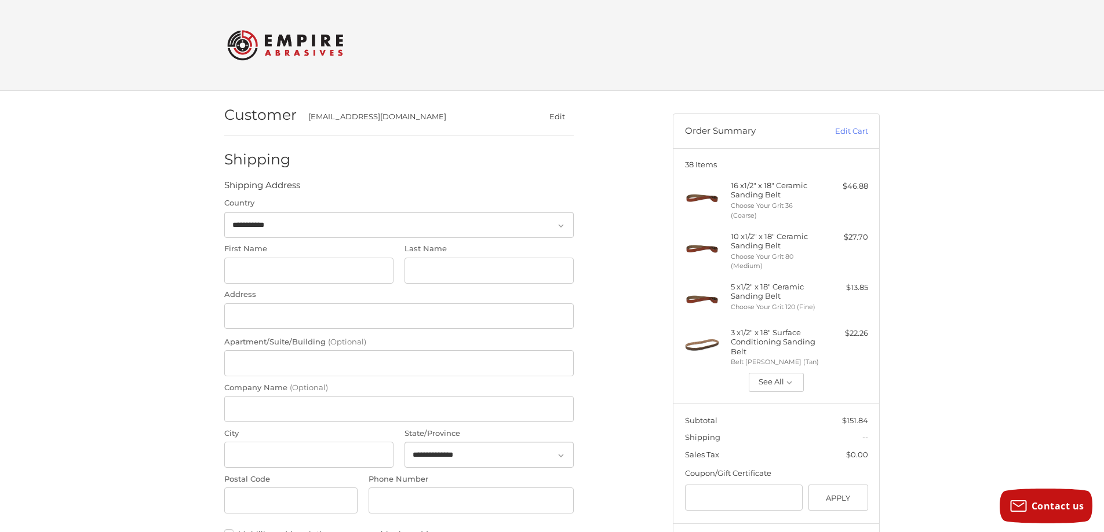
click at [342, 119] on div "davidkcable@yahoo.com" at bounding box center [413, 117] width 210 height 12
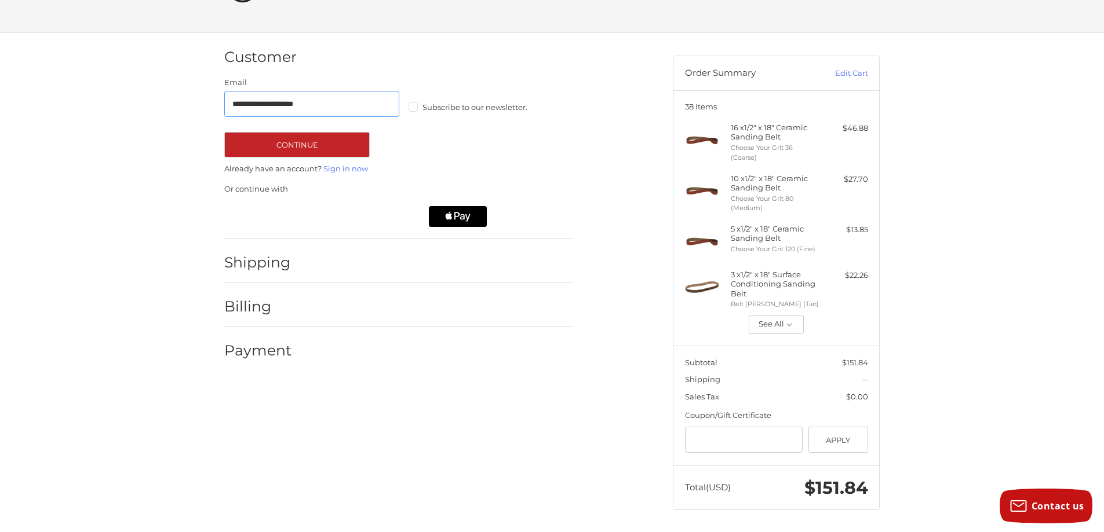
scroll to position [59, 0]
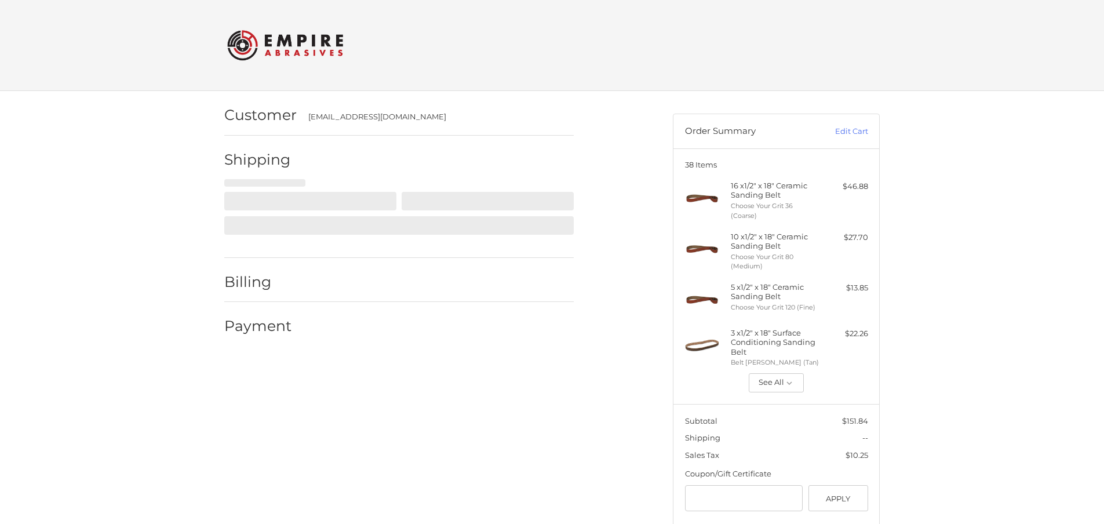
select select "**"
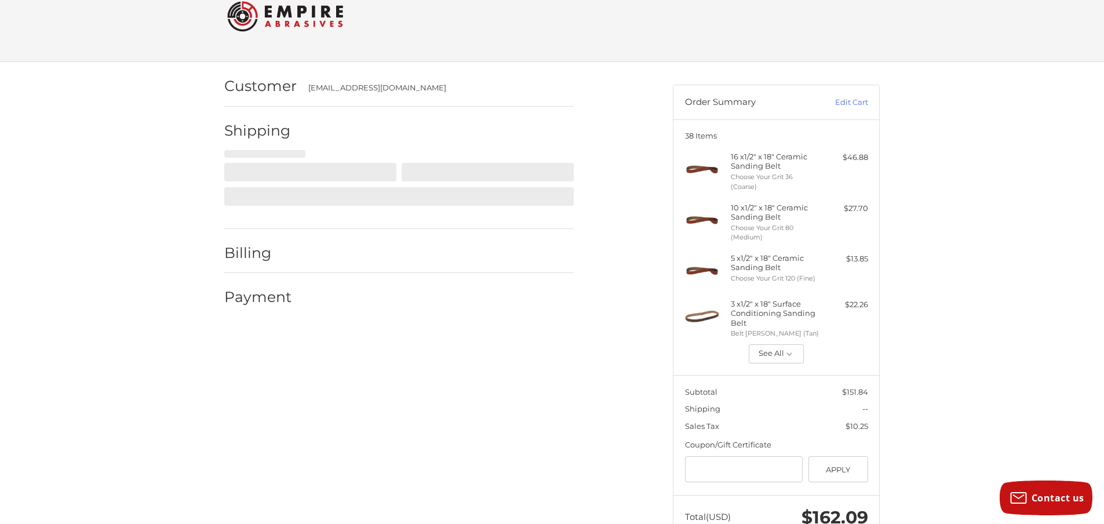
select select "**"
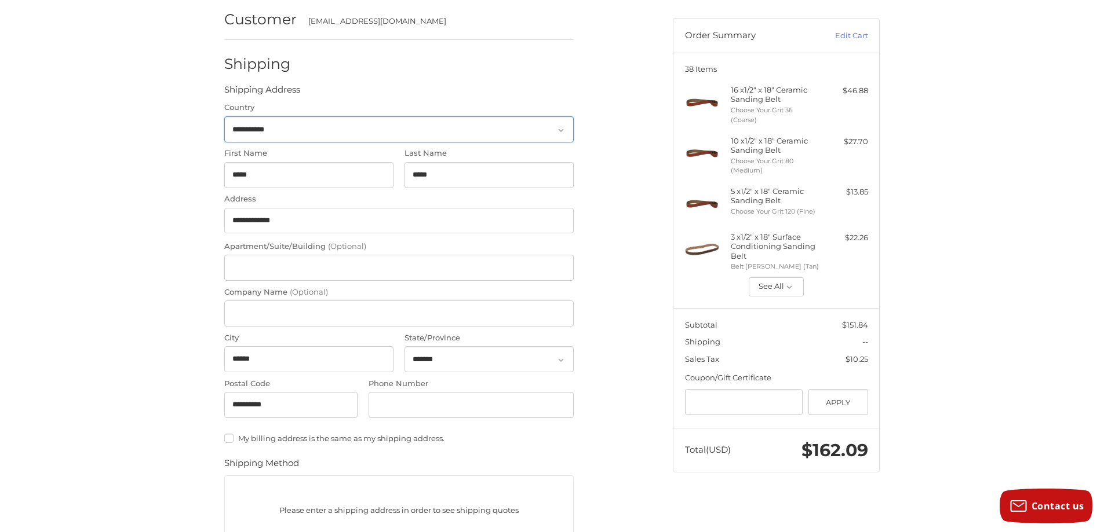
scroll to position [87, 0]
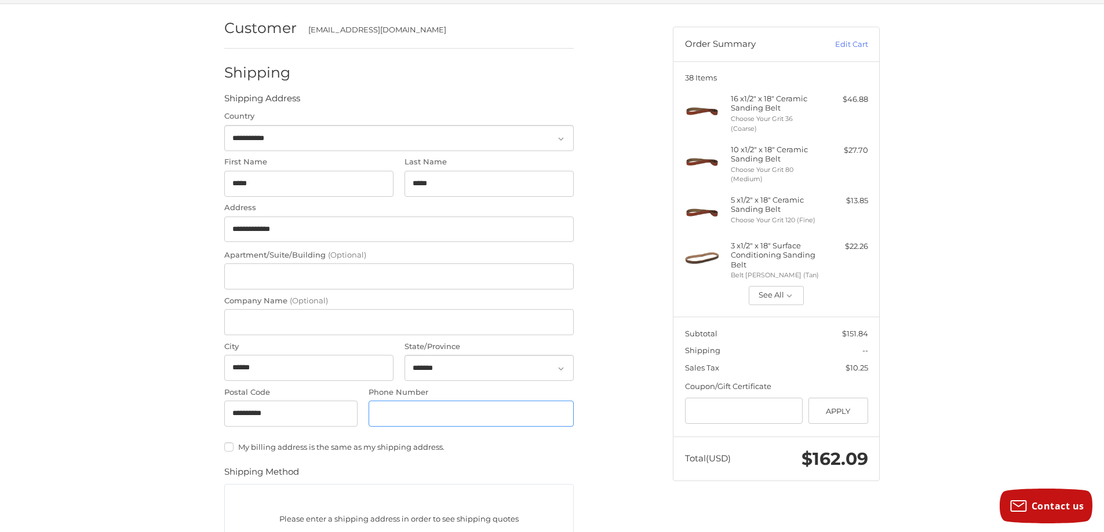
click at [383, 413] on input "Phone Number" at bounding box center [470, 414] width 205 height 26
type input "**********"
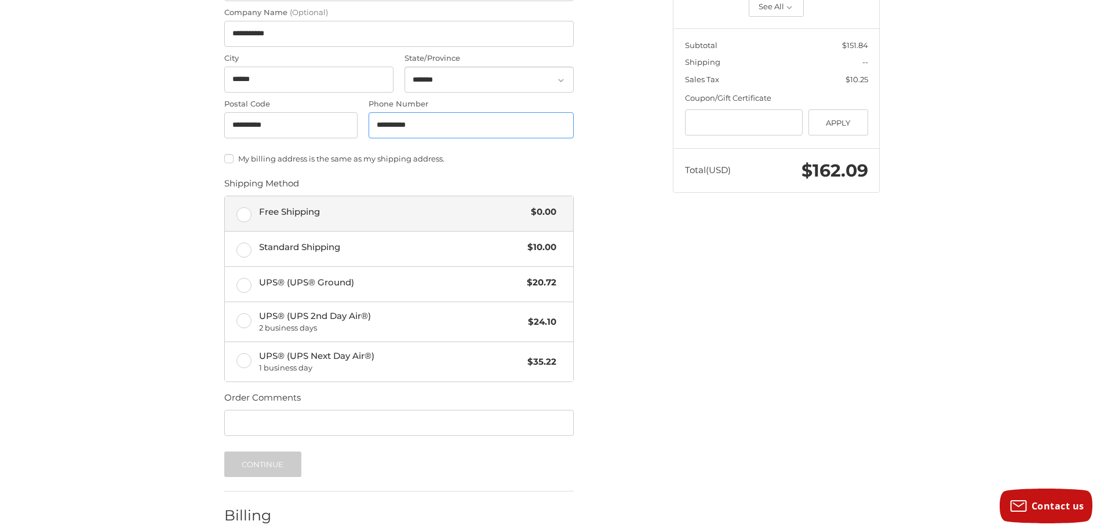
scroll to position [376, 0]
click at [243, 218] on label "Free Shipping $0.00" at bounding box center [399, 213] width 348 height 35
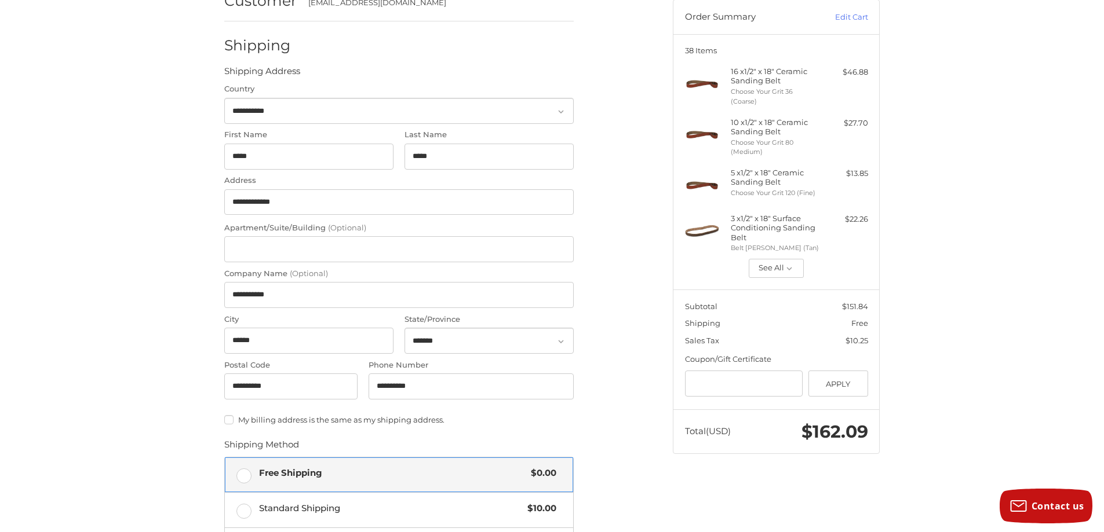
scroll to position [106, 0]
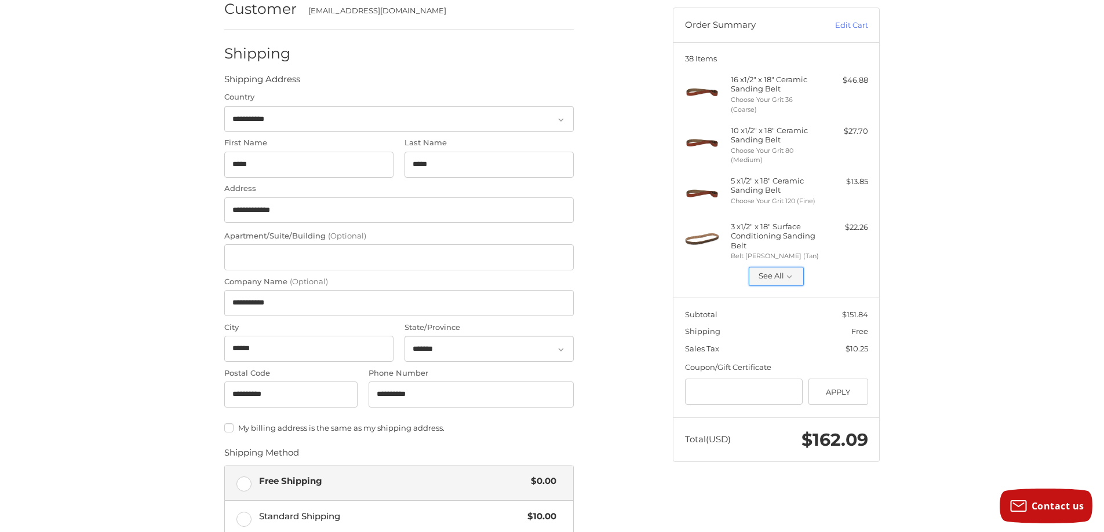
click at [777, 272] on button "See All" at bounding box center [775, 277] width 55 height 20
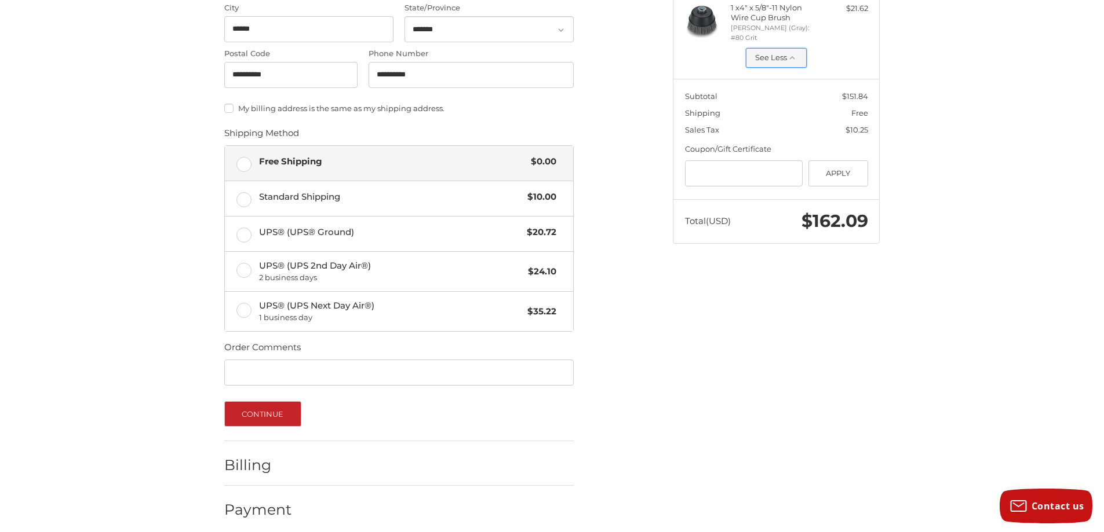
scroll to position [434, 0]
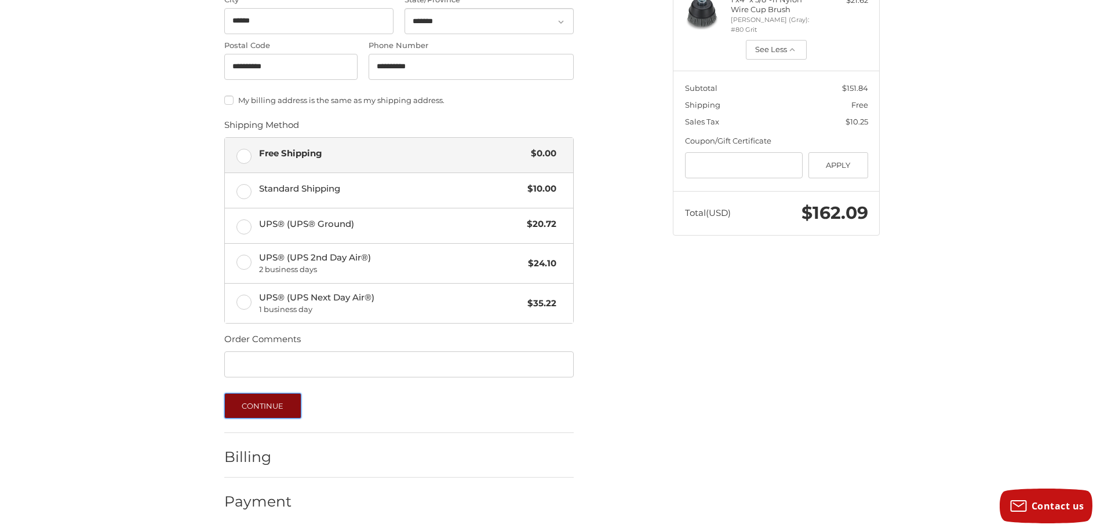
click at [259, 412] on button "Continue" at bounding box center [262, 405] width 77 height 25
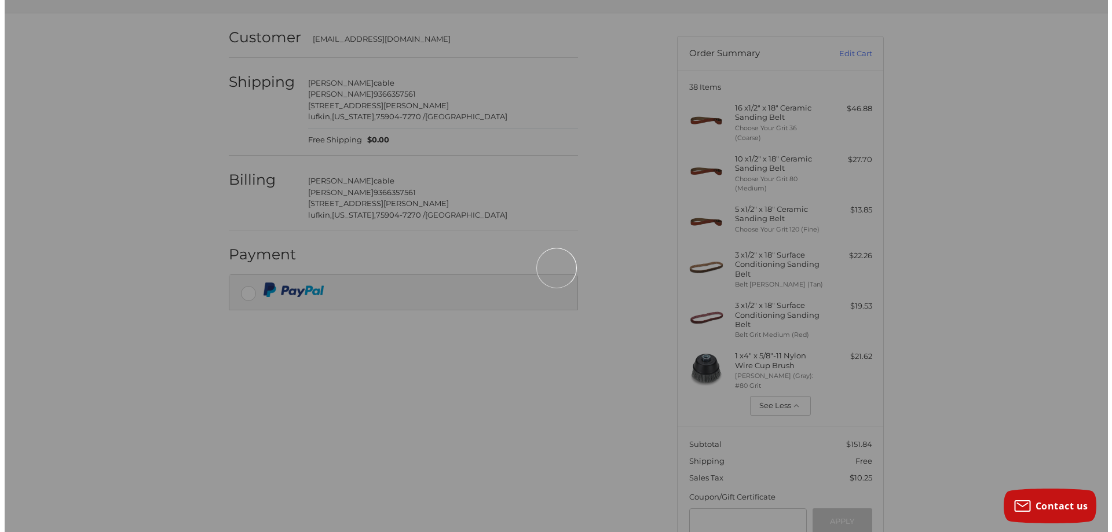
scroll to position [0, 0]
